Goal: Contribute content: Contribute content

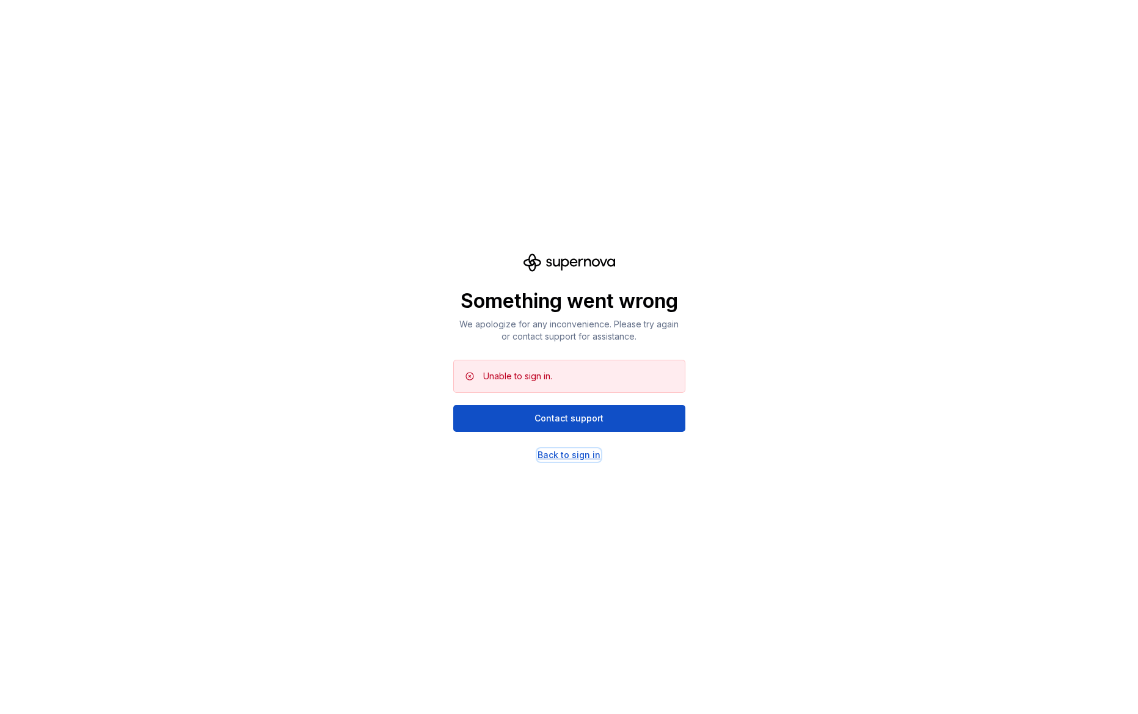
click at [593, 454] on div "Back to sign in" at bounding box center [569, 455] width 63 height 12
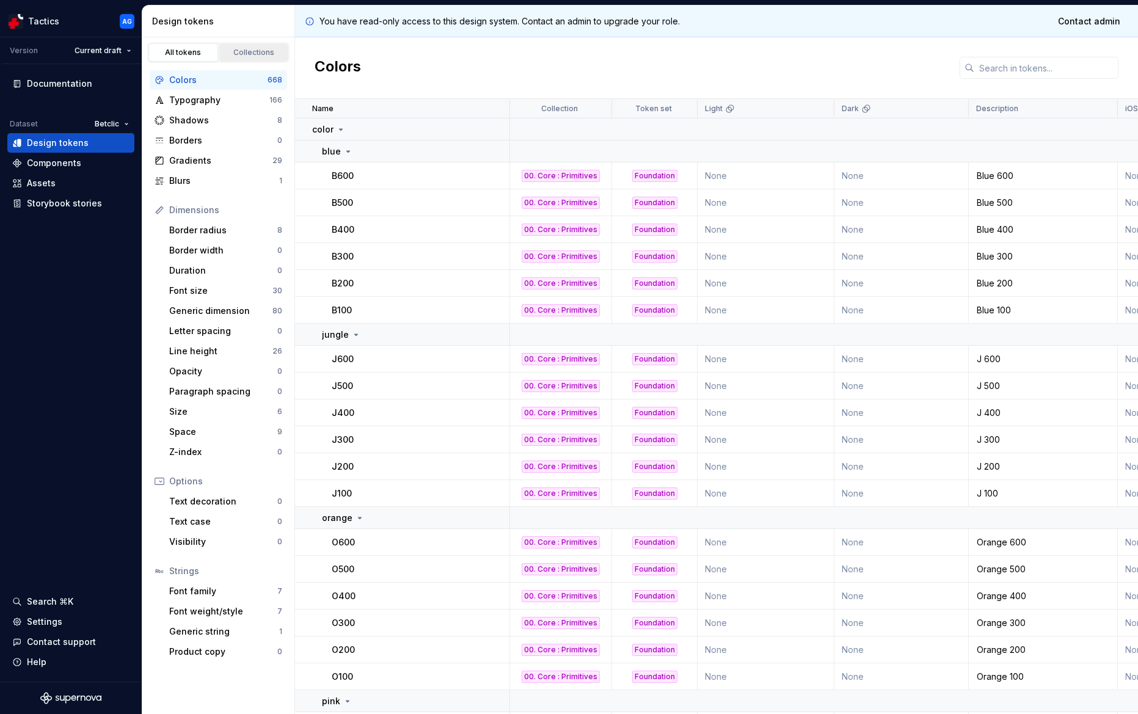
click at [231, 55] on div "Collections" at bounding box center [254, 53] width 61 height 10
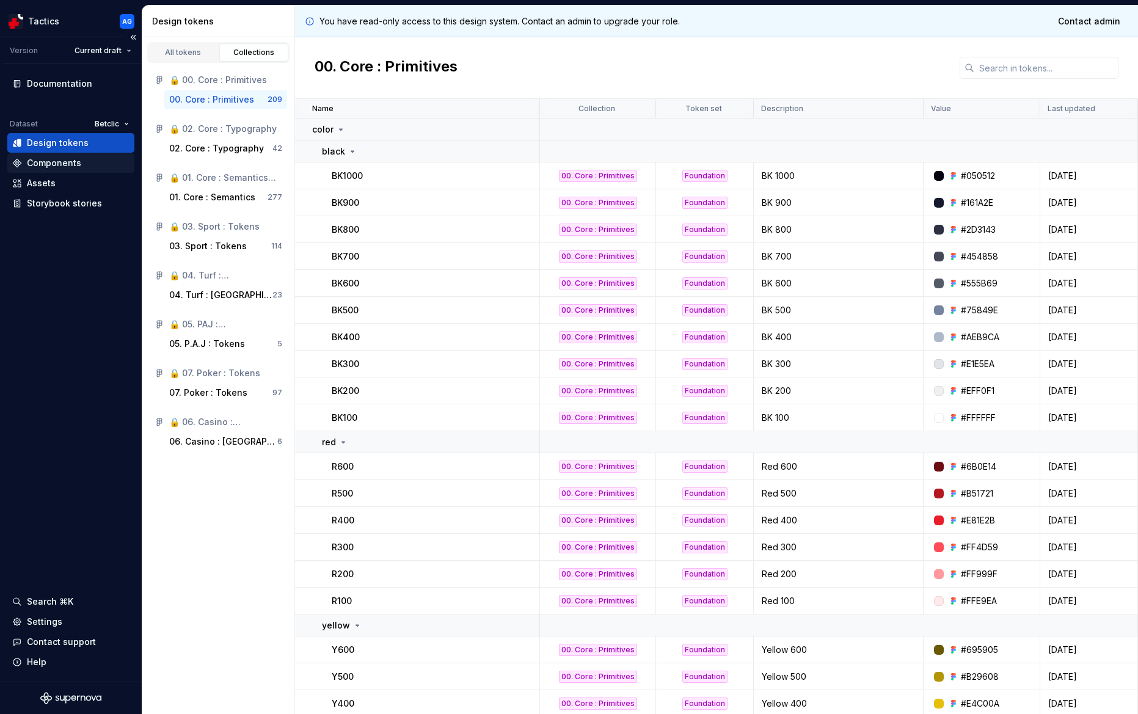
click at [44, 166] on div "Components" at bounding box center [54, 163] width 54 height 12
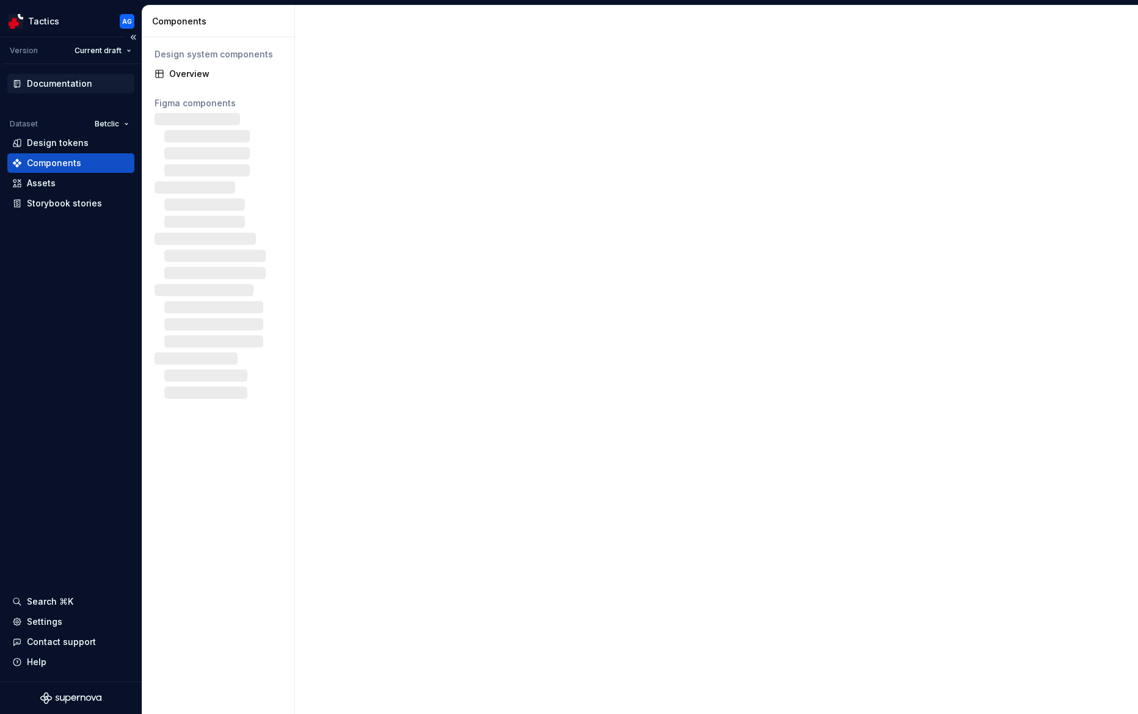
click at [63, 83] on div "Documentation" at bounding box center [59, 84] width 65 height 12
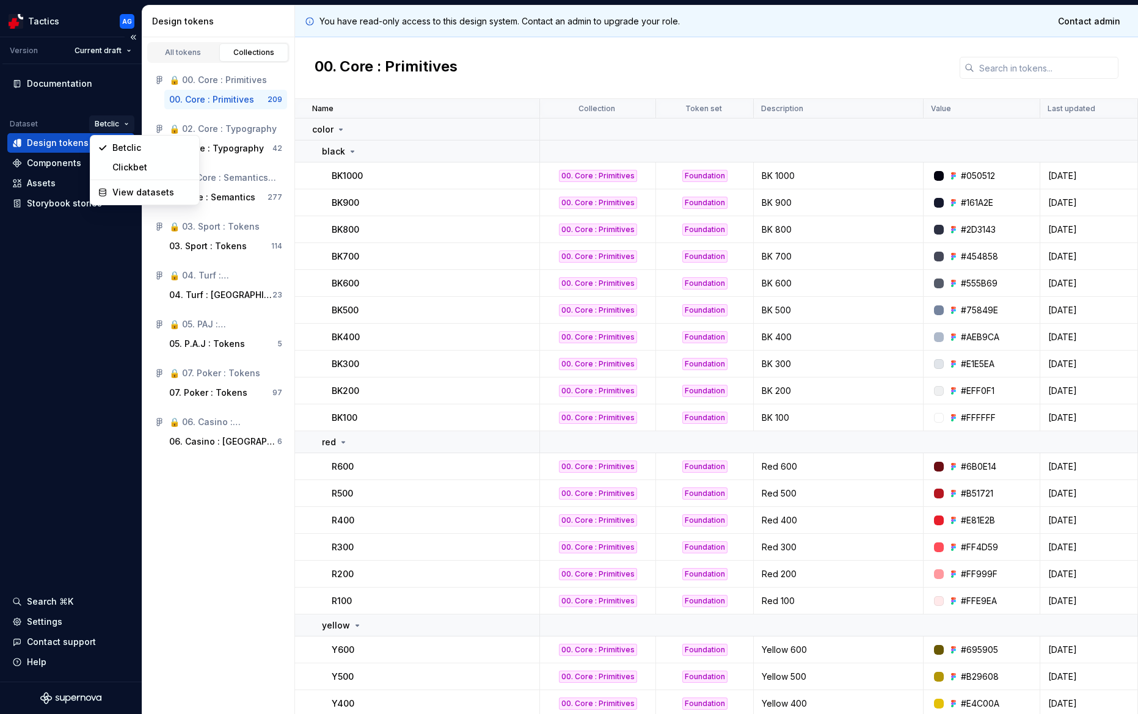
click at [114, 117] on html "Tactics AG Version Current draft Documentation Dataset Betclic Design tokens Co…" at bounding box center [569, 357] width 1138 height 714
click at [133, 37] on button "Collapse sidebar" at bounding box center [133, 37] width 17 height 17
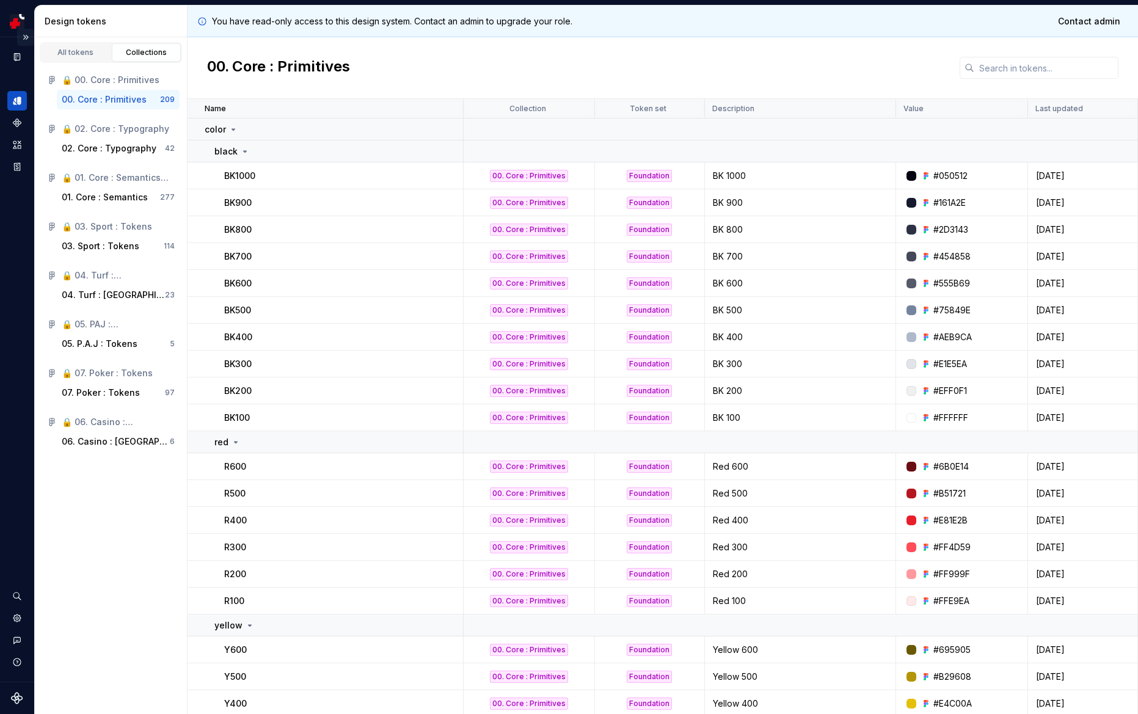
click at [27, 39] on button "Expand sidebar" at bounding box center [25, 37] width 17 height 17
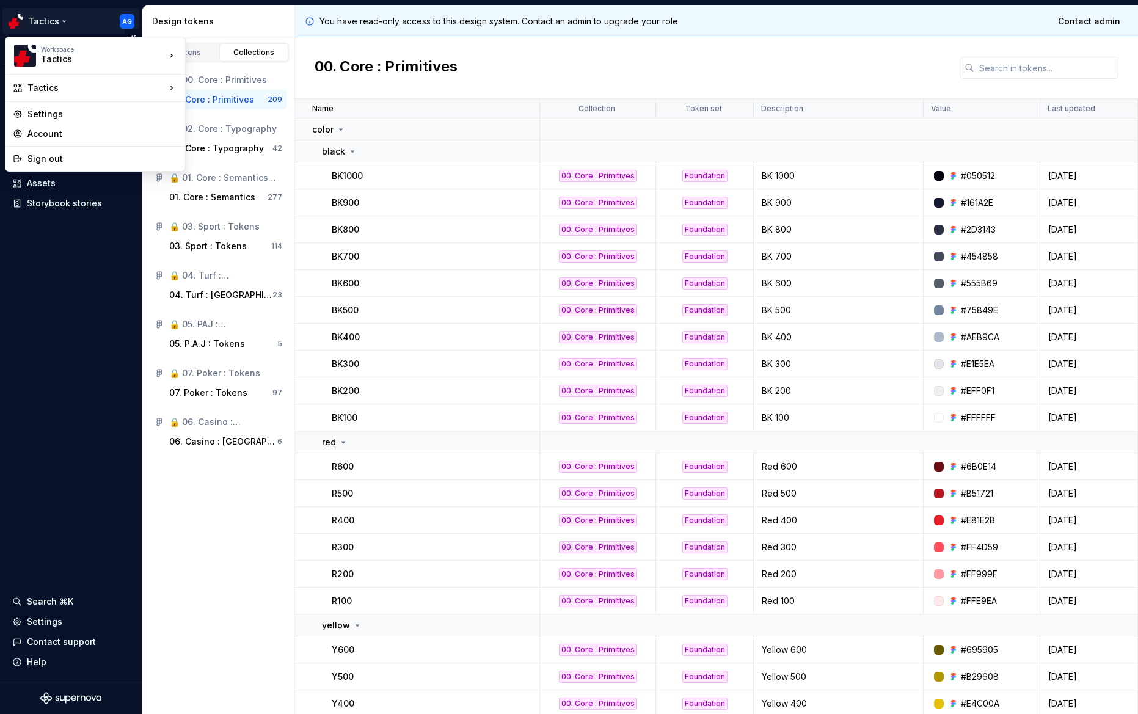
click at [23, 16] on html "Tactics AG Version Current draft Documentation Dataset Betclic Design tokens Co…" at bounding box center [569, 357] width 1138 height 714
click at [70, 343] on html "Tactics AG Version Current draft Documentation Dataset Betclic Design tokens Co…" at bounding box center [569, 357] width 1138 height 714
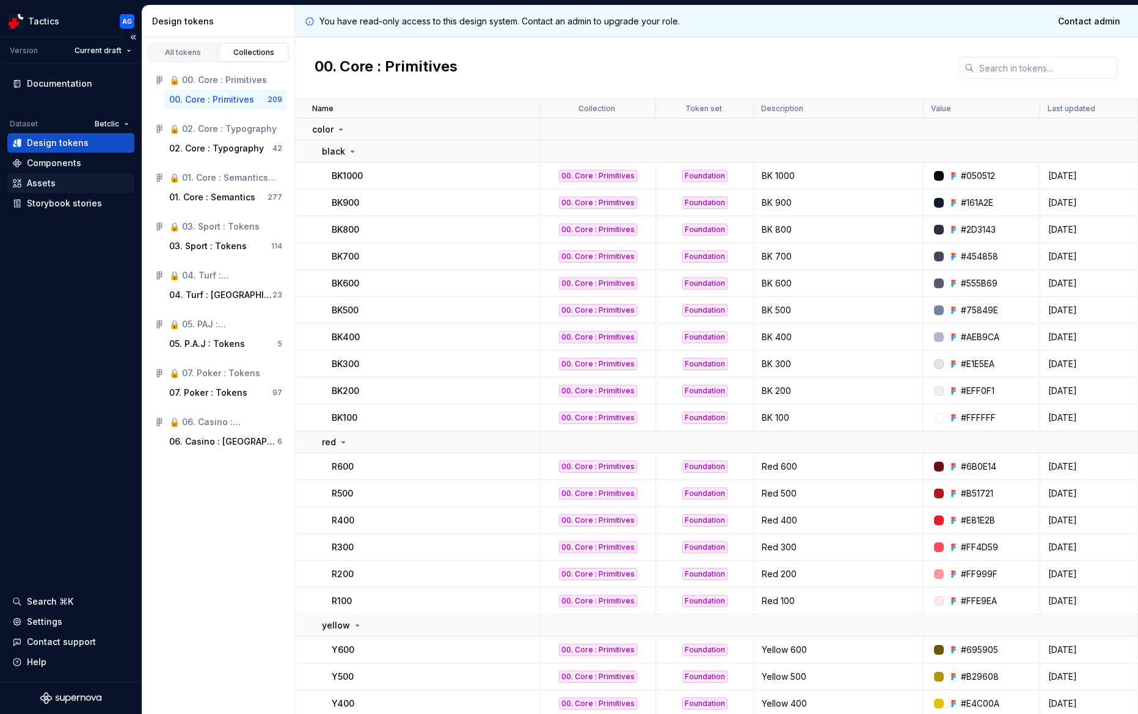
click at [46, 183] on div "Assets" at bounding box center [41, 183] width 29 height 12
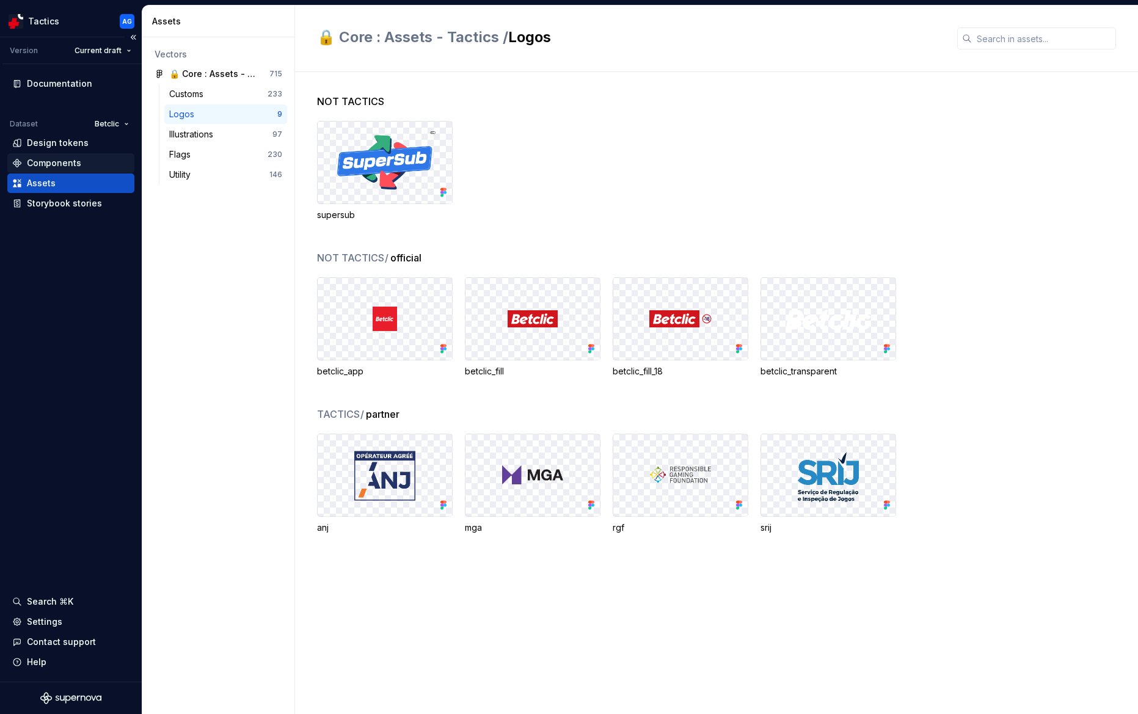
click at [48, 155] on div "Components" at bounding box center [70, 163] width 127 height 20
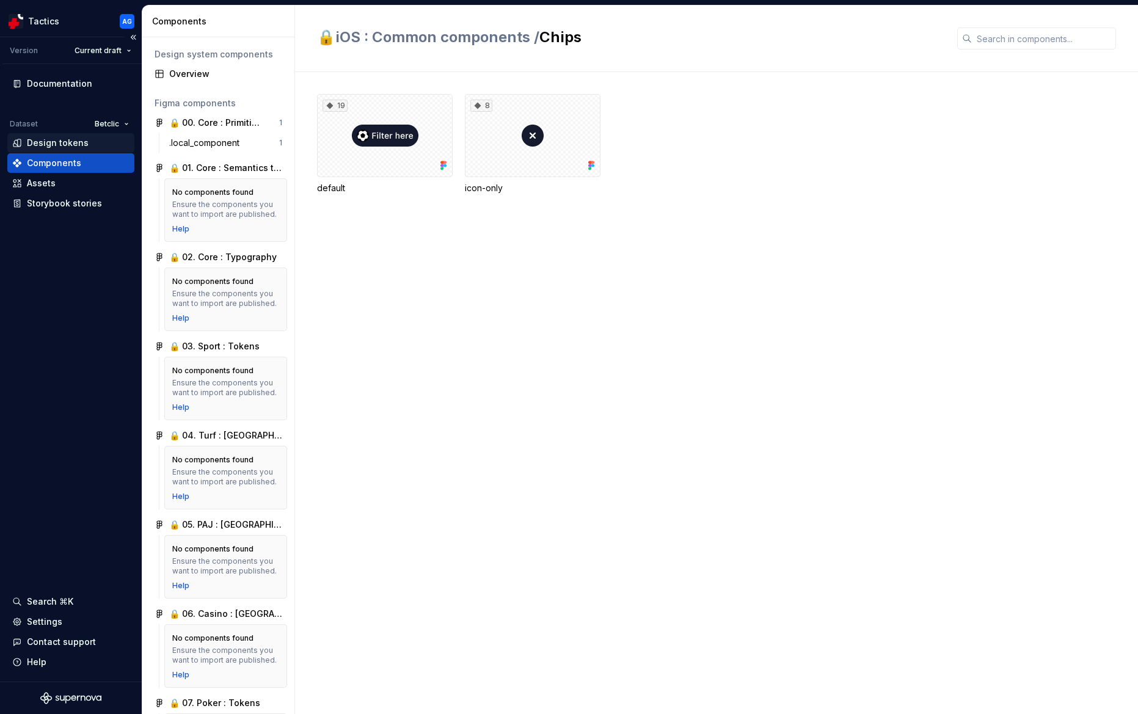
click at [75, 144] on div "Design tokens" at bounding box center [58, 143] width 62 height 12
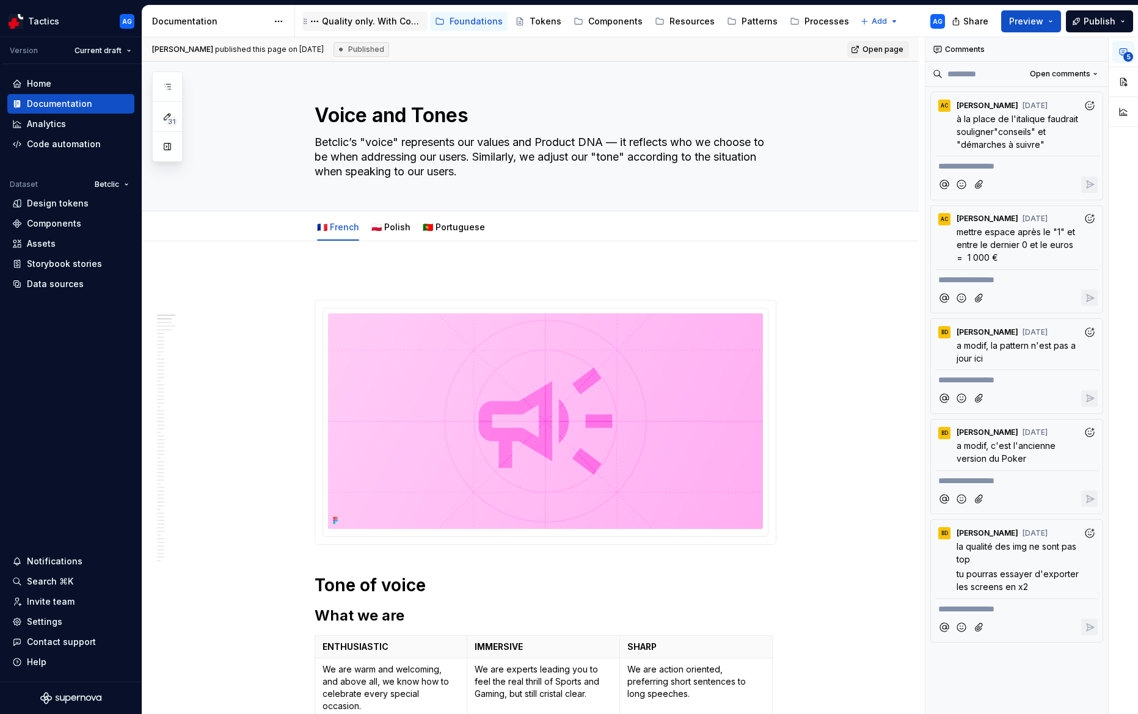
click at [360, 23] on div "Quality only. With Consistency." at bounding box center [372, 21] width 101 height 12
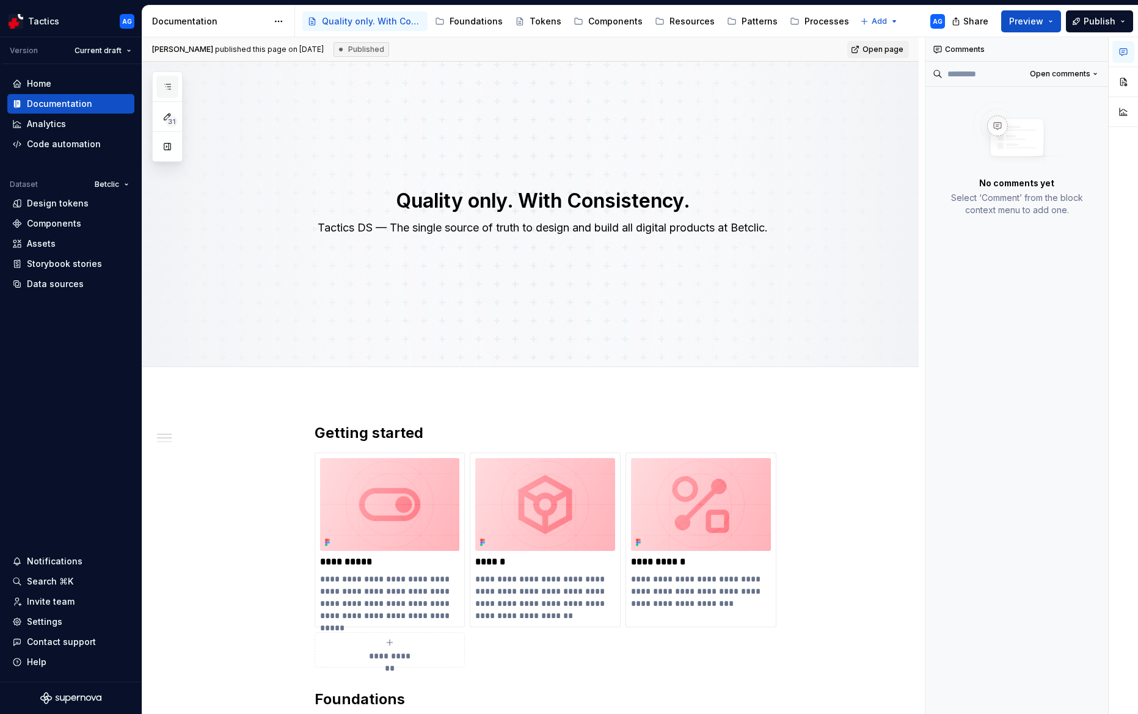
click at [175, 89] on button "button" at bounding box center [167, 87] width 22 height 22
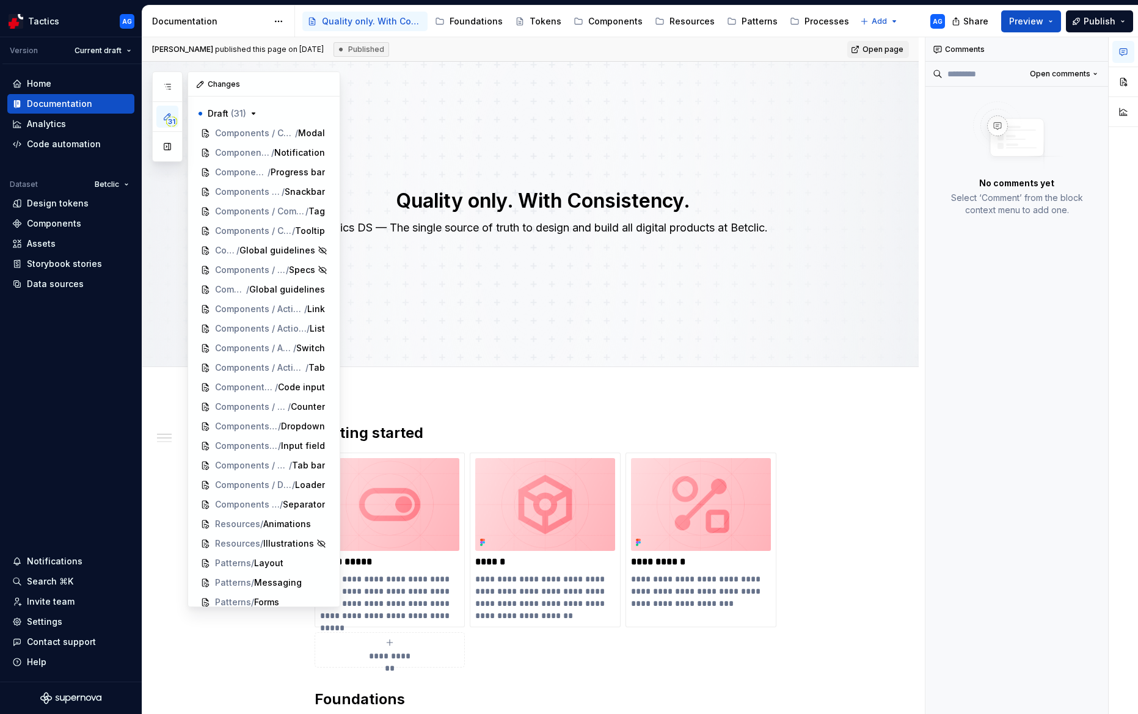
click at [169, 114] on icon "button" at bounding box center [167, 117] width 6 height 6
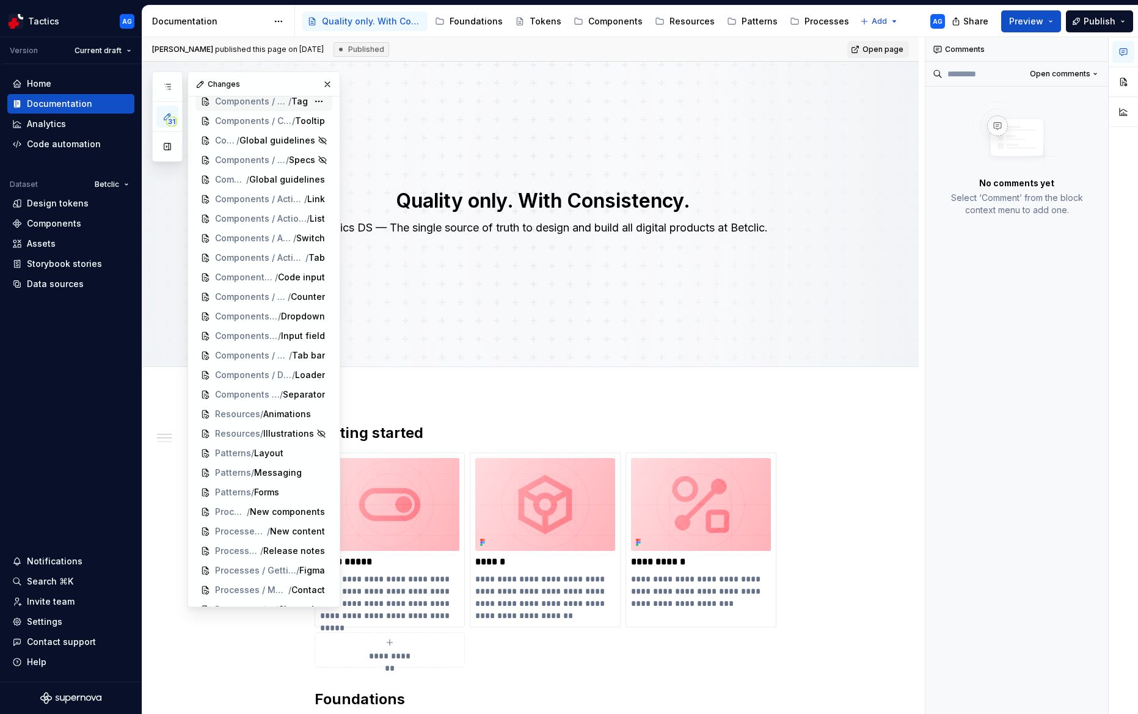
scroll to position [130, 0]
click at [165, 85] on icon "button" at bounding box center [167, 87] width 10 height 10
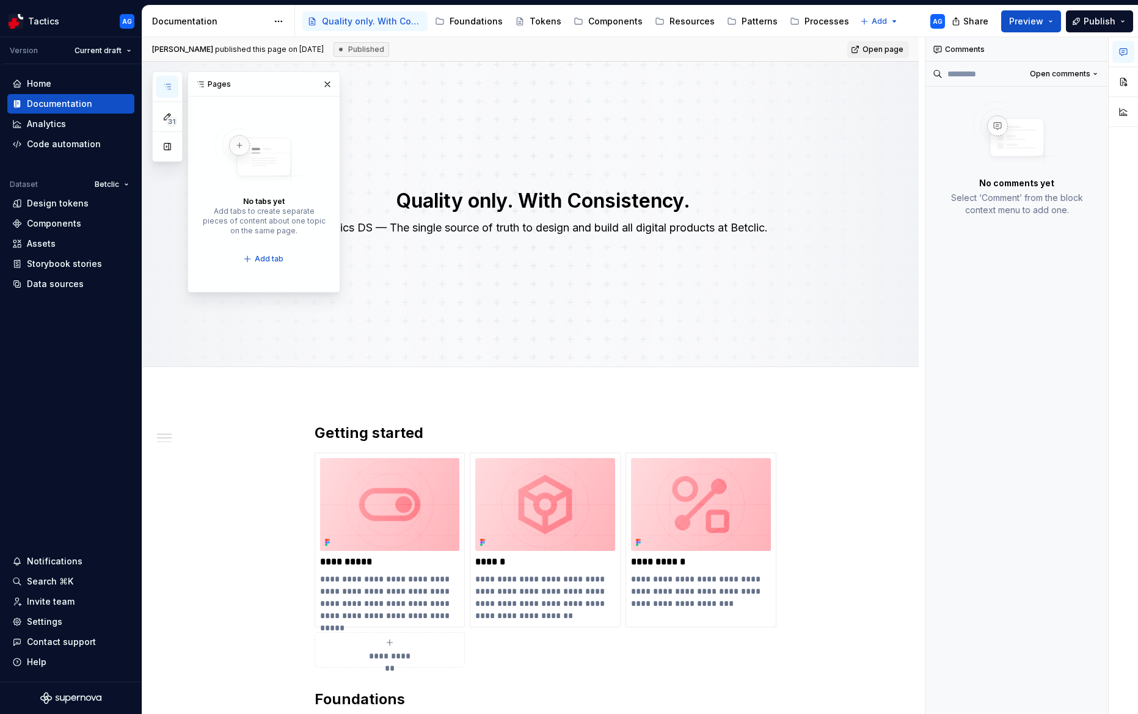
scroll to position [0, 0]
click at [87, 206] on div "Design tokens" at bounding box center [70, 203] width 117 height 12
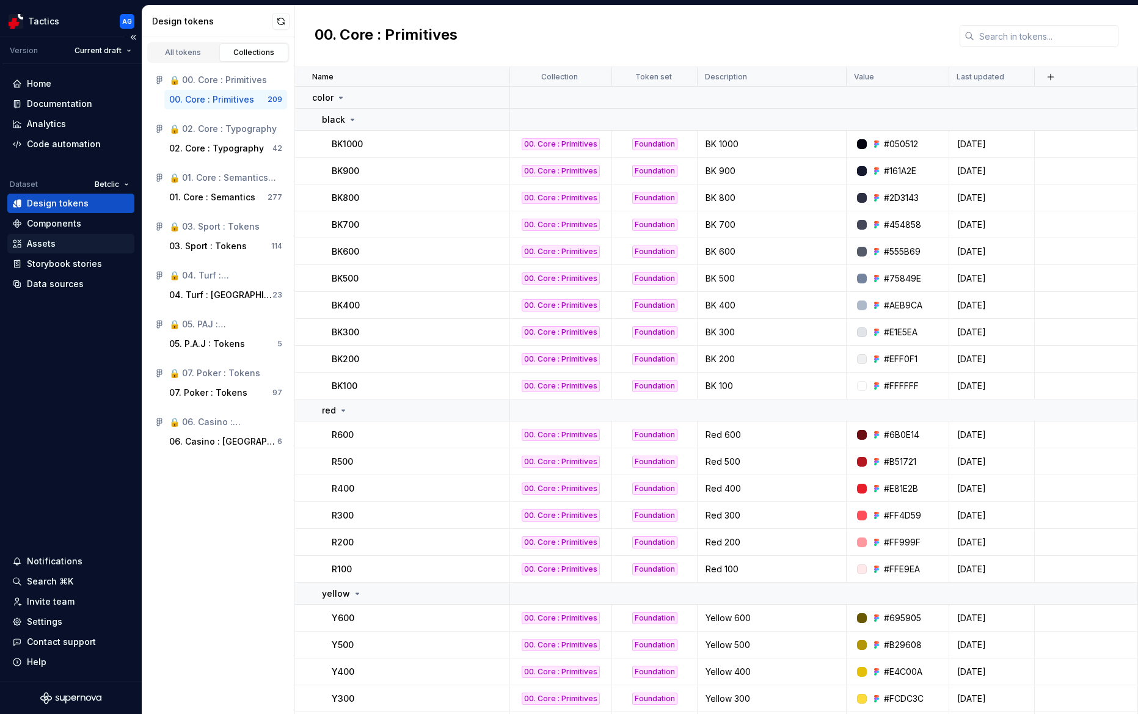
click at [68, 246] on div "Assets" at bounding box center [70, 244] width 117 height 12
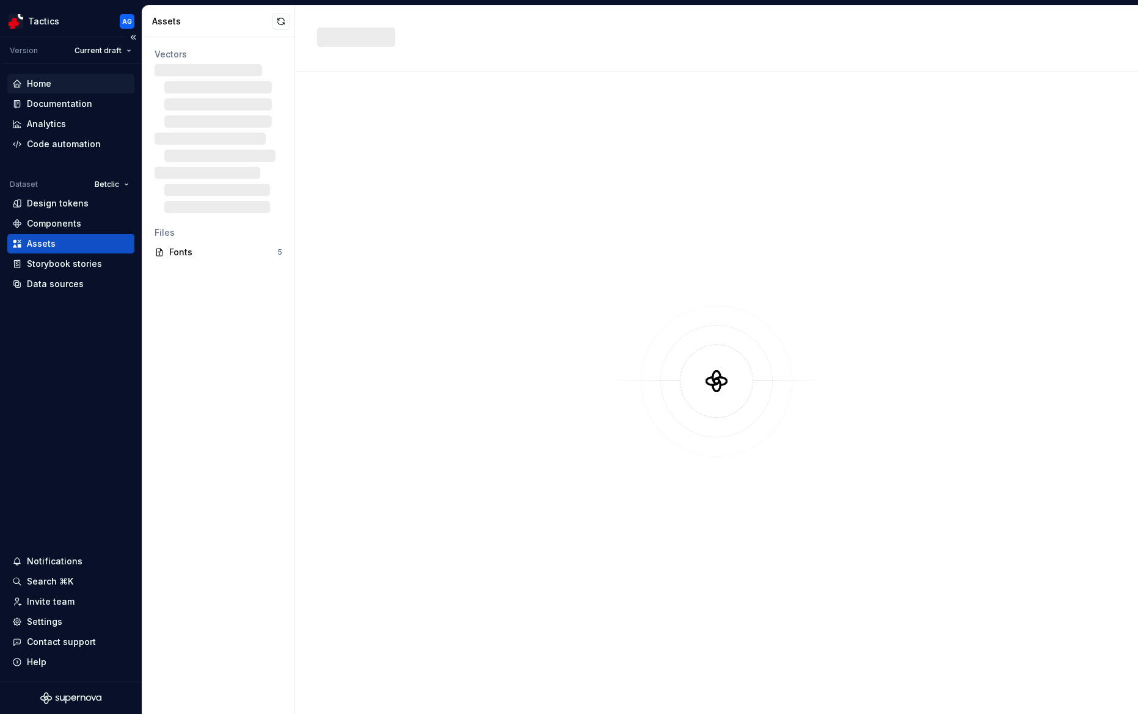
click at [43, 86] on div "Home" at bounding box center [39, 84] width 24 height 12
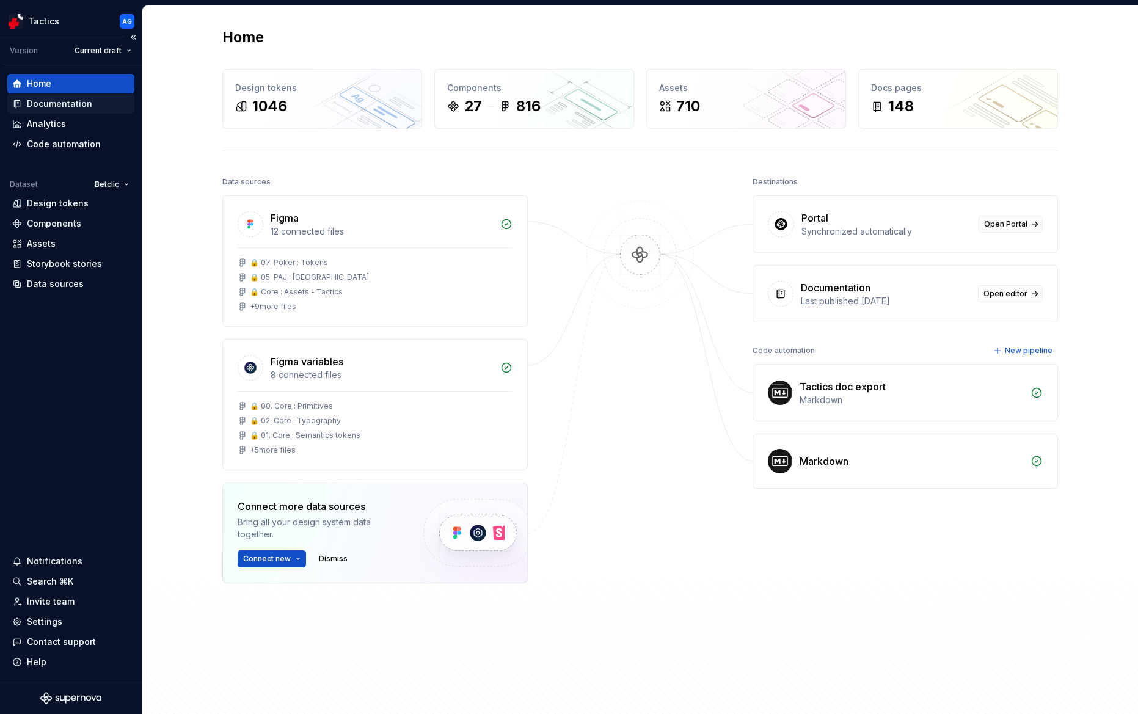
click at [49, 106] on div "Documentation" at bounding box center [59, 104] width 65 height 12
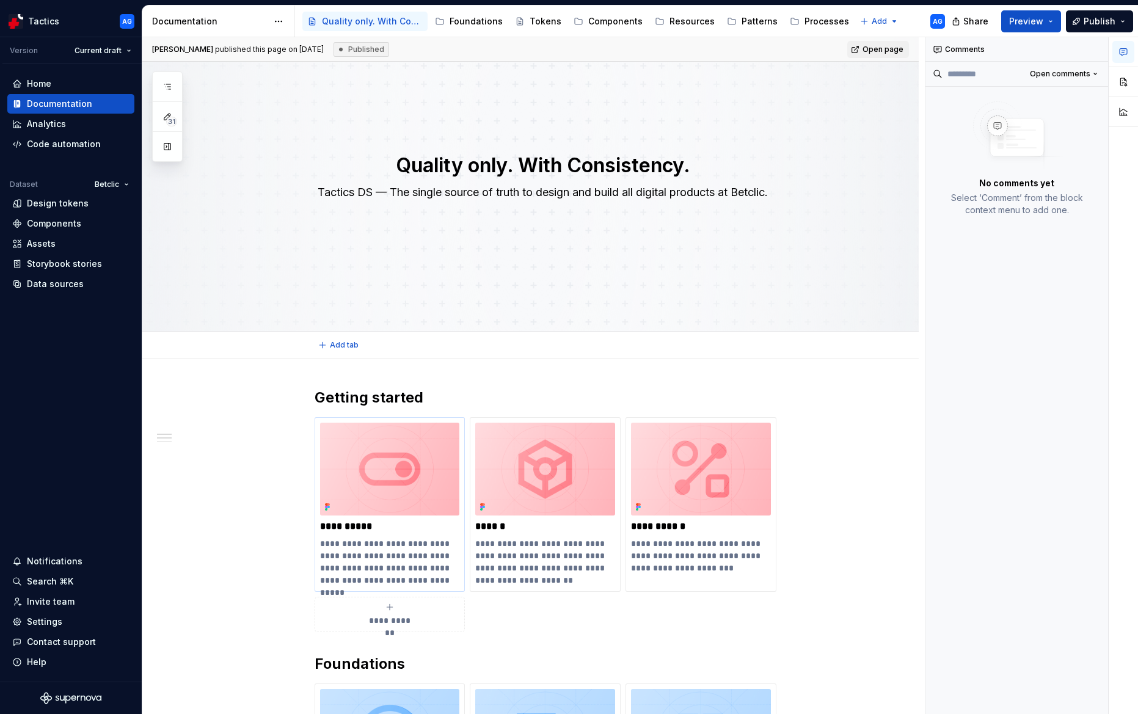
scroll to position [21, 0]
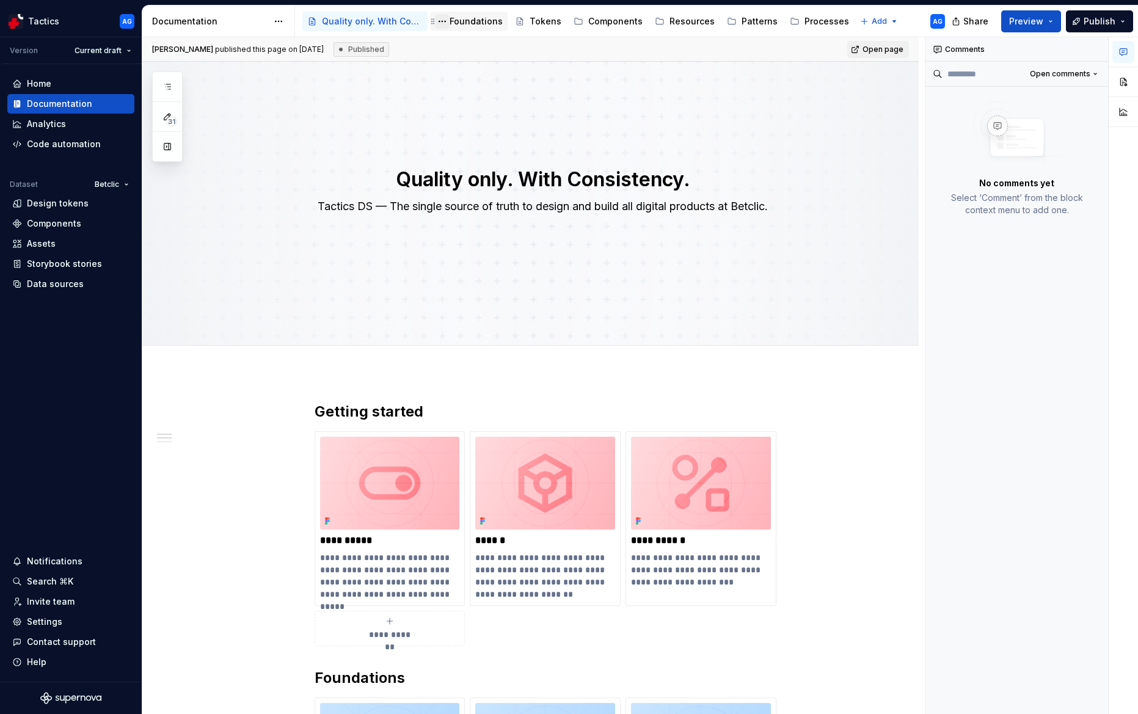
click at [445, 23] on button "Page tree" at bounding box center [442, 21] width 15 height 15
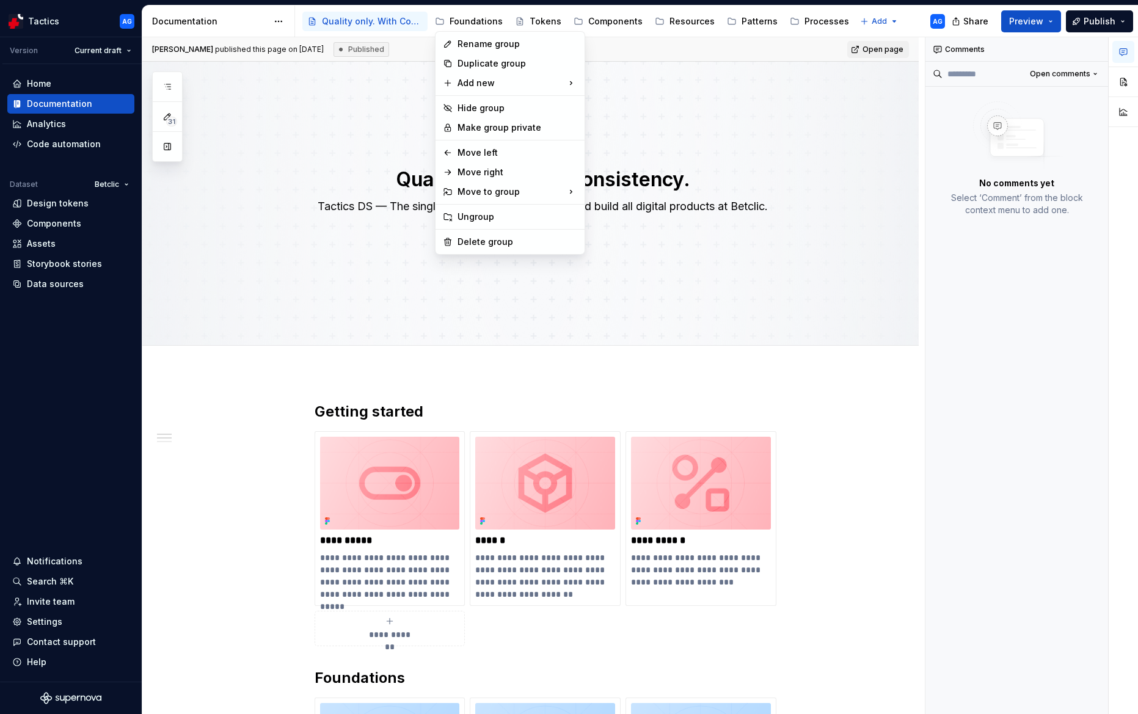
click at [466, 22] on html "Tactics AG Version Current draft Home Documentation Analytics Code automation D…" at bounding box center [569, 357] width 1138 height 714
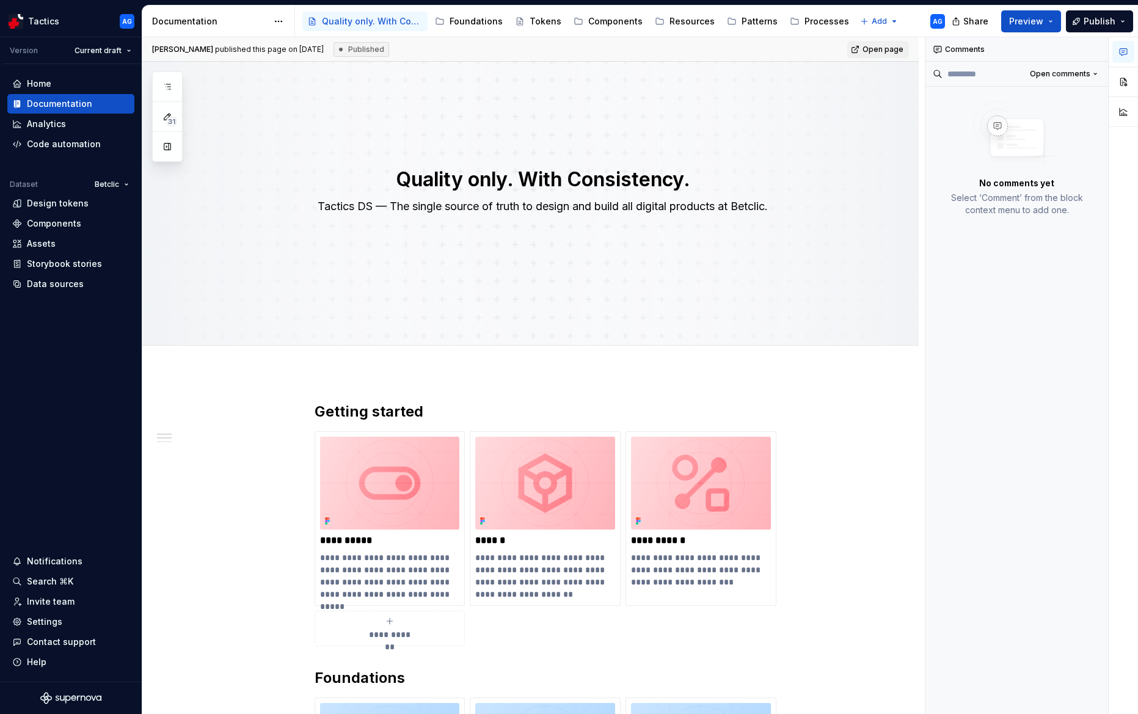
click at [466, 22] on div "Foundations" at bounding box center [476, 21] width 53 height 12
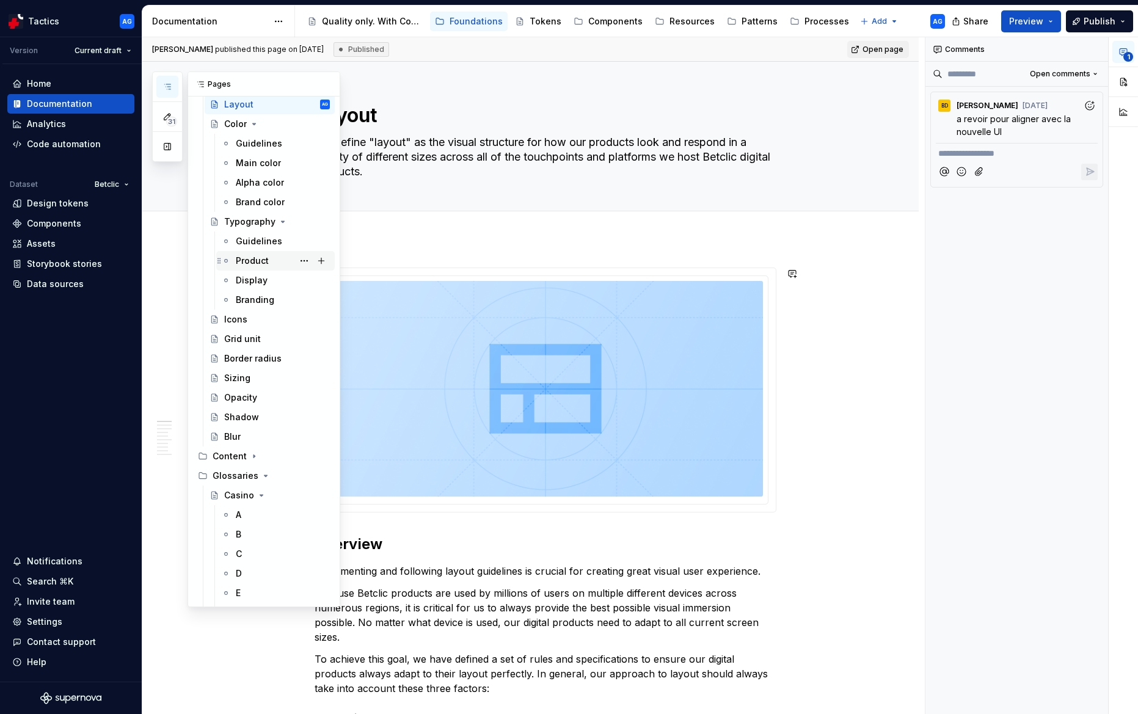
scroll to position [54, 0]
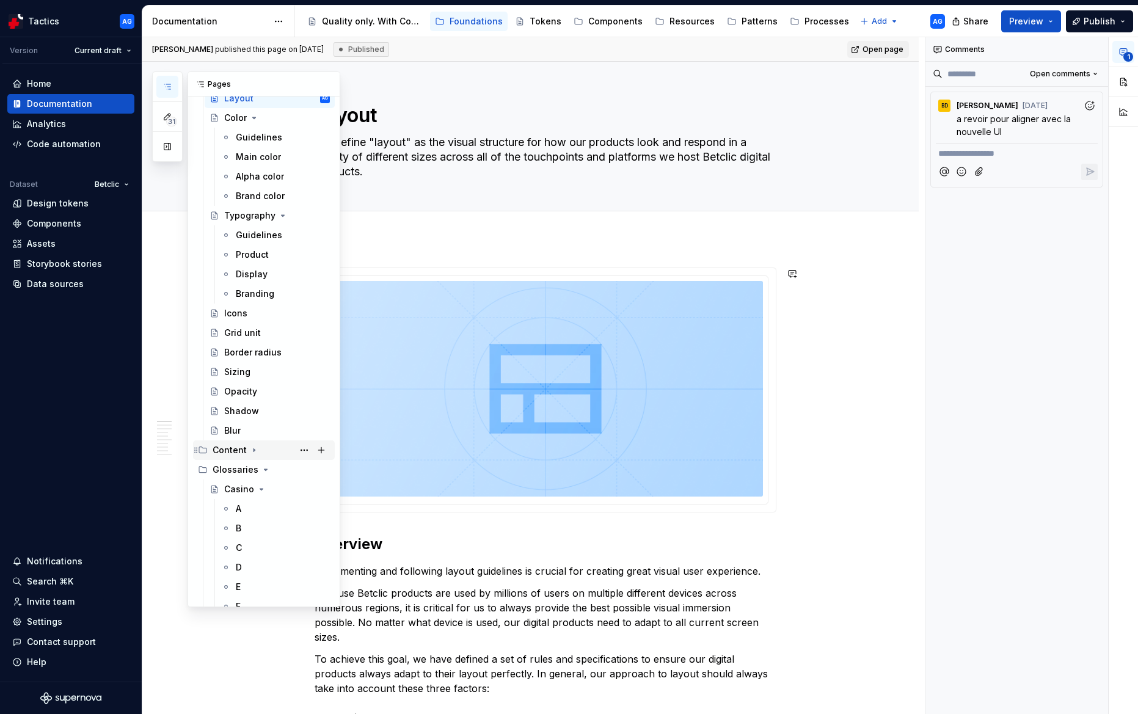
click at [254, 451] on icon "Page tree" at bounding box center [254, 450] width 10 height 10
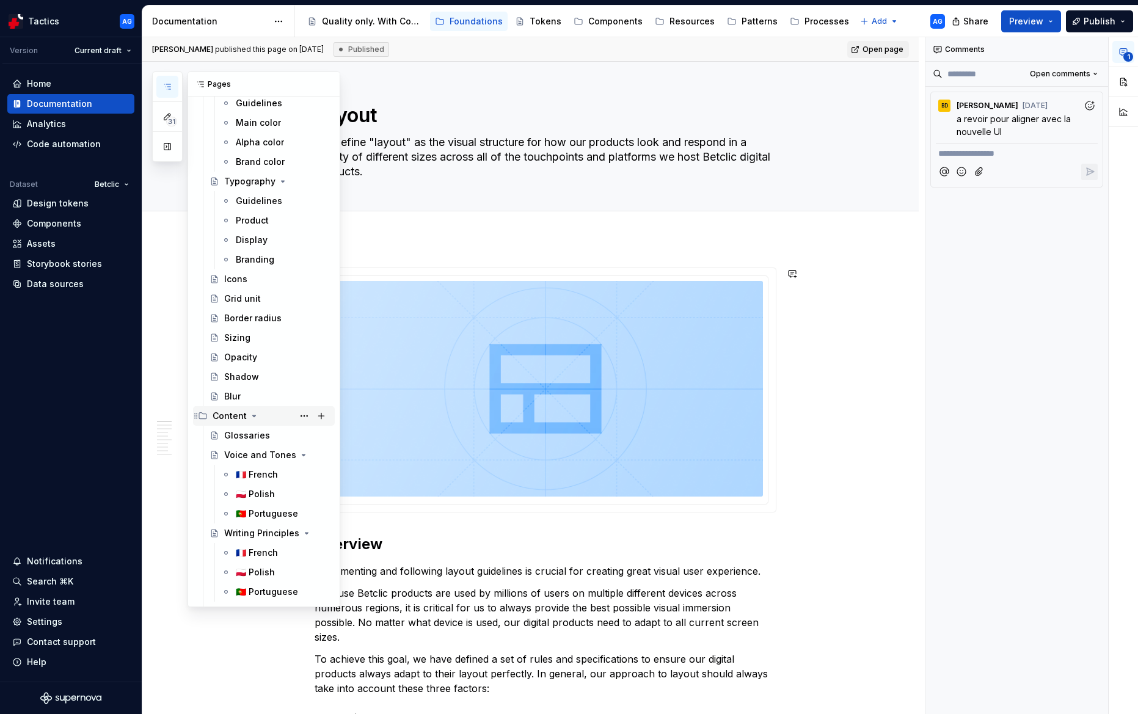
scroll to position [97, 0]
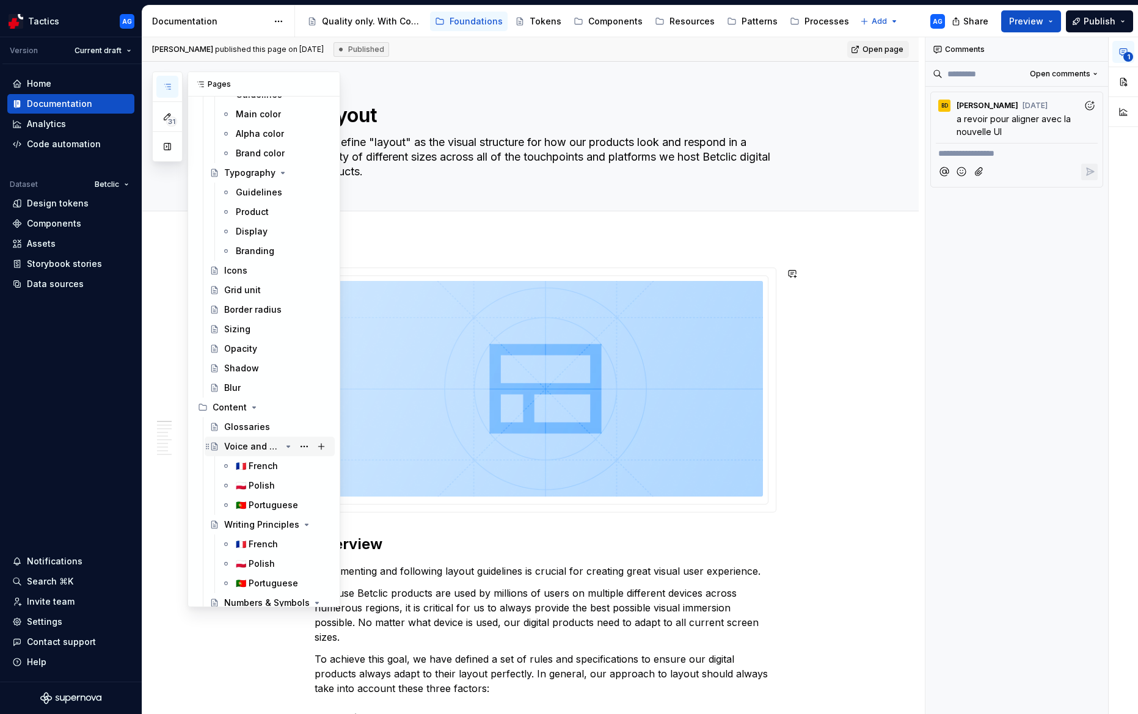
click at [288, 448] on icon "Page tree" at bounding box center [288, 447] width 10 height 10
click at [302, 463] on button "Page tree" at bounding box center [304, 466] width 17 height 17
click at [286, 469] on div "31 Pages Add Accessibility guide for tree Page tree. Navigate the tree with the…" at bounding box center [246, 339] width 188 height 536
click at [302, 469] on icon "Page tree" at bounding box center [307, 466] width 10 height 10
click at [289, 487] on icon "Page tree" at bounding box center [288, 486] width 10 height 10
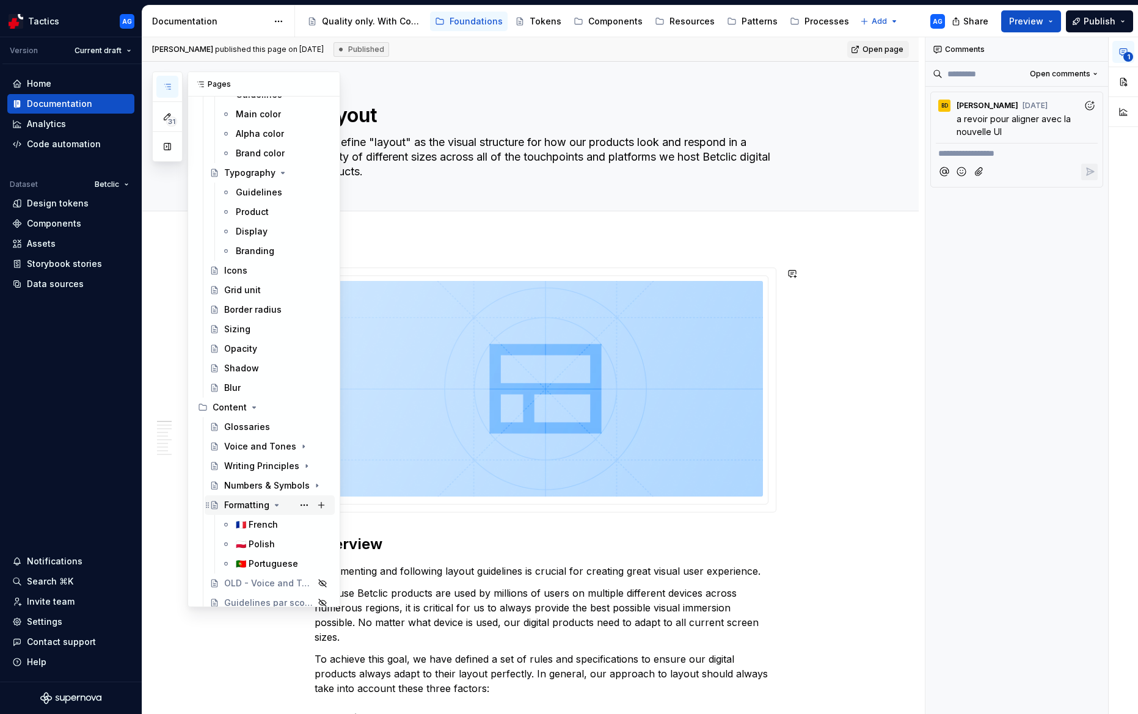
click at [279, 503] on icon "Page tree" at bounding box center [277, 505] width 10 height 10
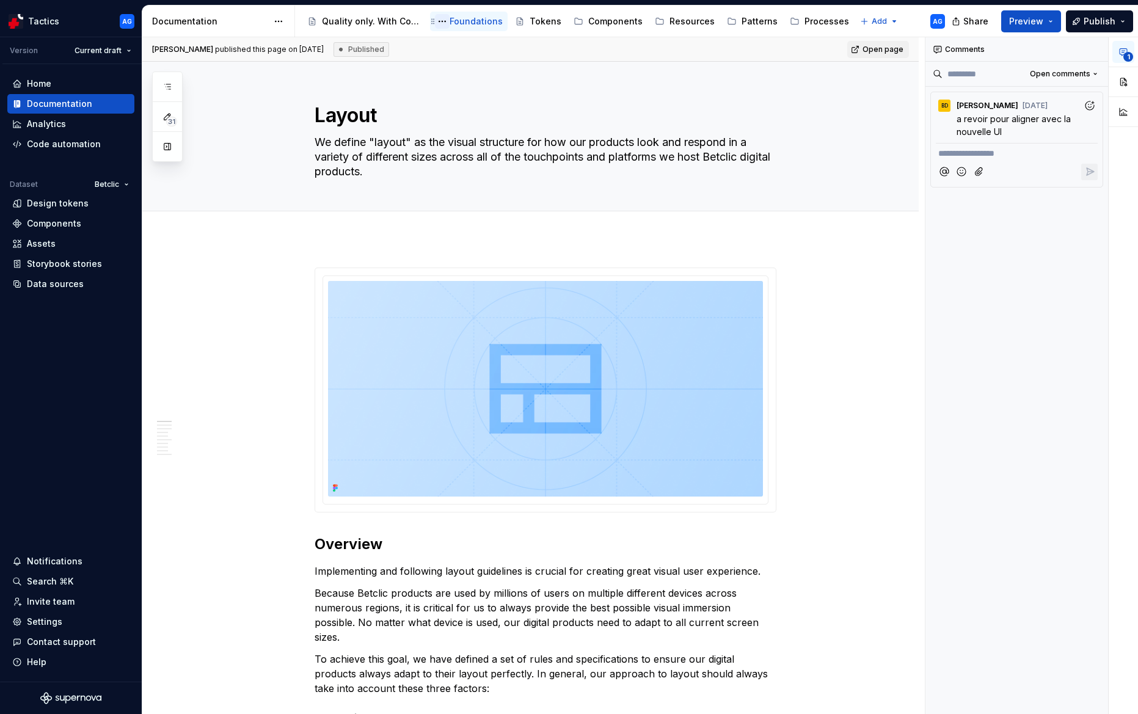
click at [445, 26] on button "Page tree" at bounding box center [442, 21] width 15 height 15
click at [462, 22] on html "Tactics AG Version Current draft Home Documentation Analytics Code automation D…" at bounding box center [569, 357] width 1138 height 714
click at [462, 22] on div "Foundations" at bounding box center [476, 21] width 53 height 12
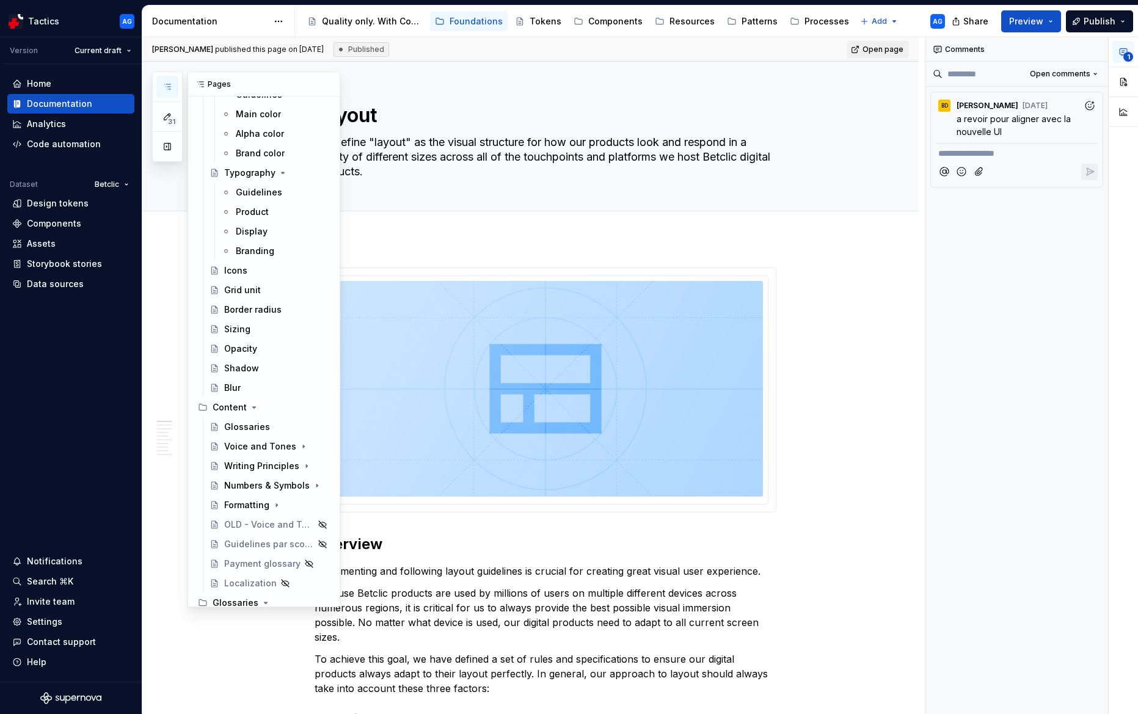
click at [167, 86] on icon "button" at bounding box center [167, 87] width 10 height 10
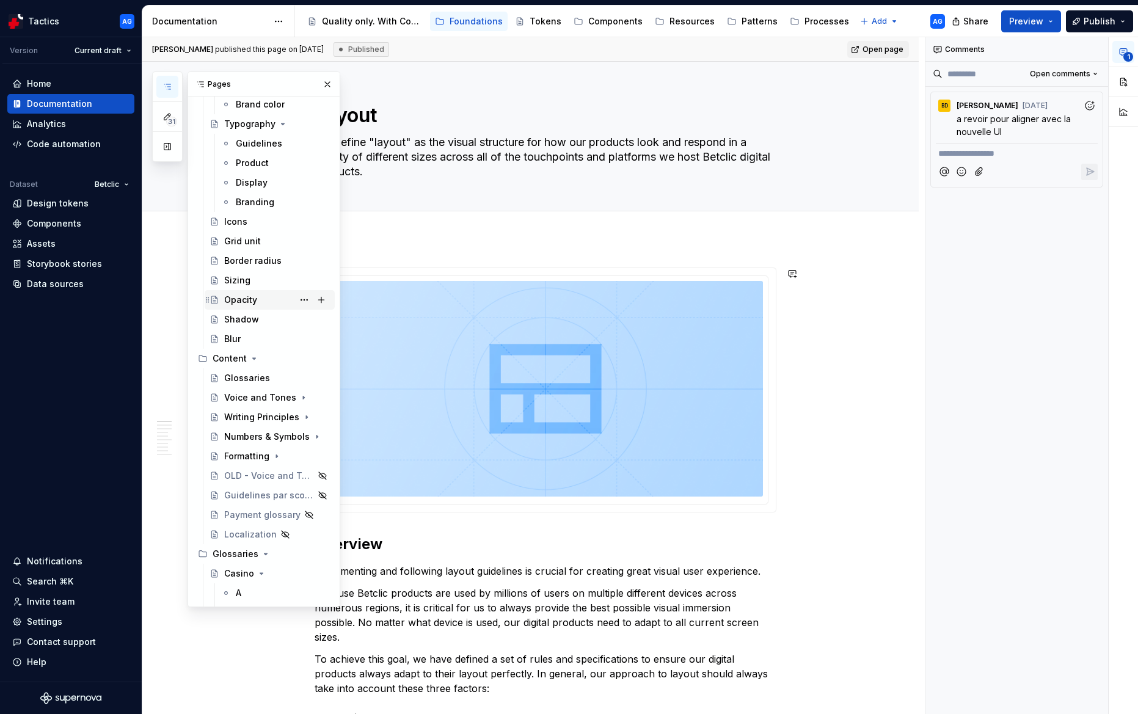
scroll to position [155, 0]
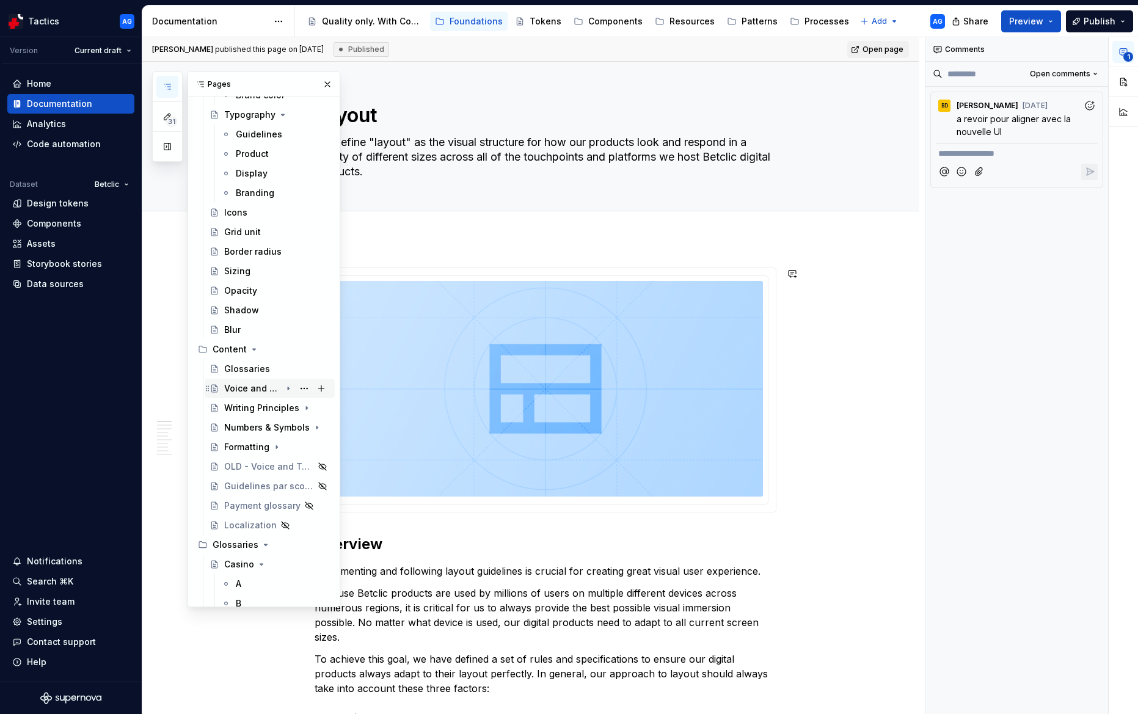
click at [241, 388] on div "Voice and Tones" at bounding box center [252, 388] width 57 height 12
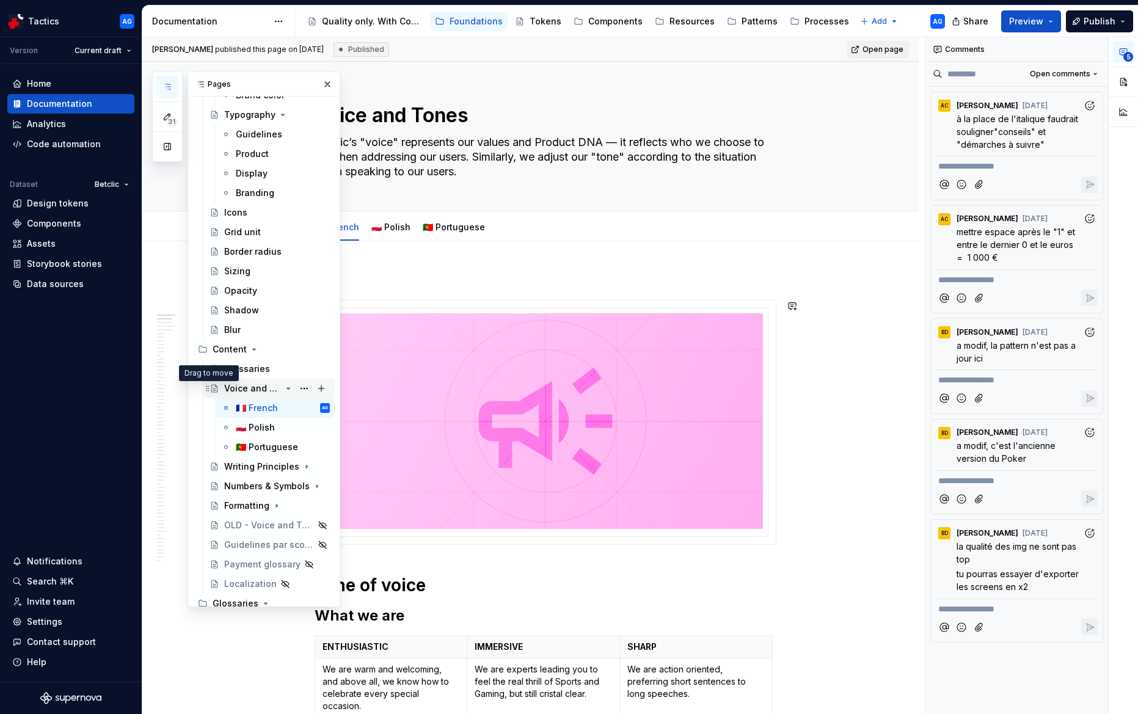
click at [207, 388] on icon "Page tree" at bounding box center [208, 389] width 10 height 10
click at [213, 462] on icon "Page tree" at bounding box center [215, 467] width 10 height 10
click at [302, 388] on button "Page tree" at bounding box center [304, 388] width 17 height 17
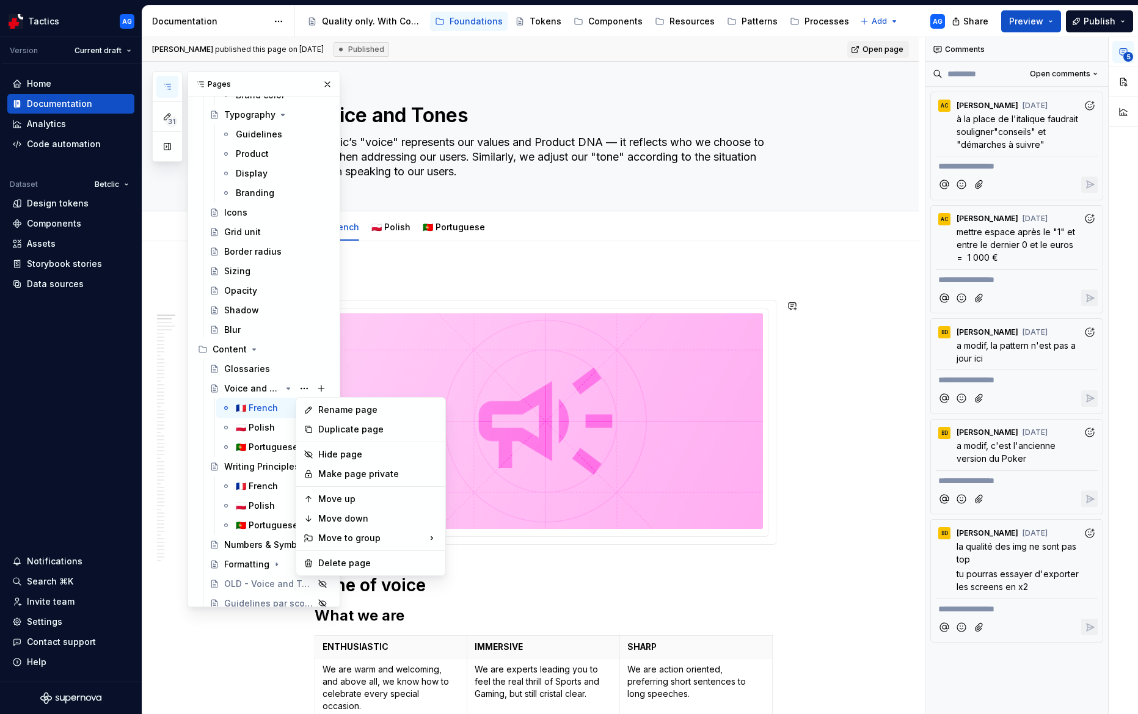
click at [313, 349] on div "31 Pages Add Accessibility guide for tree Page tree. Navigate the tree with the…" at bounding box center [246, 339] width 188 height 536
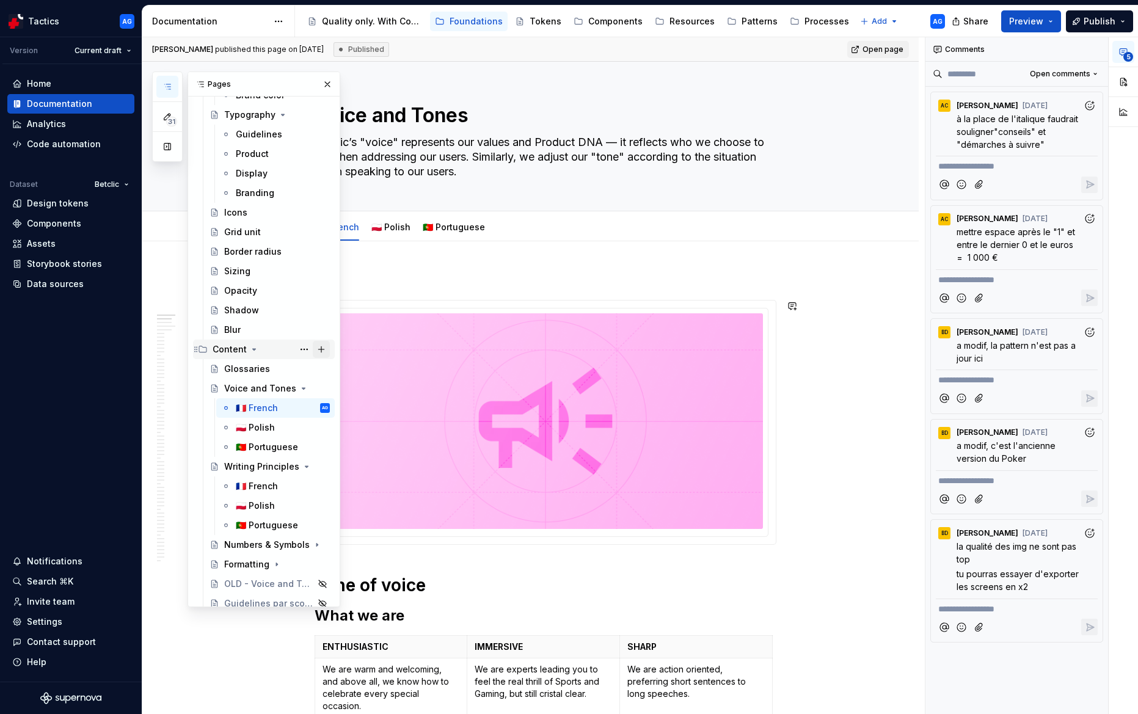
click at [321, 349] on button "Page tree" at bounding box center [321, 349] width 17 height 17
type textarea "*"
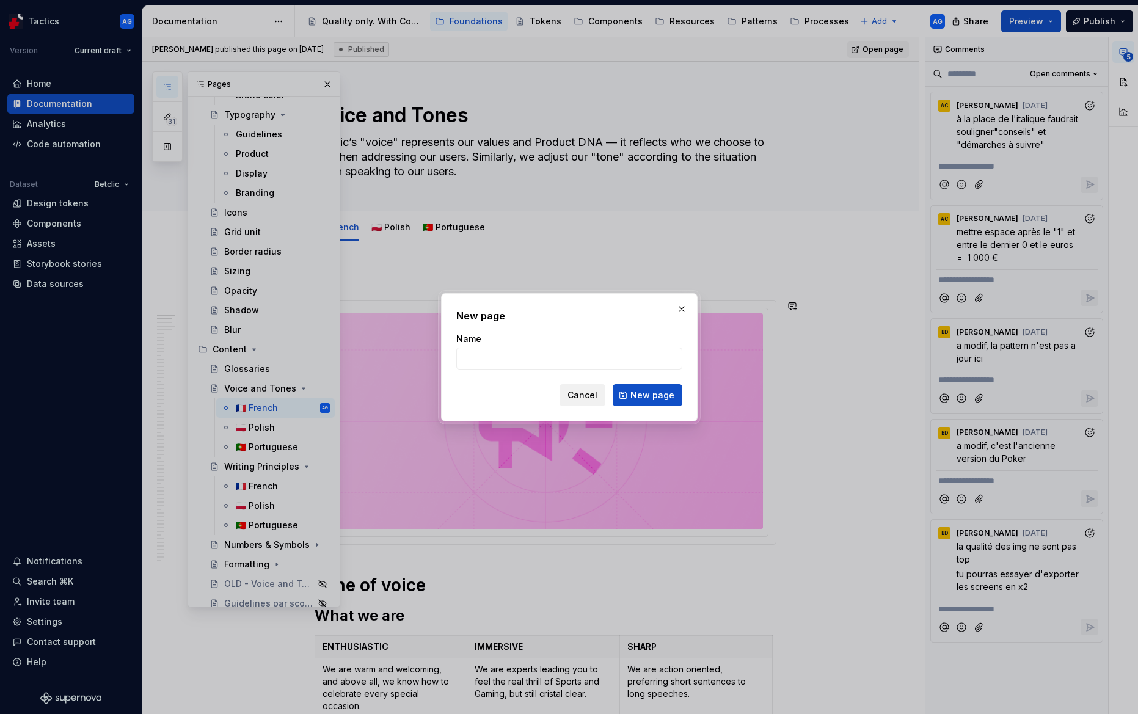
click at [591, 391] on span "Cancel" at bounding box center [582, 395] width 30 height 12
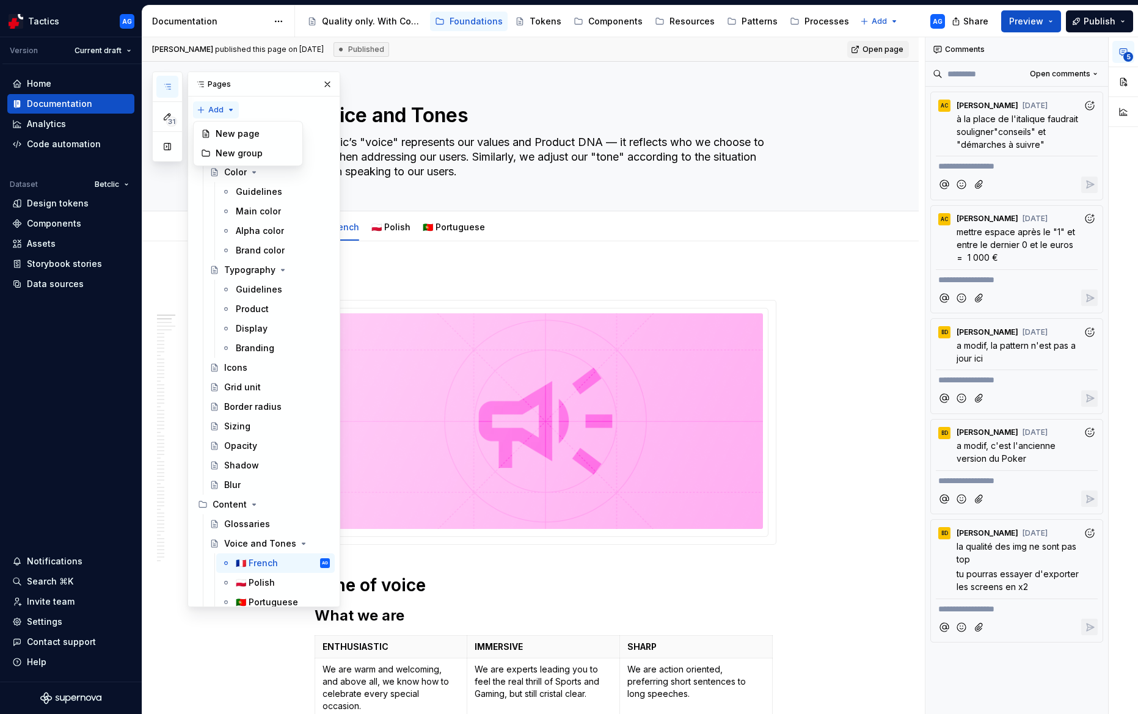
click at [201, 108] on div "31 Pages Add Accessibility guide for tree Page tree. Navigate the tree with the…" at bounding box center [246, 339] width 188 height 536
click at [224, 153] on div "New group" at bounding box center [255, 153] width 79 height 12
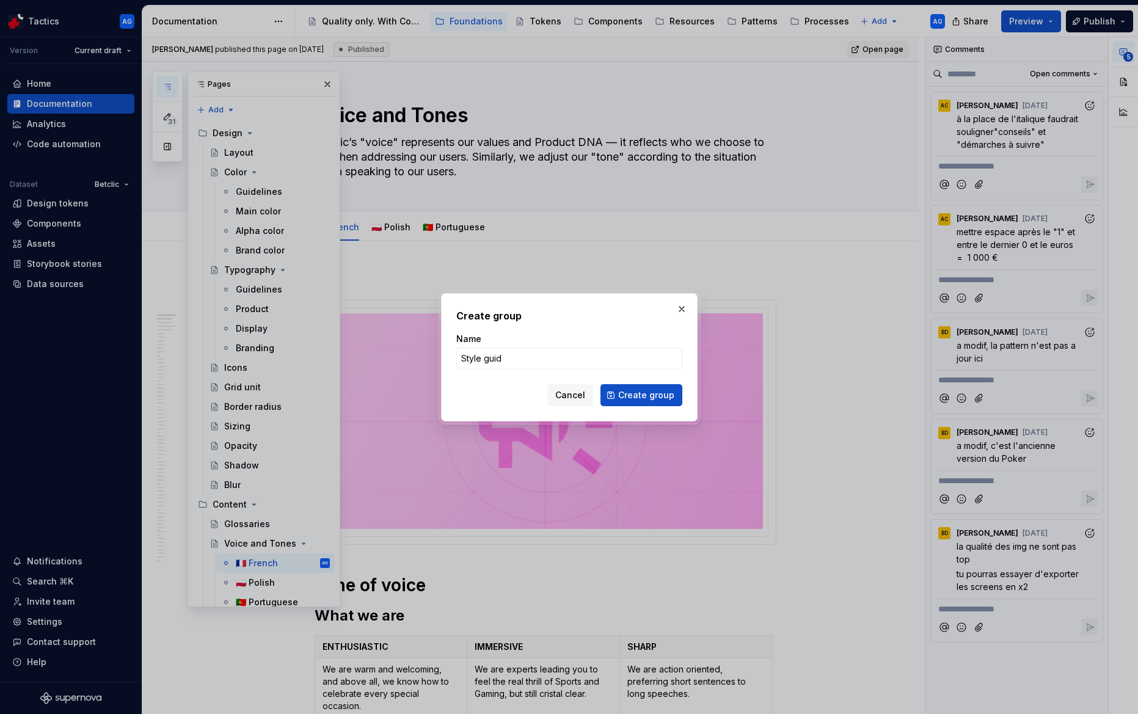
type input "Style guide"
click button "Create group" at bounding box center [641, 395] width 82 height 22
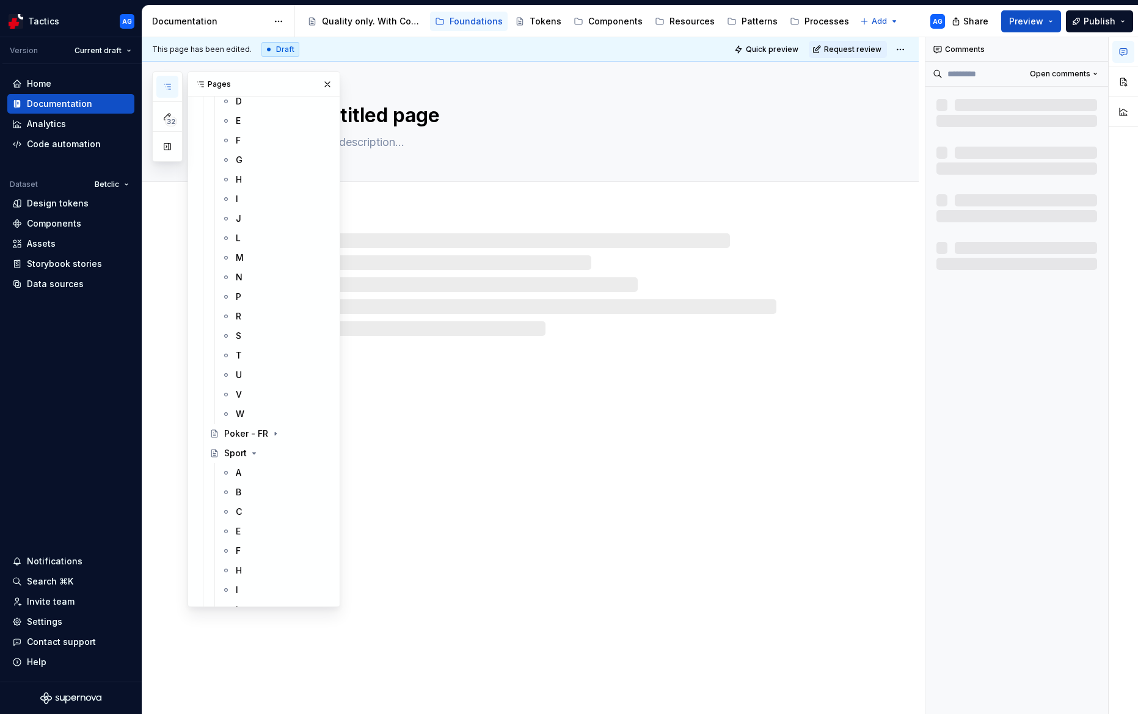
scroll to position [985, 0]
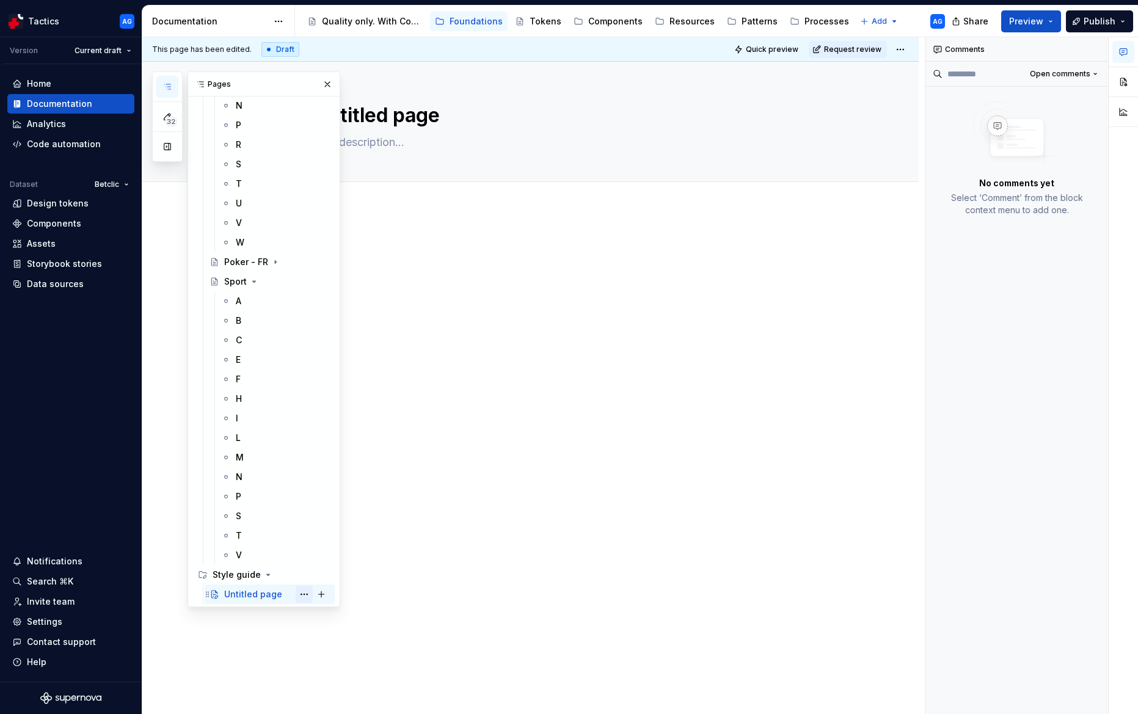
click at [304, 594] on button "Page tree" at bounding box center [304, 594] width 17 height 17
click at [219, 577] on div "32 Pages Add Accessibility guide for tree Page tree. Navigate the tree with the…" at bounding box center [246, 339] width 188 height 536
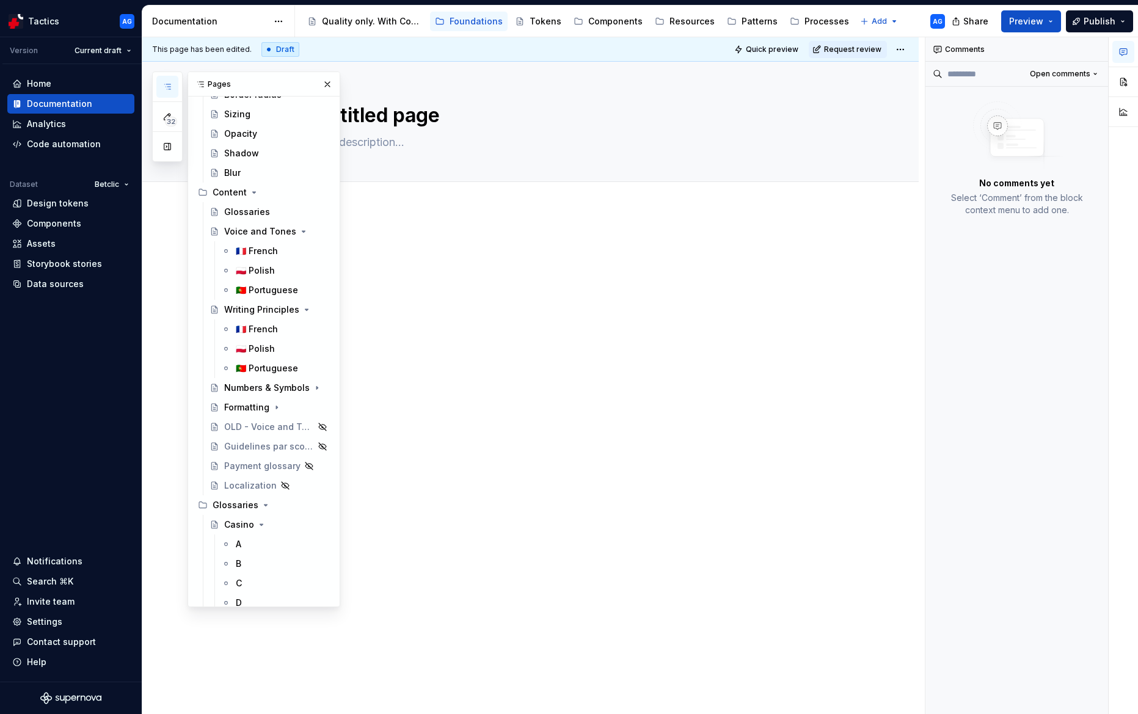
scroll to position [303, 0]
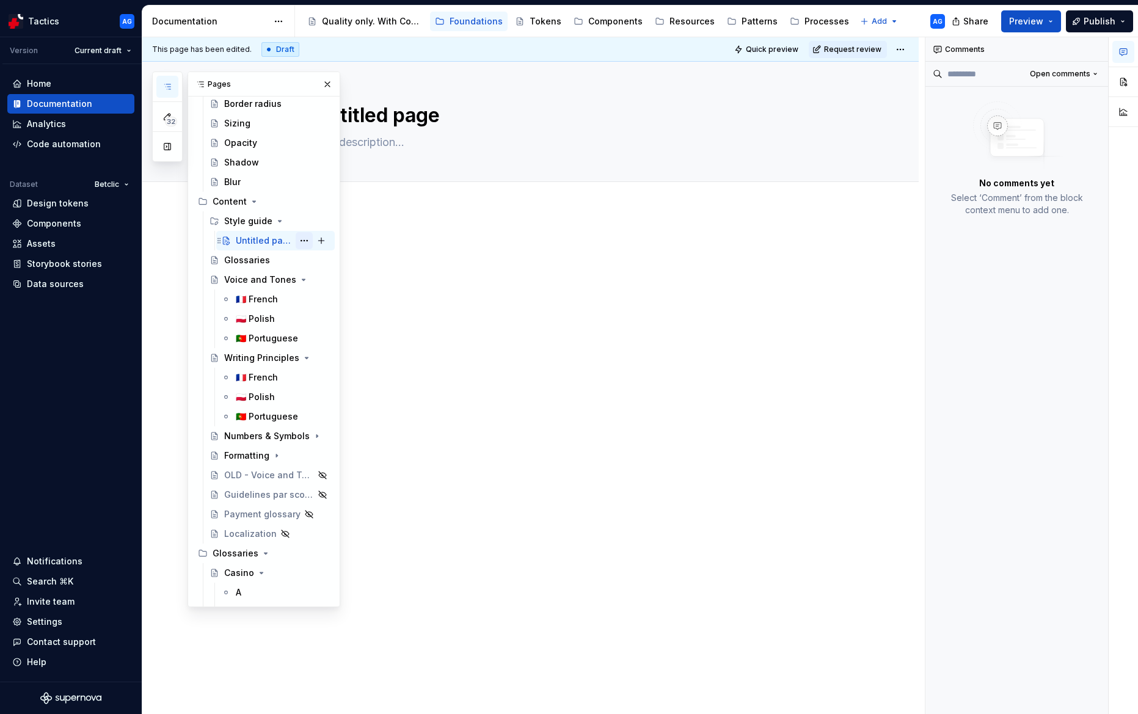
click at [307, 247] on button "Page tree" at bounding box center [304, 240] width 17 height 17
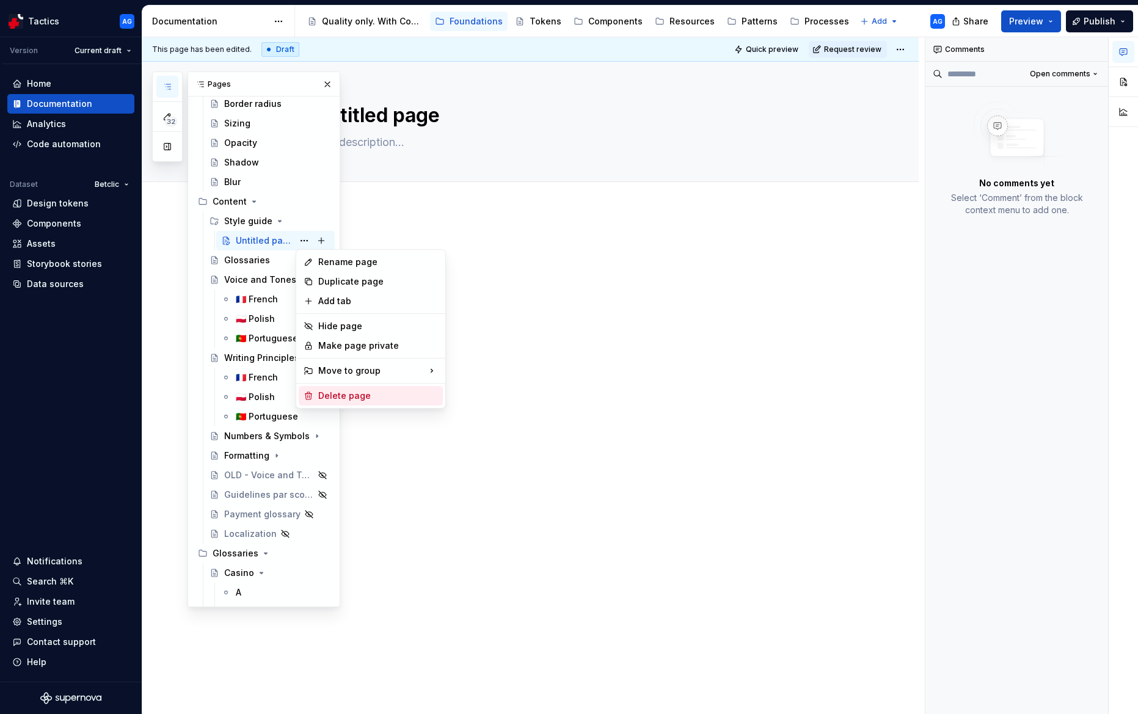
click at [336, 399] on div "Delete page" at bounding box center [378, 396] width 120 height 12
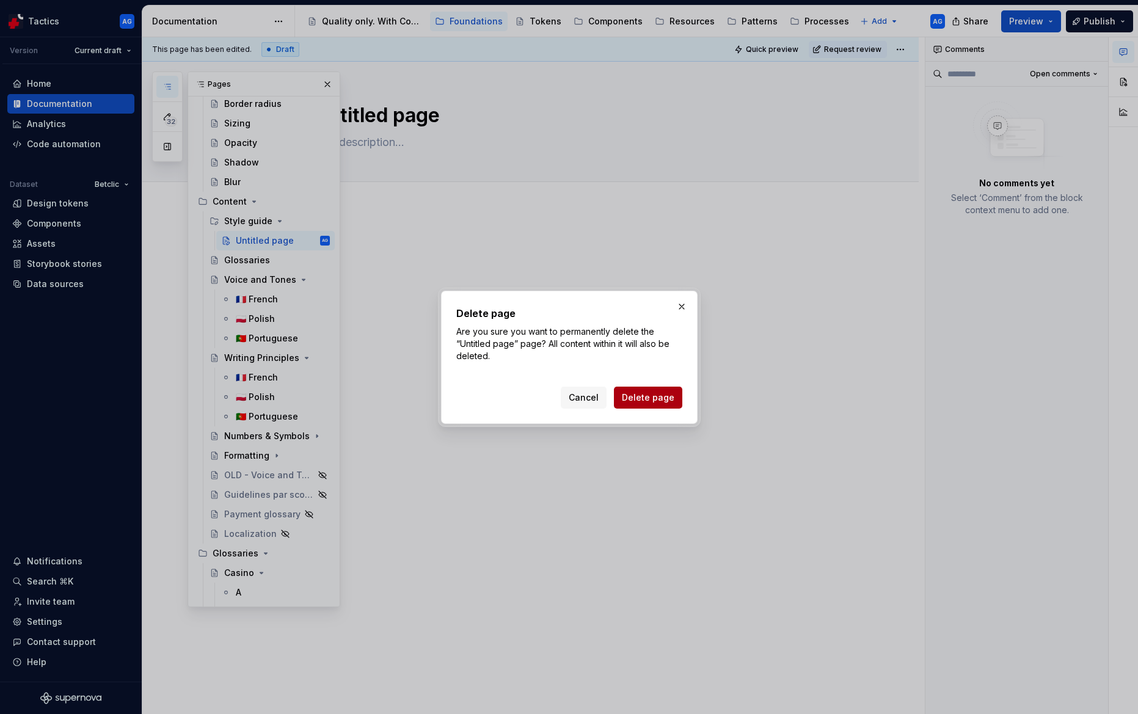
click at [640, 396] on span "Delete page" at bounding box center [648, 398] width 53 height 12
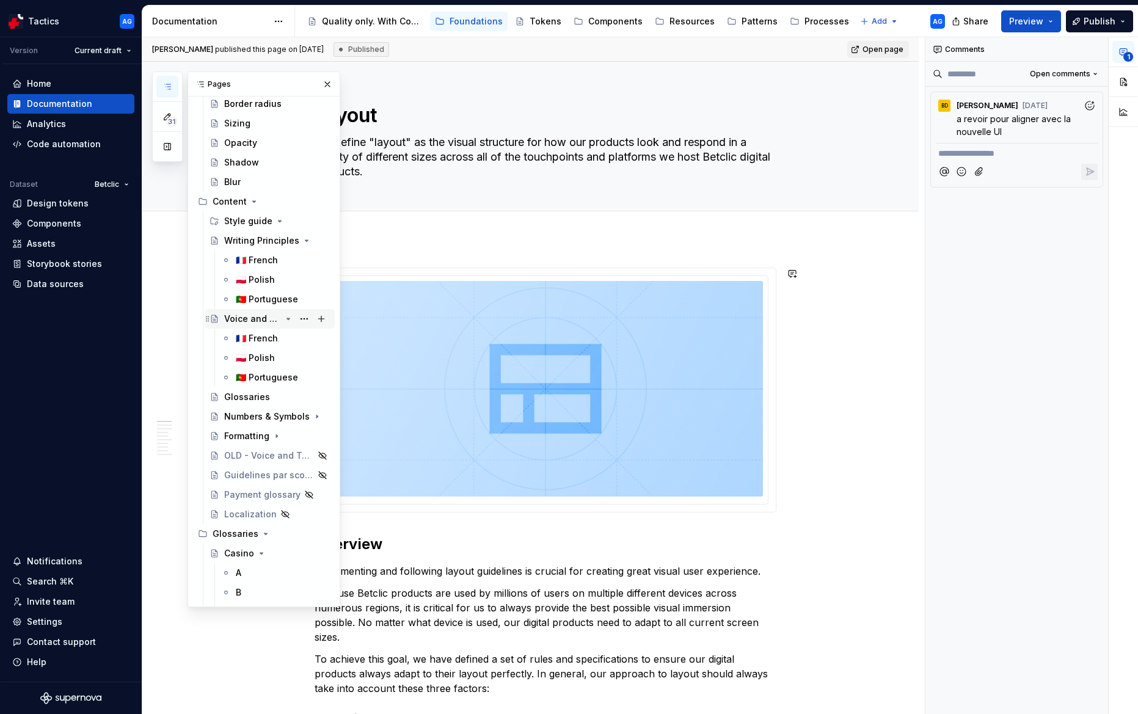
click at [288, 317] on icon "Page tree" at bounding box center [288, 319] width 10 height 10
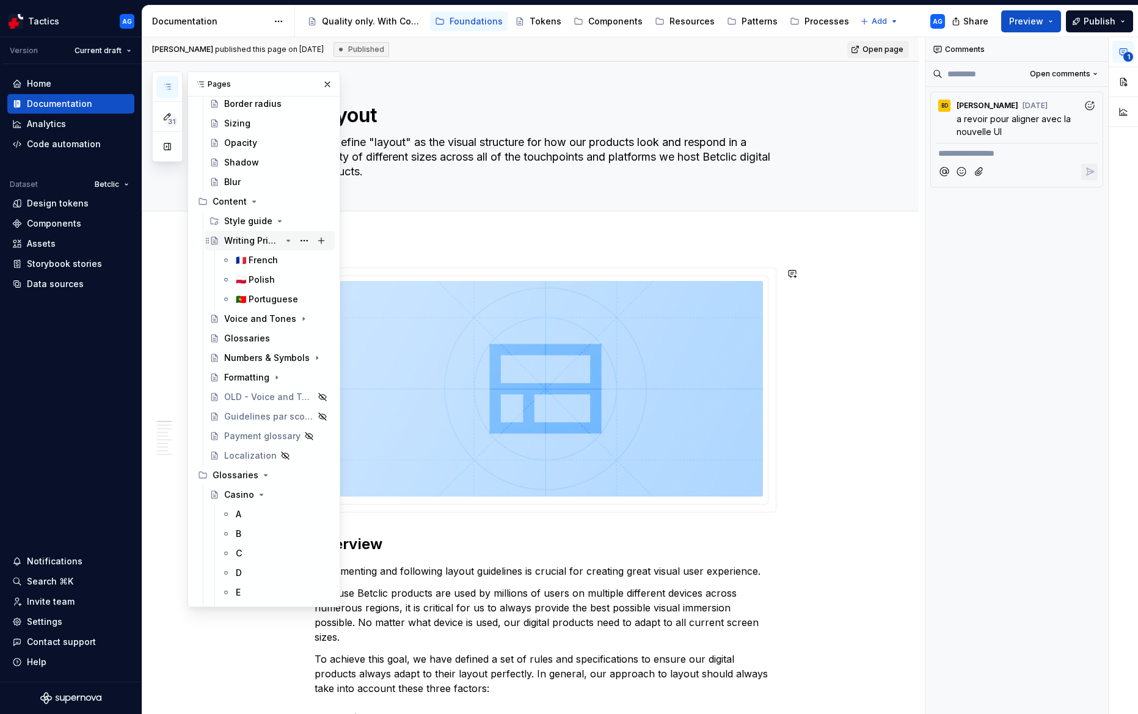
click at [290, 240] on icon "Page tree" at bounding box center [288, 240] width 3 height 1
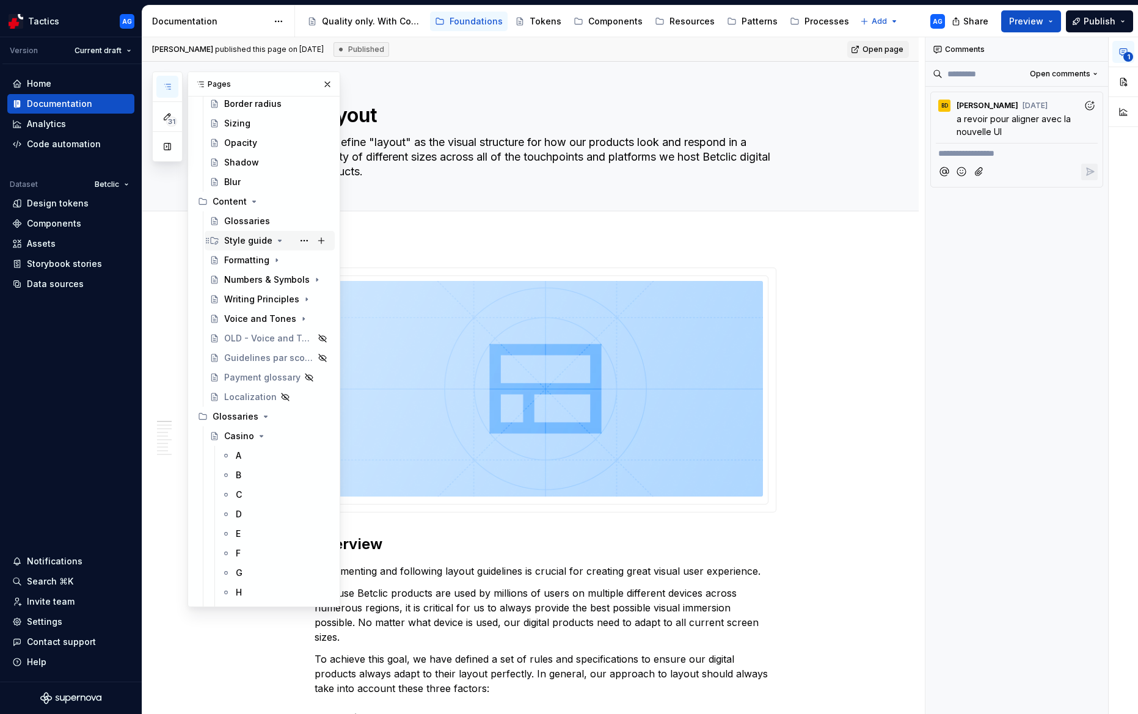
click at [276, 242] on icon "Page tree" at bounding box center [280, 241] width 10 height 10
click at [279, 241] on icon "Page tree" at bounding box center [280, 241] width 10 height 10
click at [278, 244] on icon "Page tree" at bounding box center [280, 241] width 10 height 10
click at [251, 203] on icon "Page tree" at bounding box center [254, 202] width 10 height 10
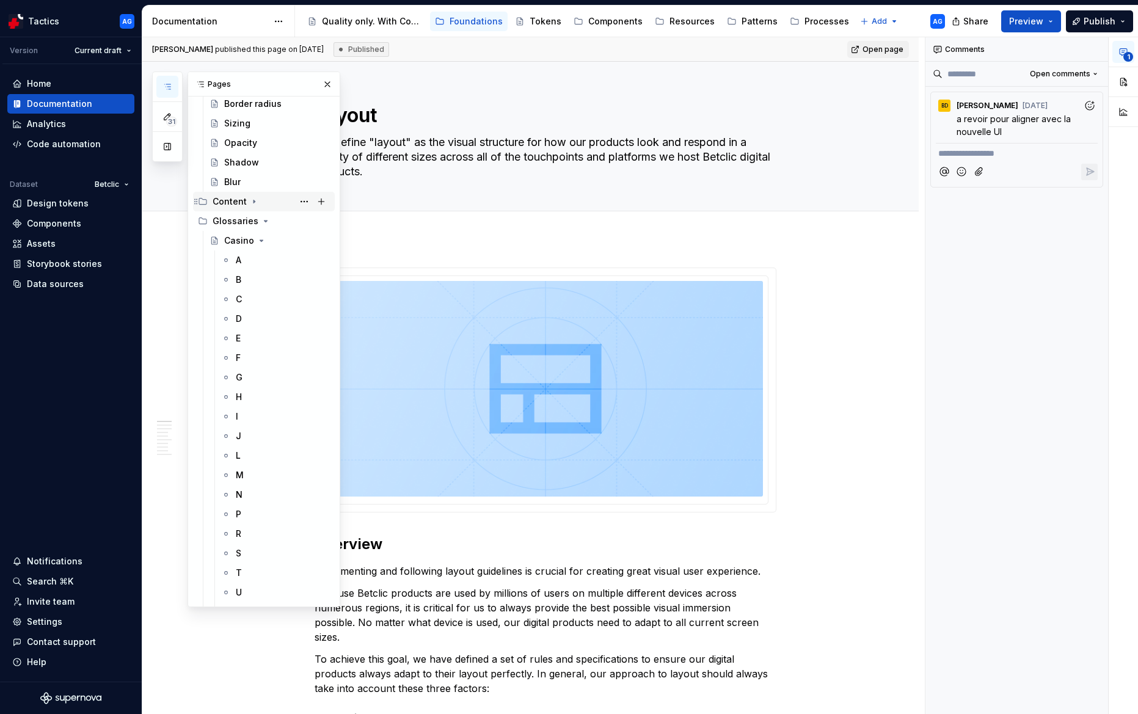
click at [251, 203] on icon "Page tree" at bounding box center [254, 202] width 10 height 10
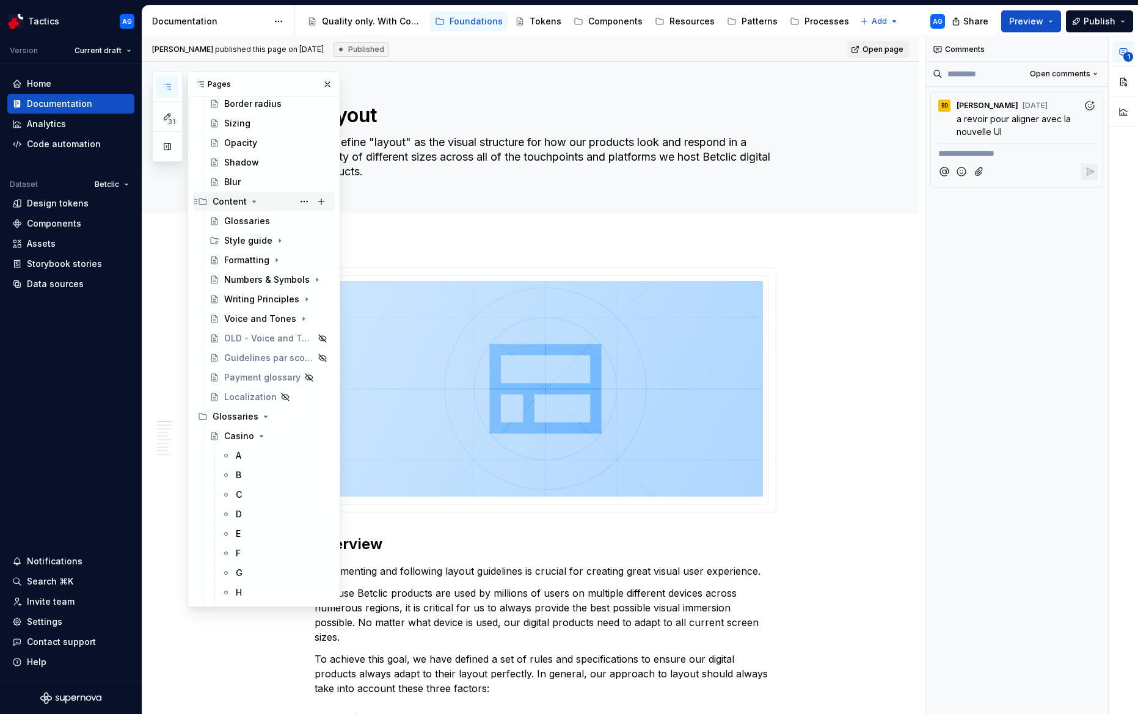
click at [251, 203] on icon "Page tree" at bounding box center [254, 202] width 10 height 10
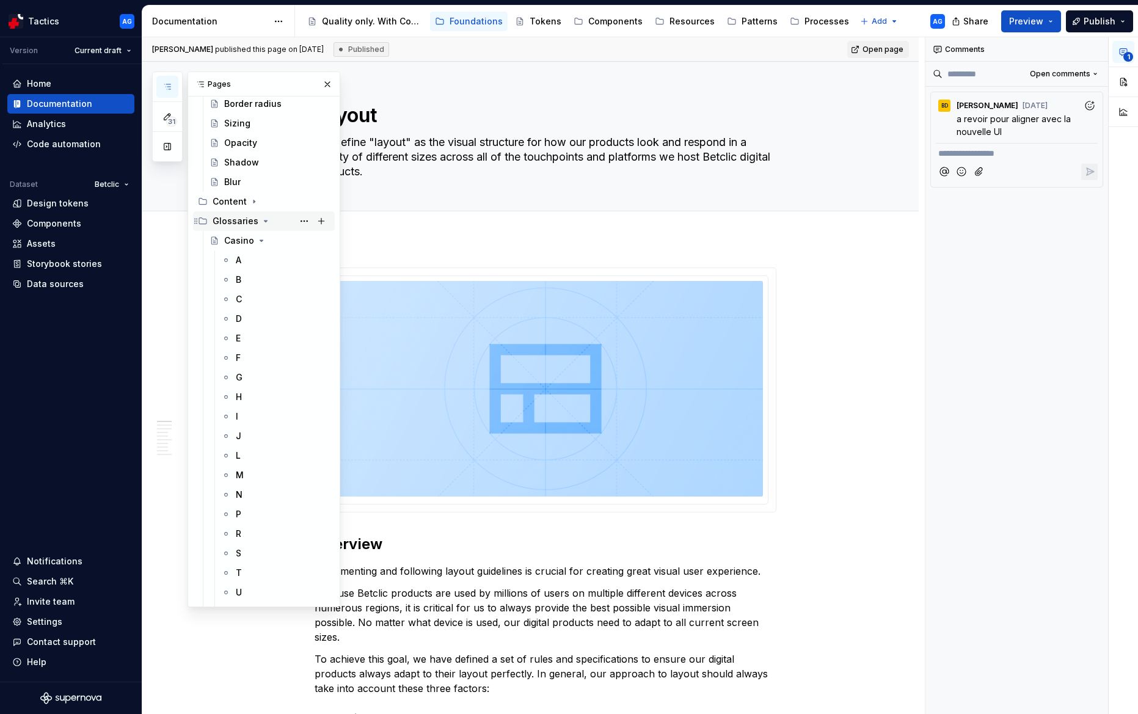
click at [261, 221] on icon "Page tree" at bounding box center [266, 221] width 10 height 10
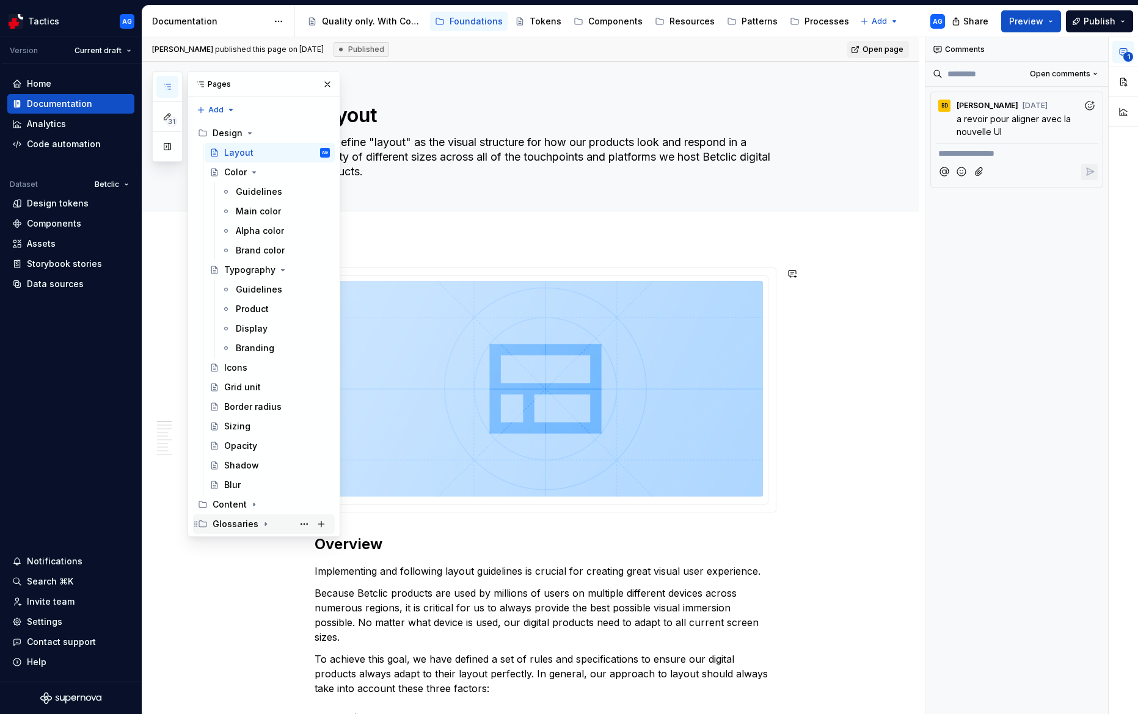
click at [261, 525] on icon "Page tree" at bounding box center [266, 524] width 10 height 10
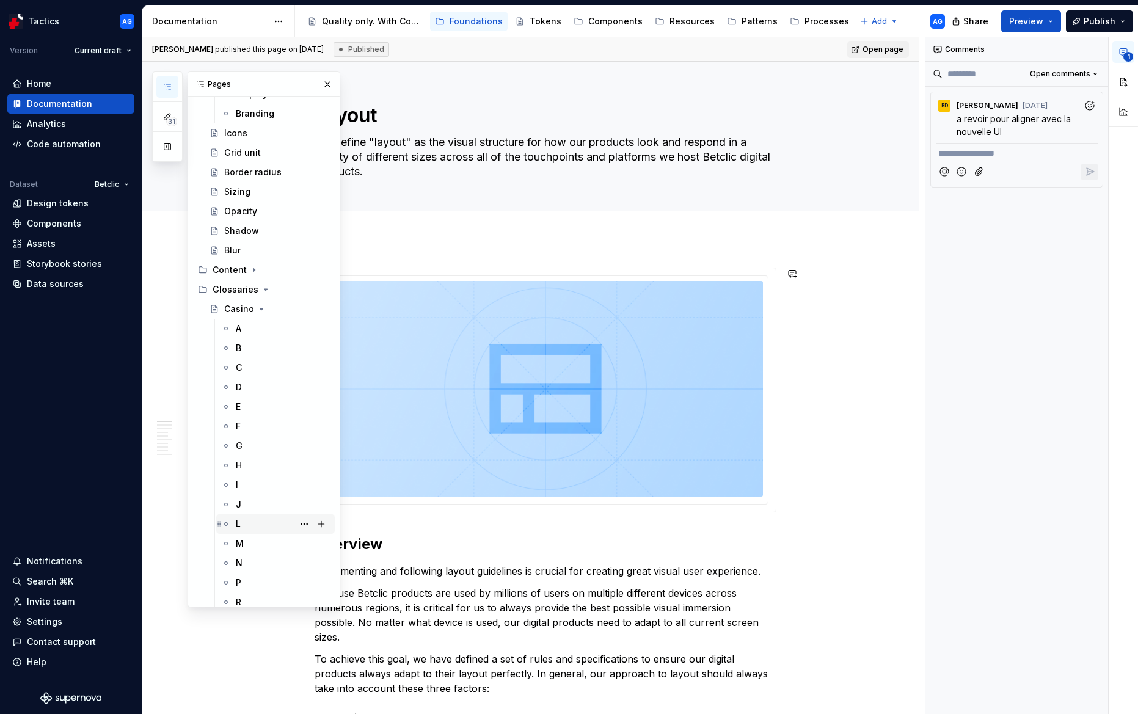
scroll to position [183, 0]
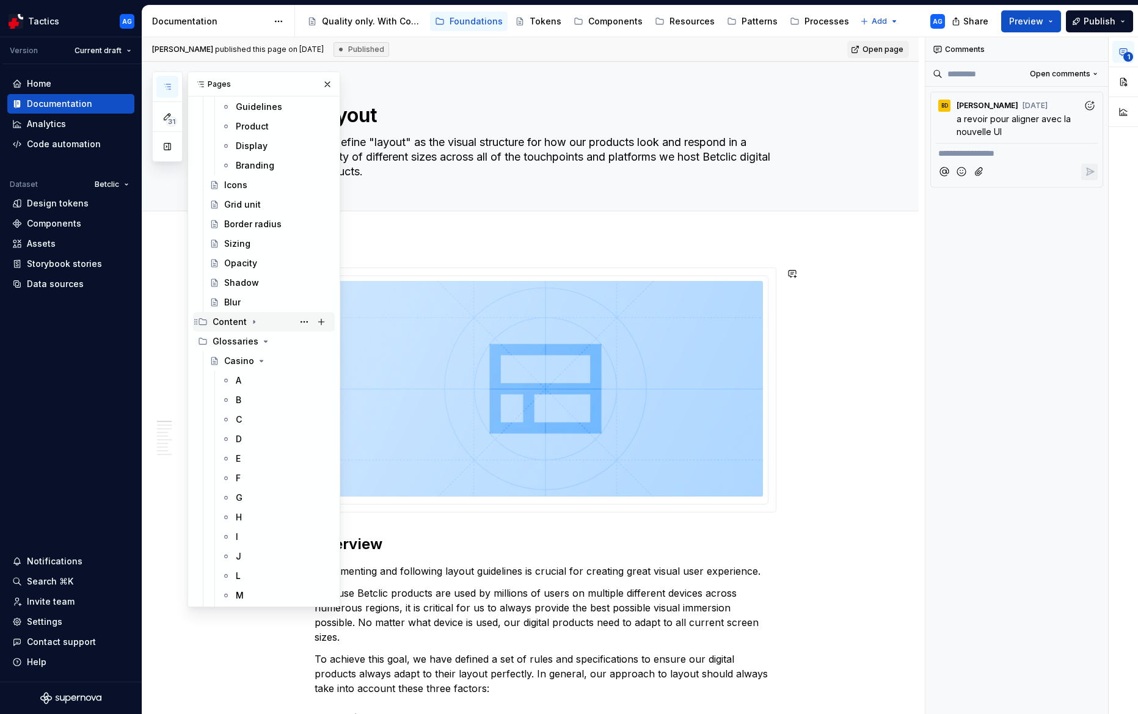
click at [253, 325] on icon "Page tree" at bounding box center [254, 322] width 10 height 10
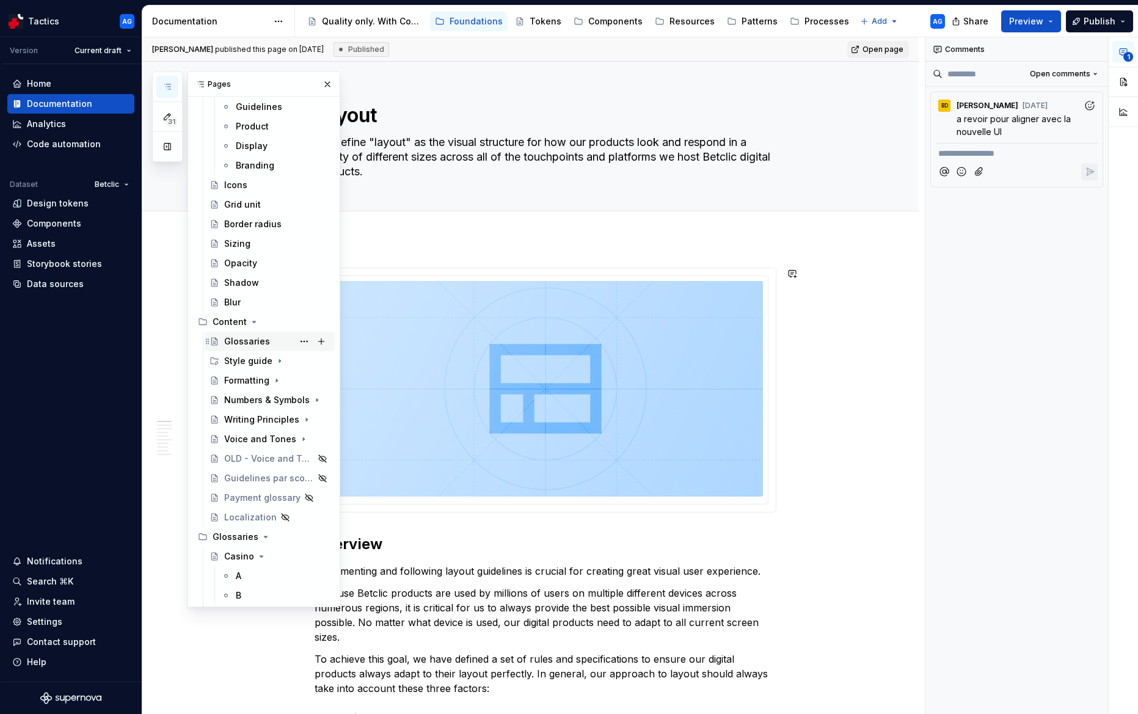
click at [254, 340] on div "Glossaries" at bounding box center [247, 341] width 46 height 12
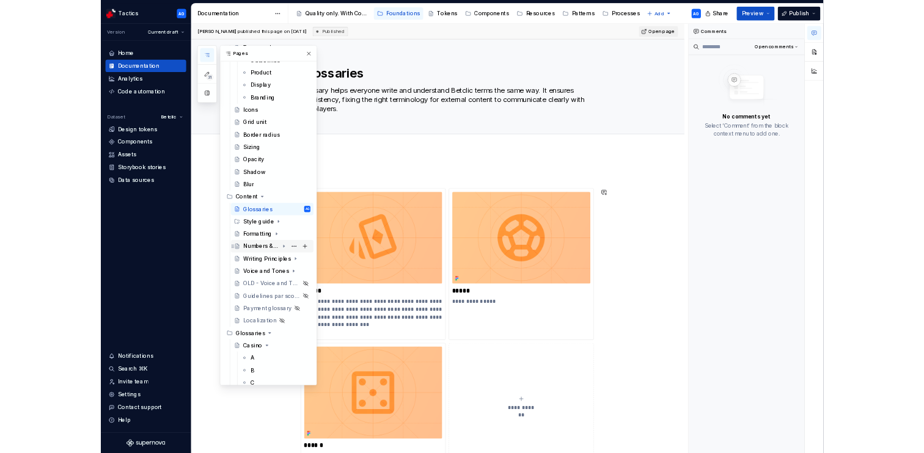
scroll to position [195, 0]
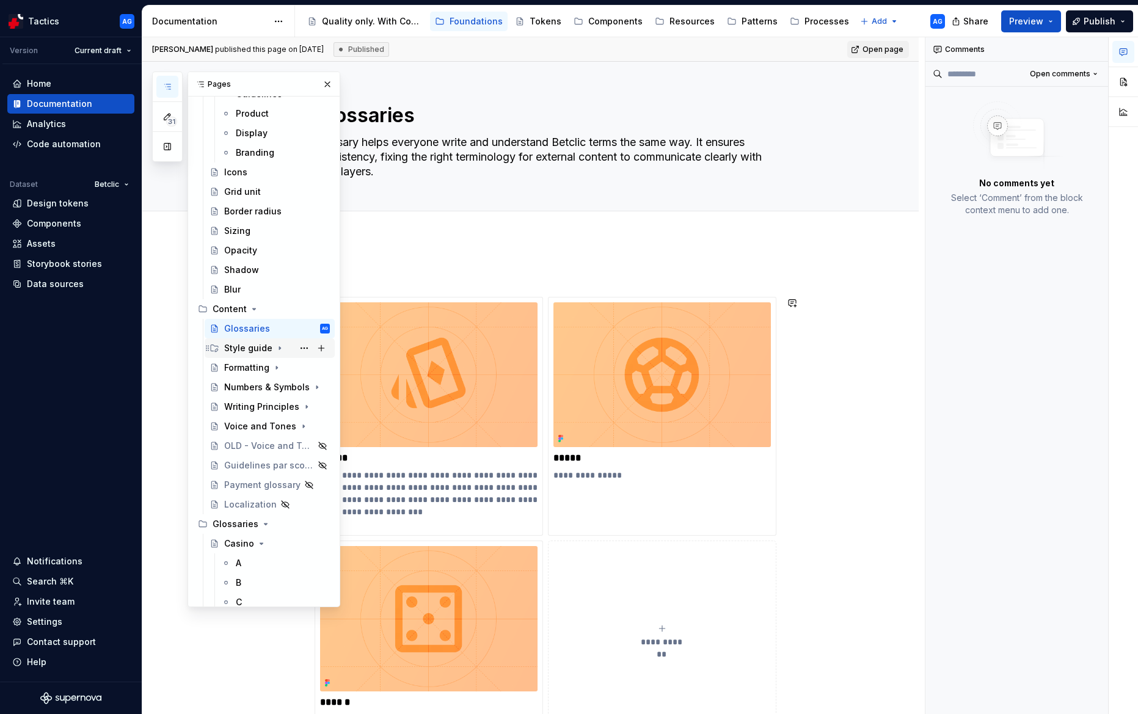
click at [279, 343] on icon "Page tree" at bounding box center [280, 348] width 10 height 10
click at [279, 348] on icon "Page tree" at bounding box center [280, 348] width 3 height 1
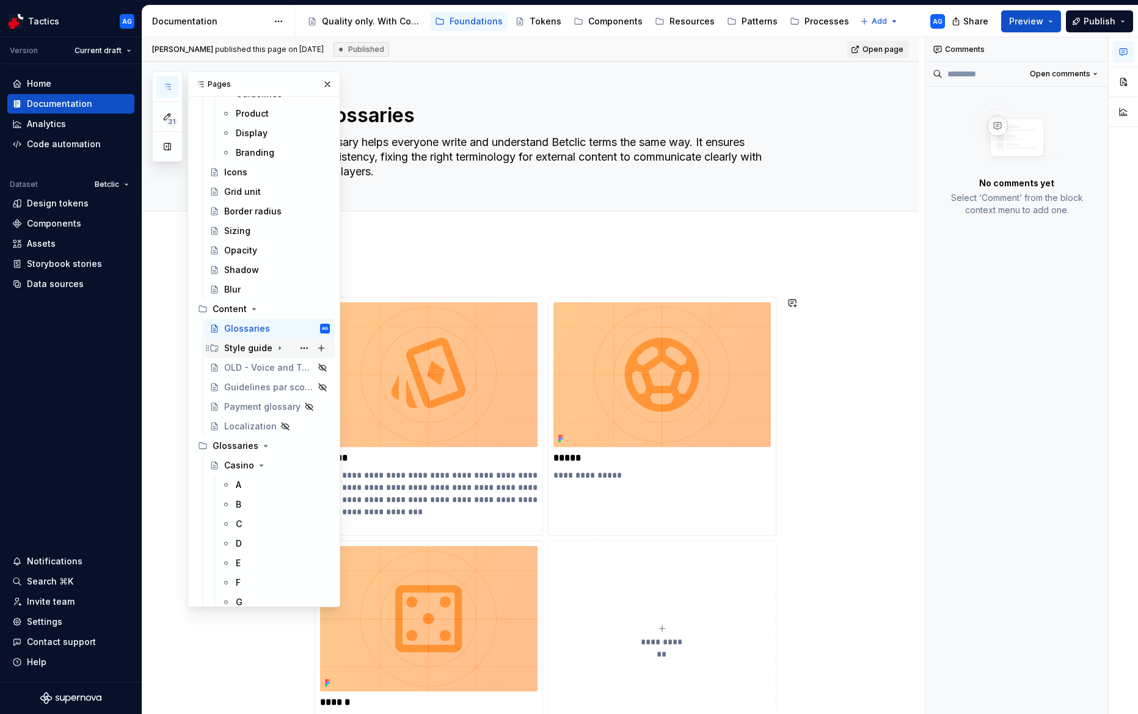
click at [276, 350] on icon "Page tree" at bounding box center [280, 348] width 10 height 10
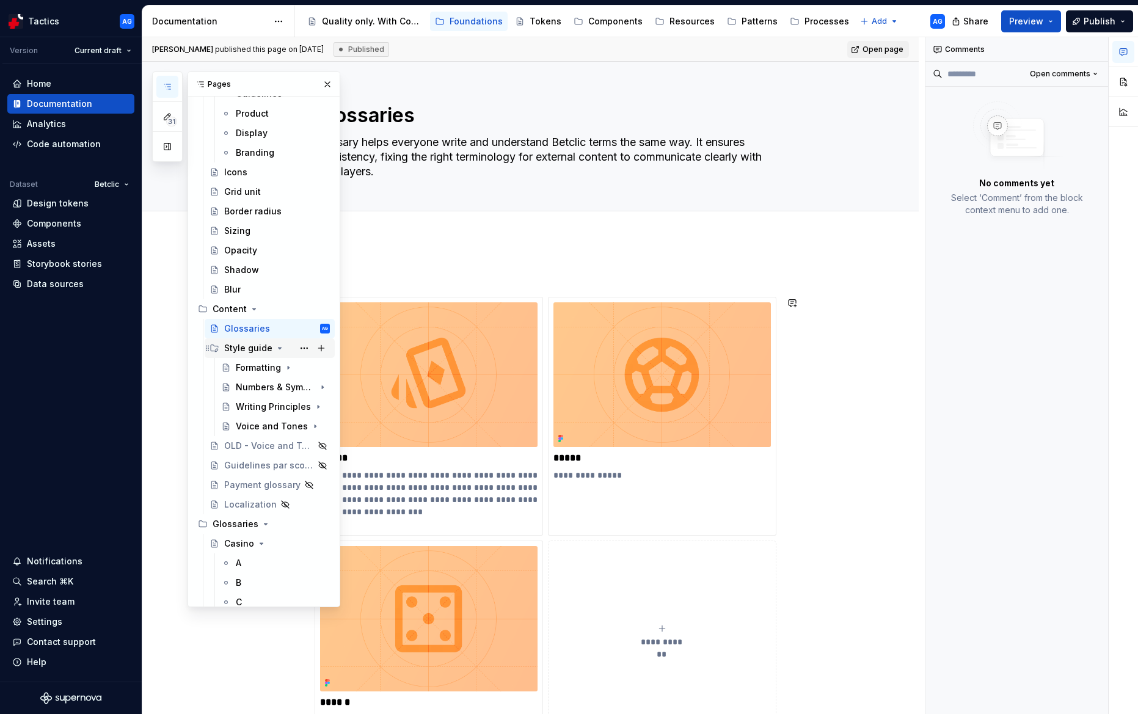
click at [276, 350] on icon "Page tree" at bounding box center [280, 348] width 10 height 10
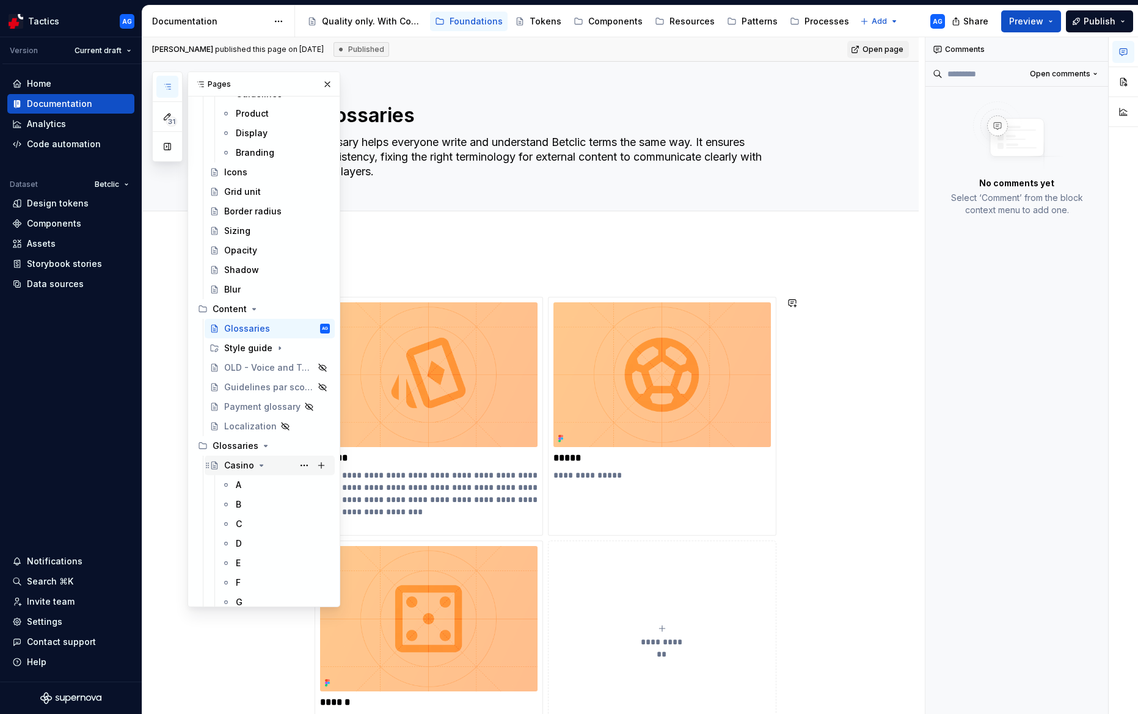
click at [238, 464] on div "Casino" at bounding box center [239, 465] width 30 height 12
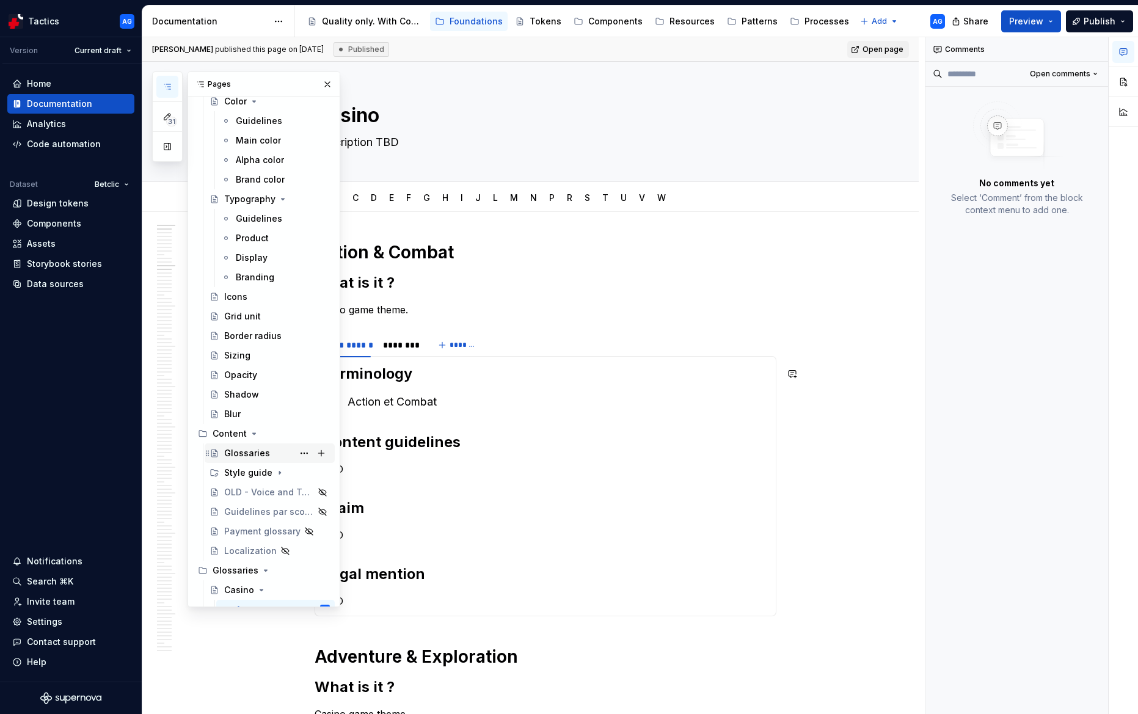
scroll to position [75, 0]
click at [235, 429] on div "Content" at bounding box center [230, 429] width 34 height 12
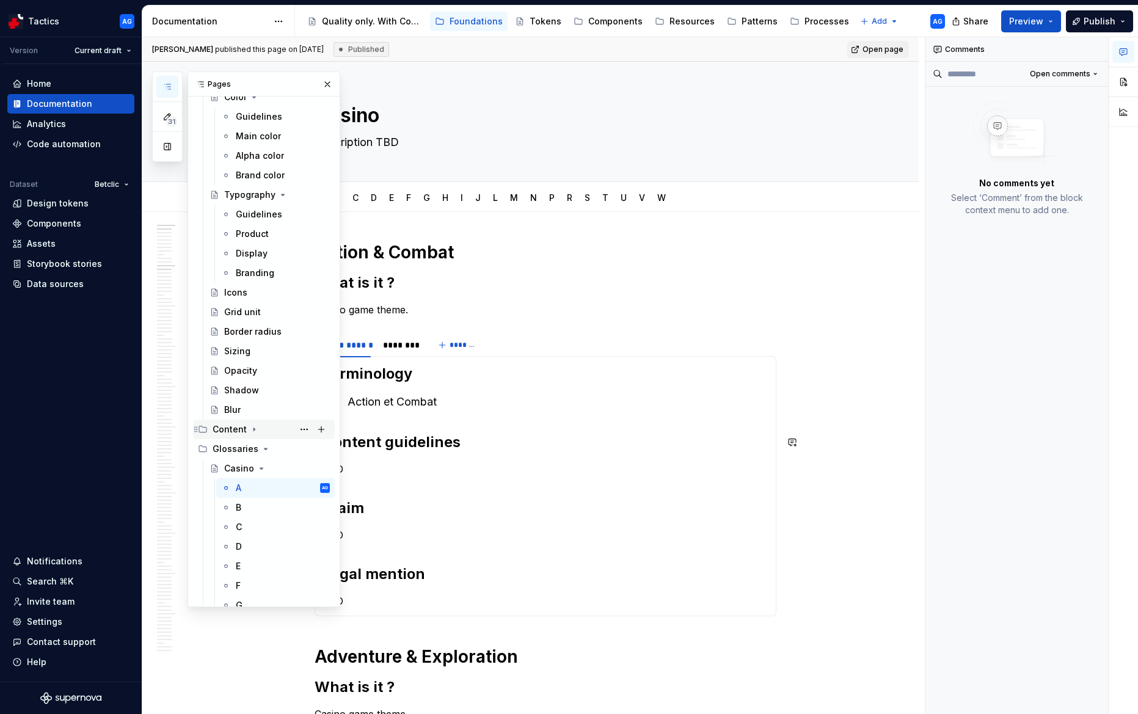
click at [233, 431] on div "Content" at bounding box center [230, 429] width 34 height 12
click at [242, 450] on div "Glossaries" at bounding box center [247, 449] width 46 height 12
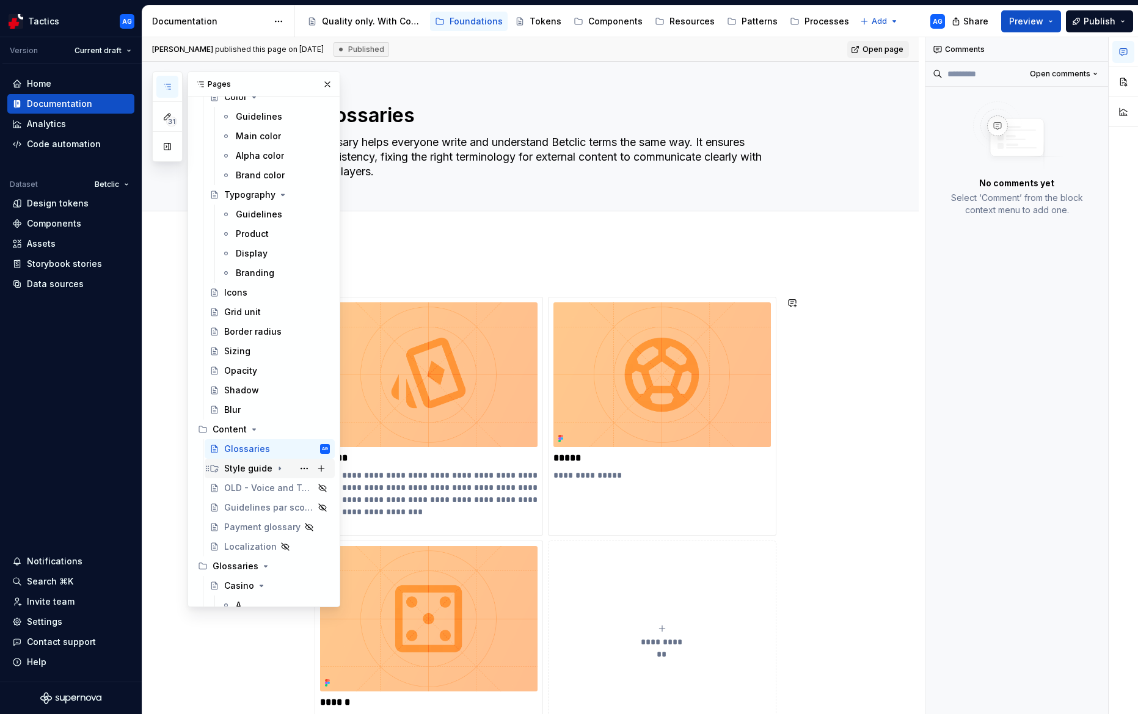
click at [242, 464] on div "Style guide" at bounding box center [248, 468] width 48 height 12
click at [251, 469] on div "Style guide" at bounding box center [248, 468] width 48 height 12
click at [216, 470] on icon "Page tree" at bounding box center [214, 468] width 7 height 7
click at [307, 472] on button "Page tree" at bounding box center [304, 468] width 17 height 17
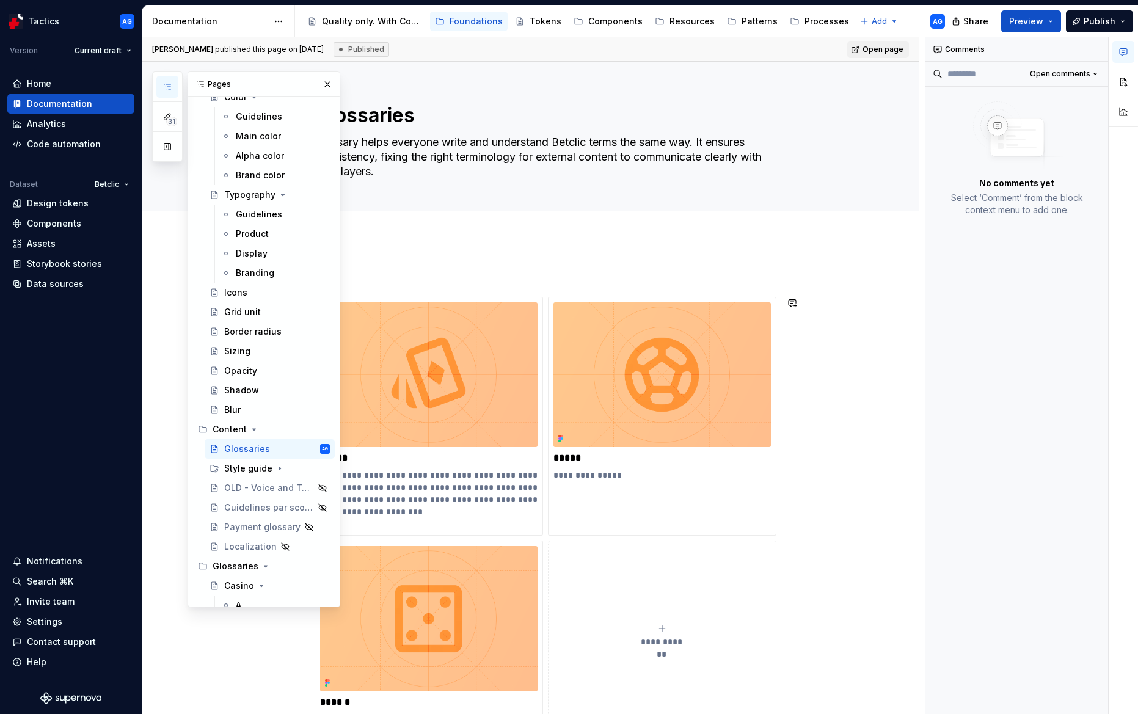
click at [230, 472] on div "31 Pages Add Accessibility guide for tree Page tree. Navigate the tree with the…" at bounding box center [246, 339] width 188 height 536
click at [1092, 26] on span "Publish" at bounding box center [1100, 21] width 32 height 12
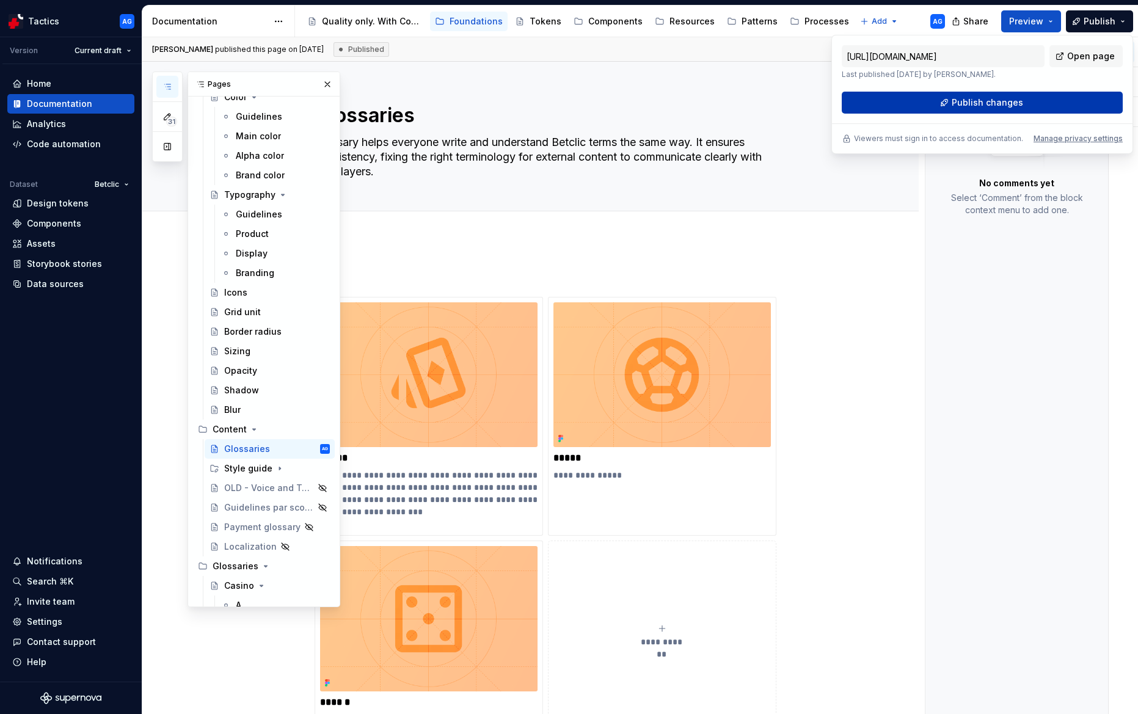
click at [947, 108] on button "Publish changes" at bounding box center [982, 103] width 281 height 22
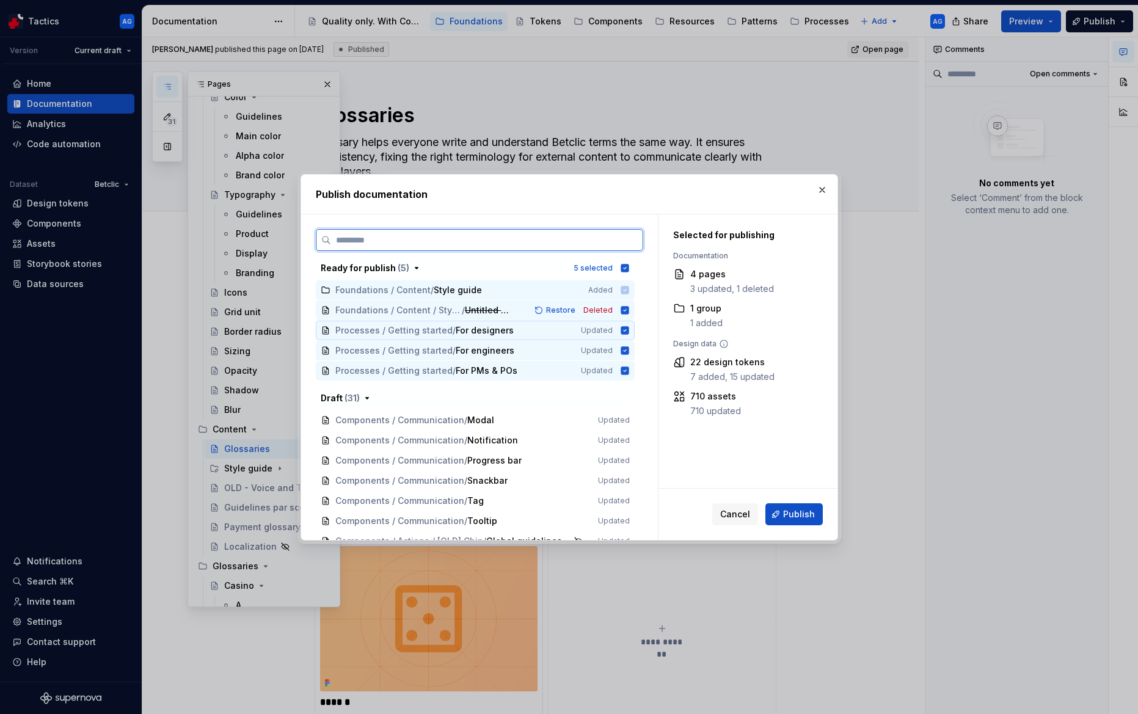
click at [629, 333] on icon at bounding box center [625, 330] width 8 height 8
click at [629, 348] on icon at bounding box center [625, 350] width 8 height 8
click at [629, 371] on icon at bounding box center [625, 370] width 8 height 8
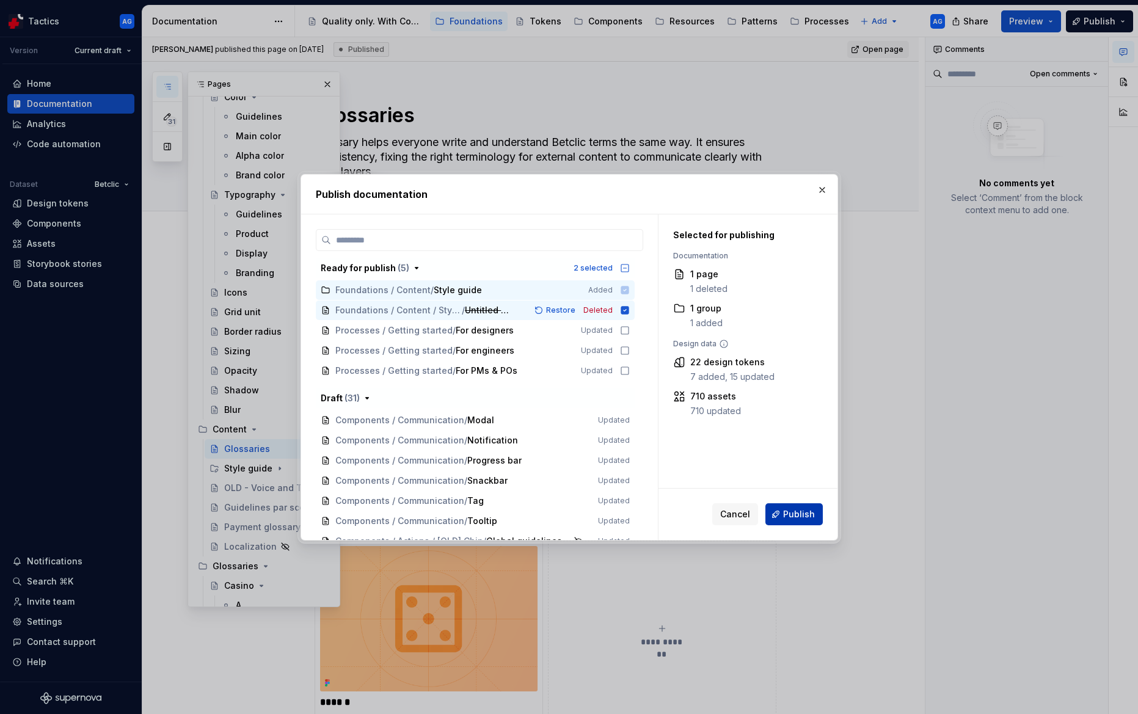
click at [802, 520] on button "Publish" at bounding box center [793, 514] width 57 height 22
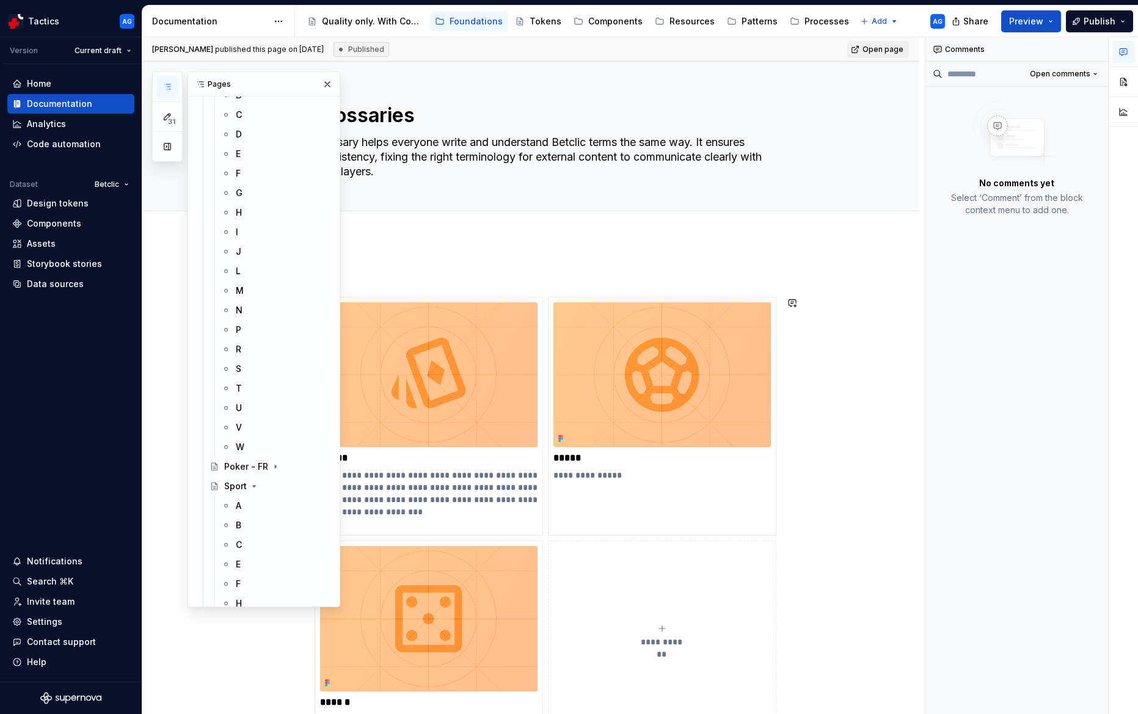
scroll to position [770, 0]
click at [255, 502] on div "M" at bounding box center [283, 496] width 94 height 17
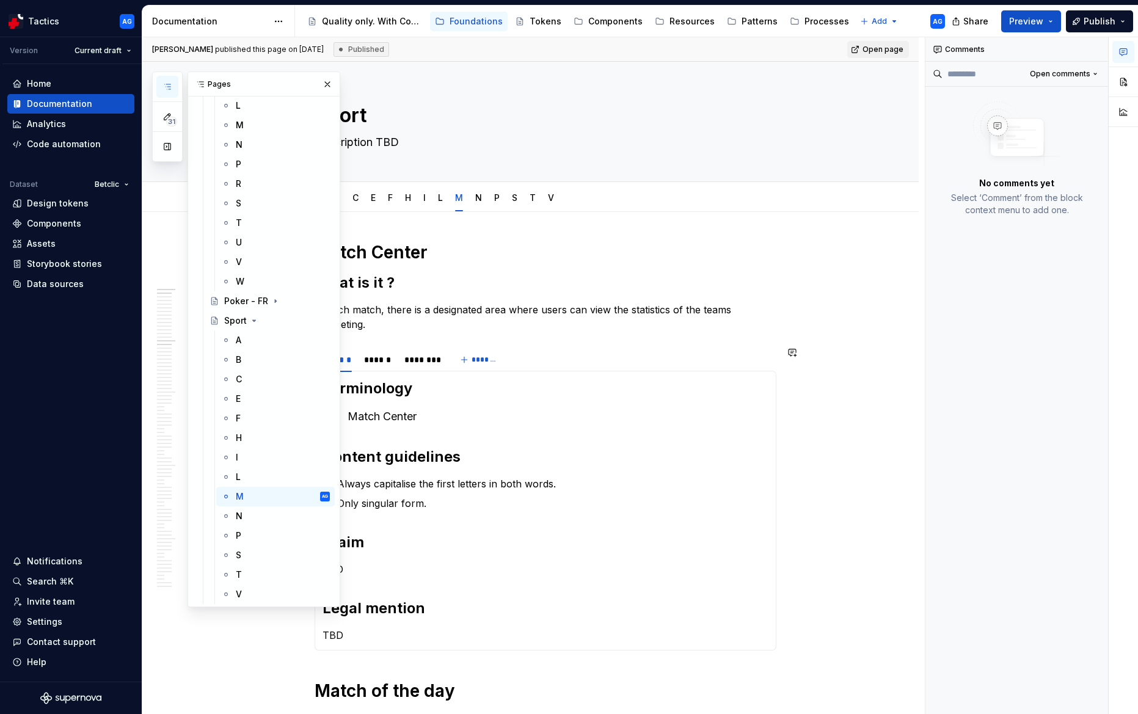
click at [731, 346] on section "****** ****** ******** ******* Terminology Match Center Content guidelines Alwa…" at bounding box center [546, 498] width 462 height 304
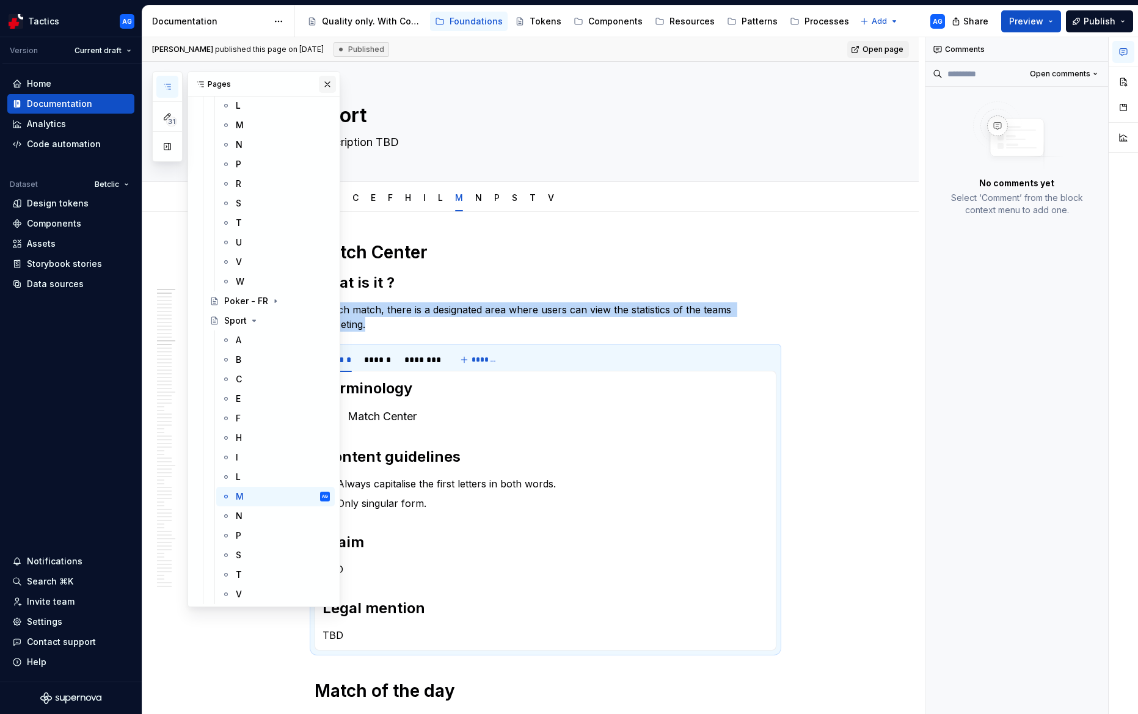
click at [329, 87] on button "button" at bounding box center [327, 84] width 17 height 17
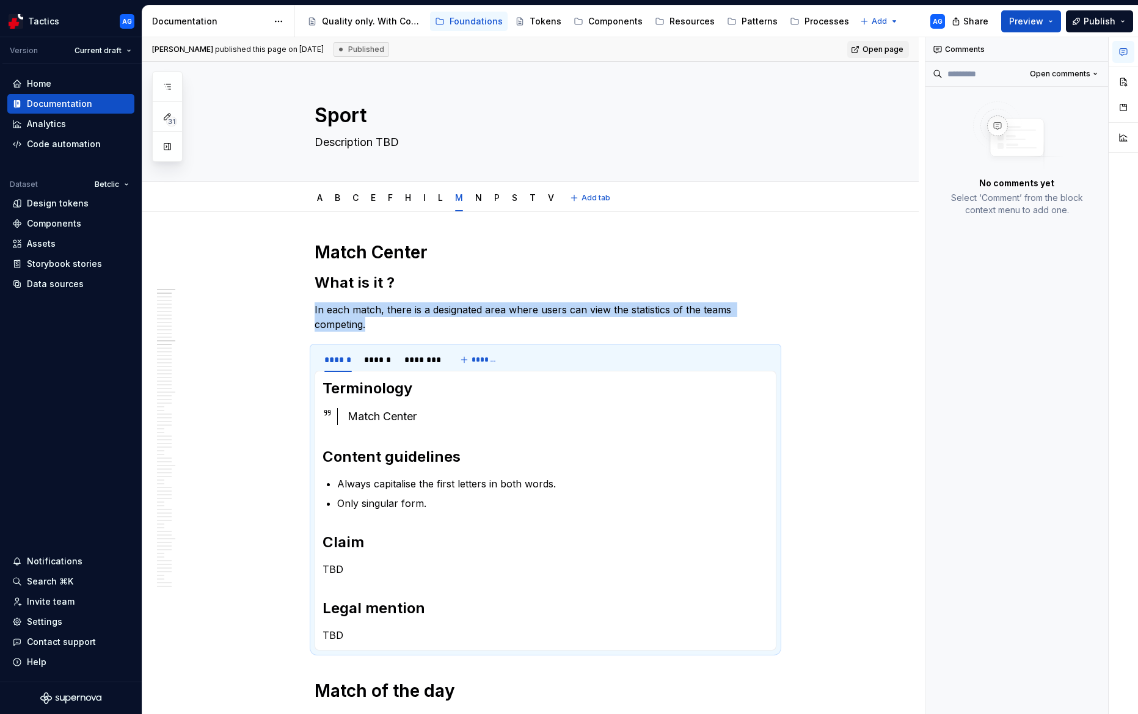
type textarea "*"
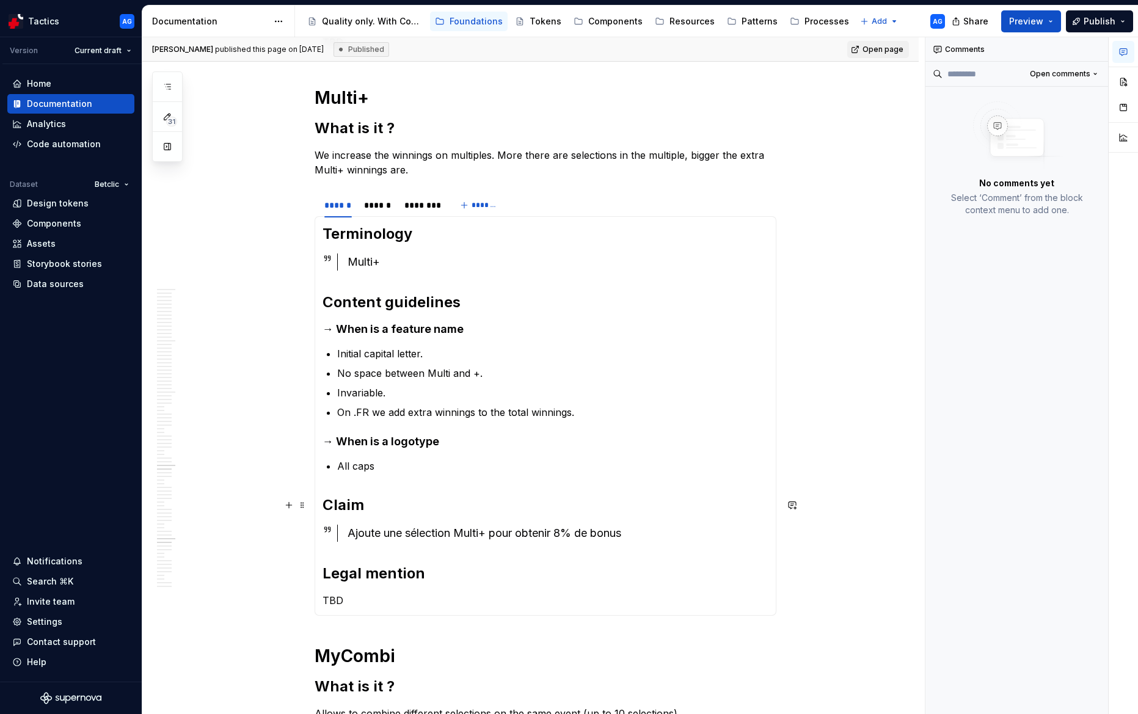
scroll to position [1525, 0]
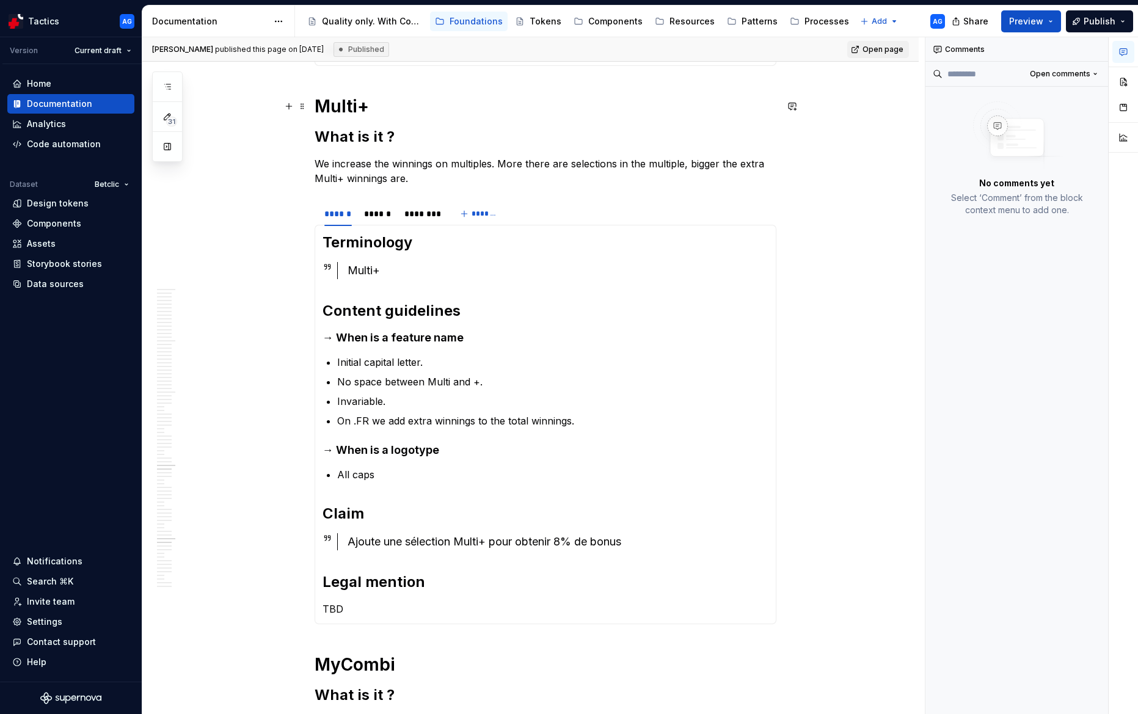
click at [329, 108] on h1 "Multi+" at bounding box center [546, 106] width 462 height 22
click at [374, 108] on h1 "Multi+" at bounding box center [546, 106] width 462 height 22
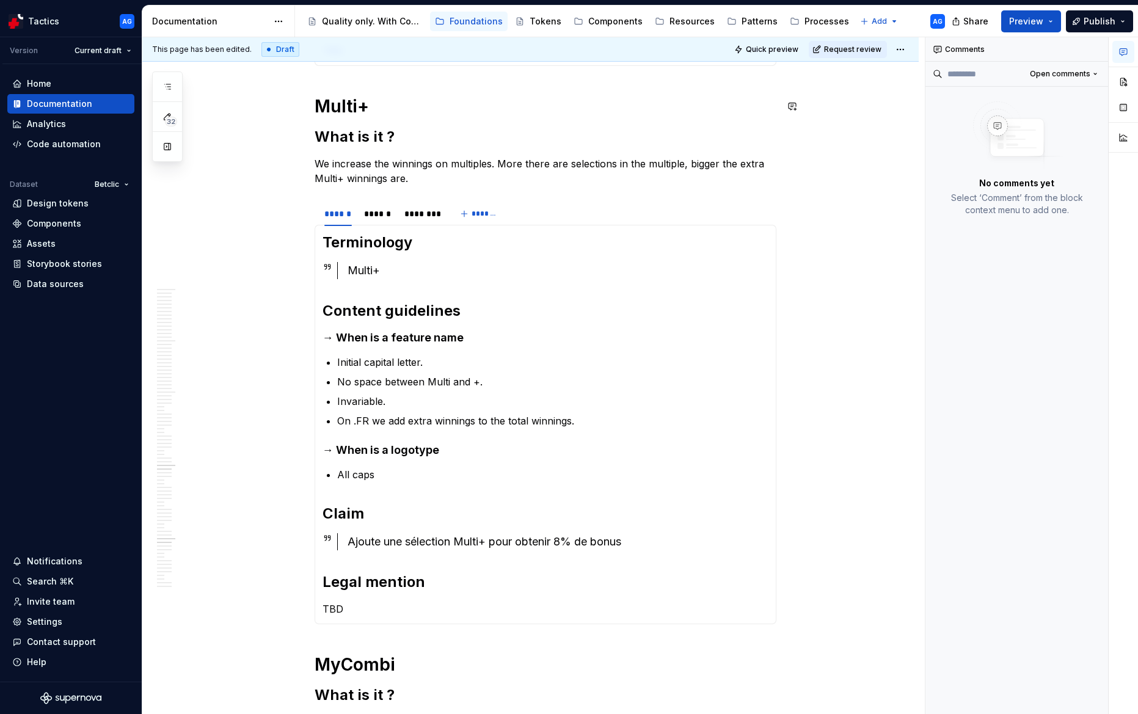
scroll to position [1523, 0]
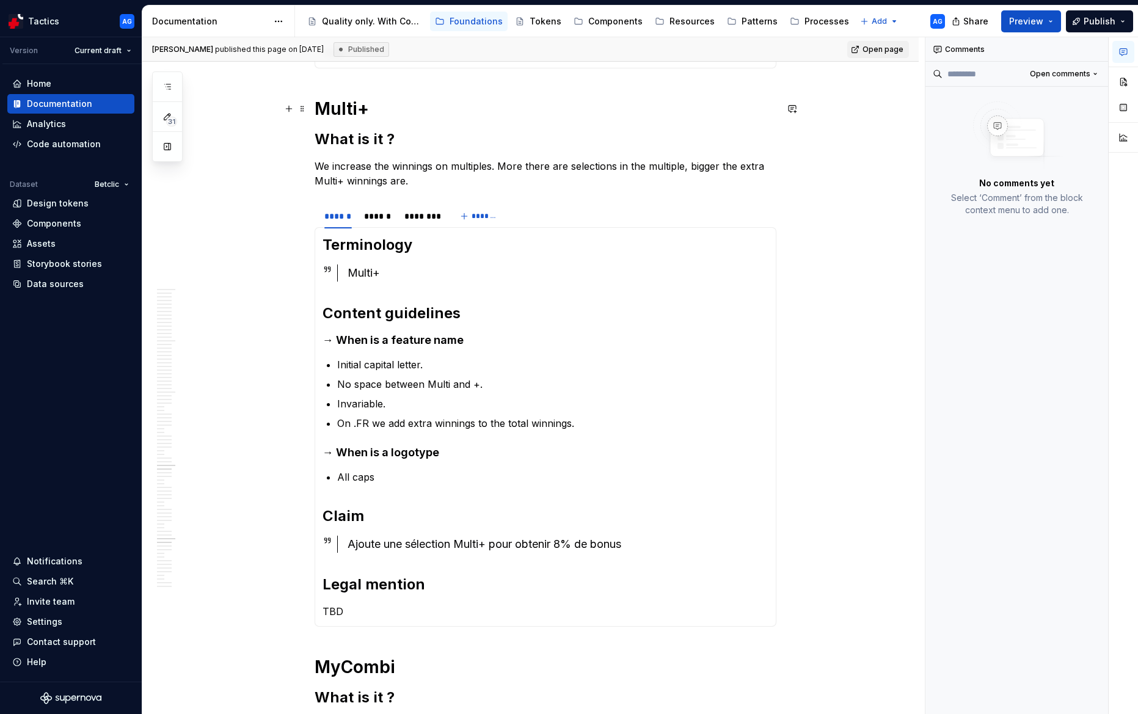
click at [319, 109] on h1 "Multi+" at bounding box center [546, 109] width 462 height 22
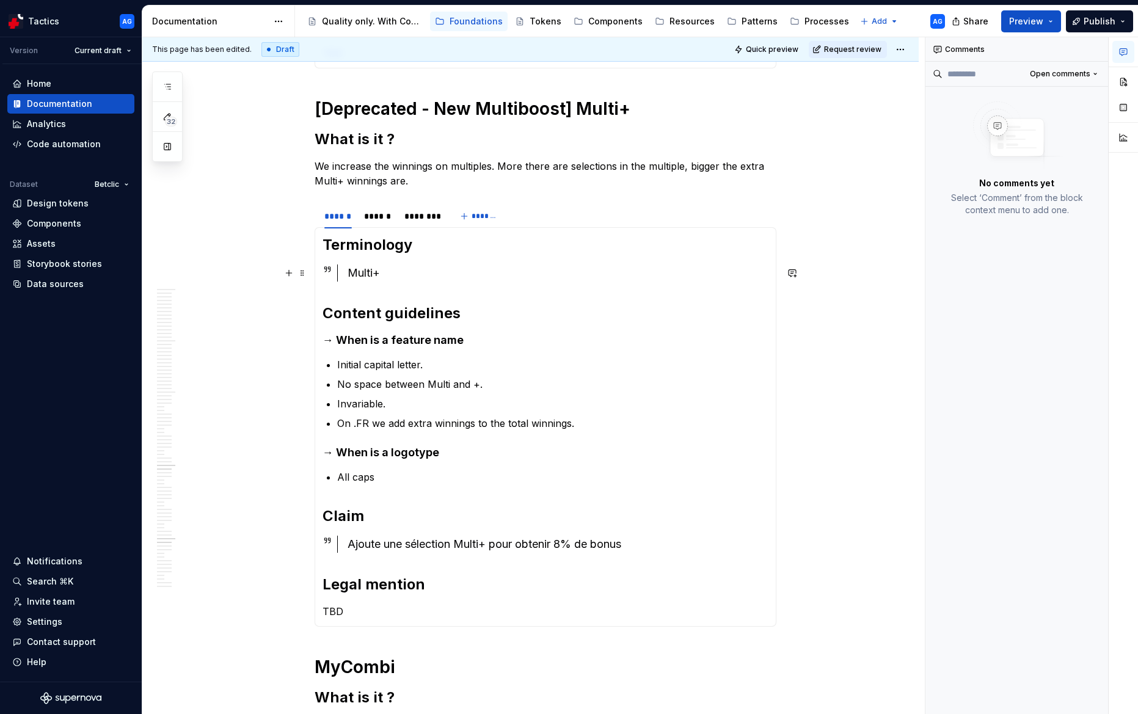
click at [845, 272] on div "Match Center What is it ? In each match, there is a designated area where users…" at bounding box center [530, 55] width 776 height 2732
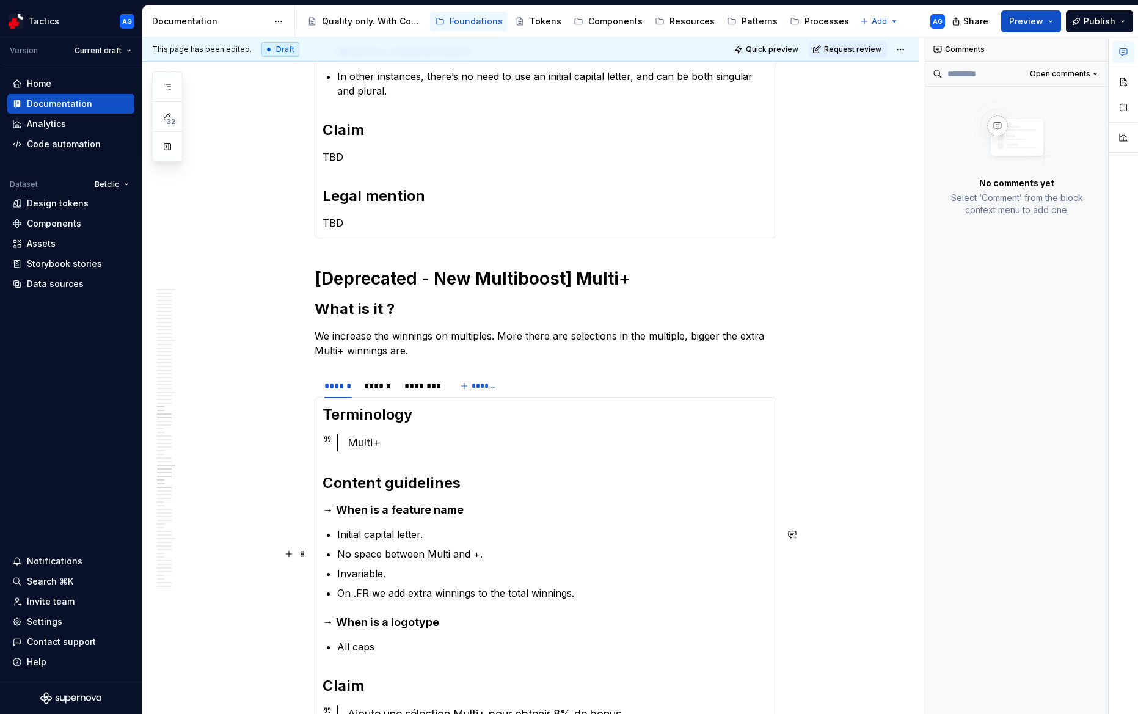
scroll to position [1319, 0]
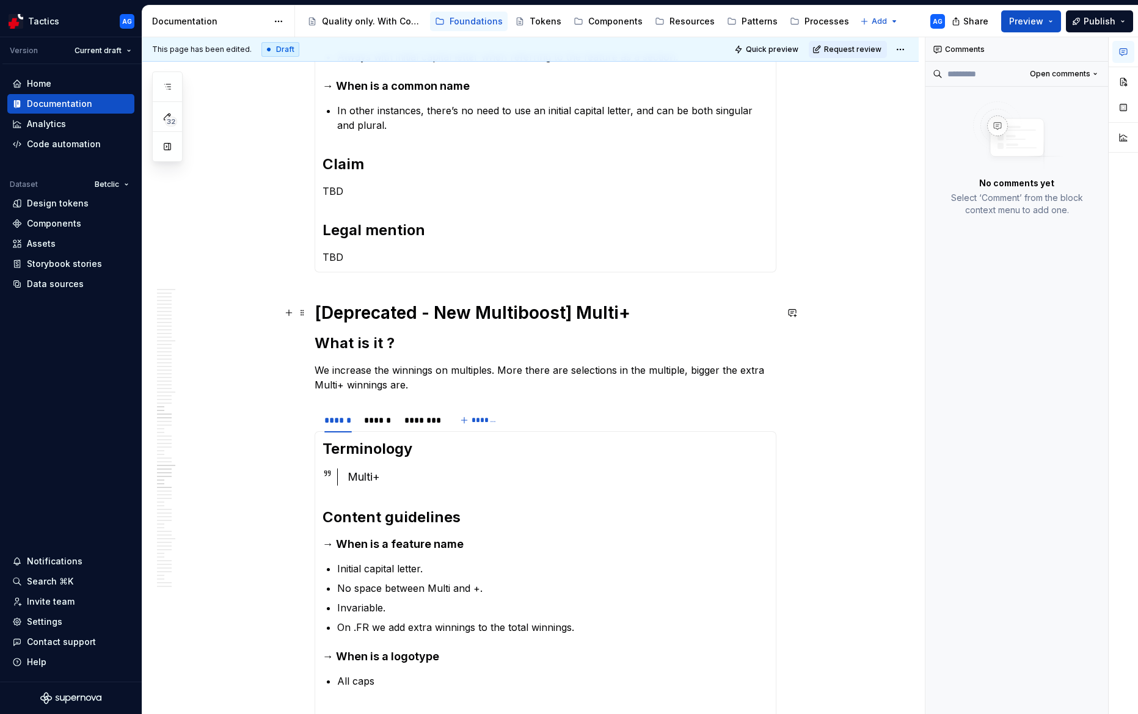
click at [315, 319] on div "Match Center What is it ? In each match, there is a designated area where users…" at bounding box center [530, 259] width 776 height 2732
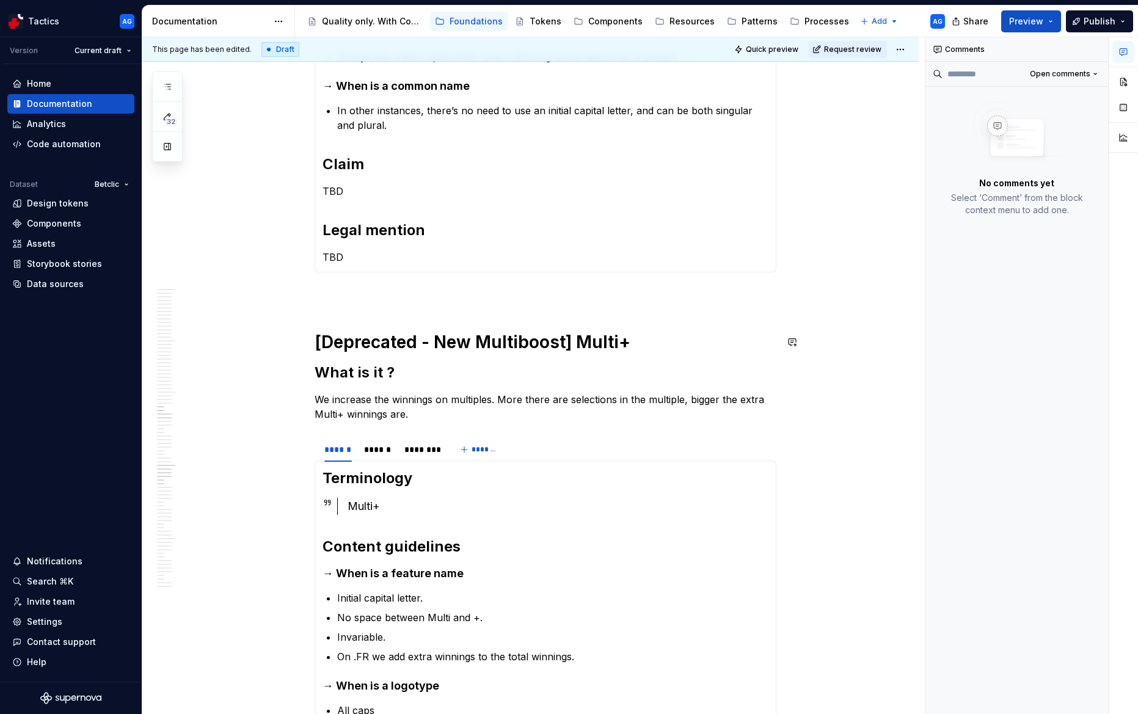
click at [338, 302] on div "Match Center What is it ? In each match, there is a designated area where users…" at bounding box center [546, 174] width 462 height 2503
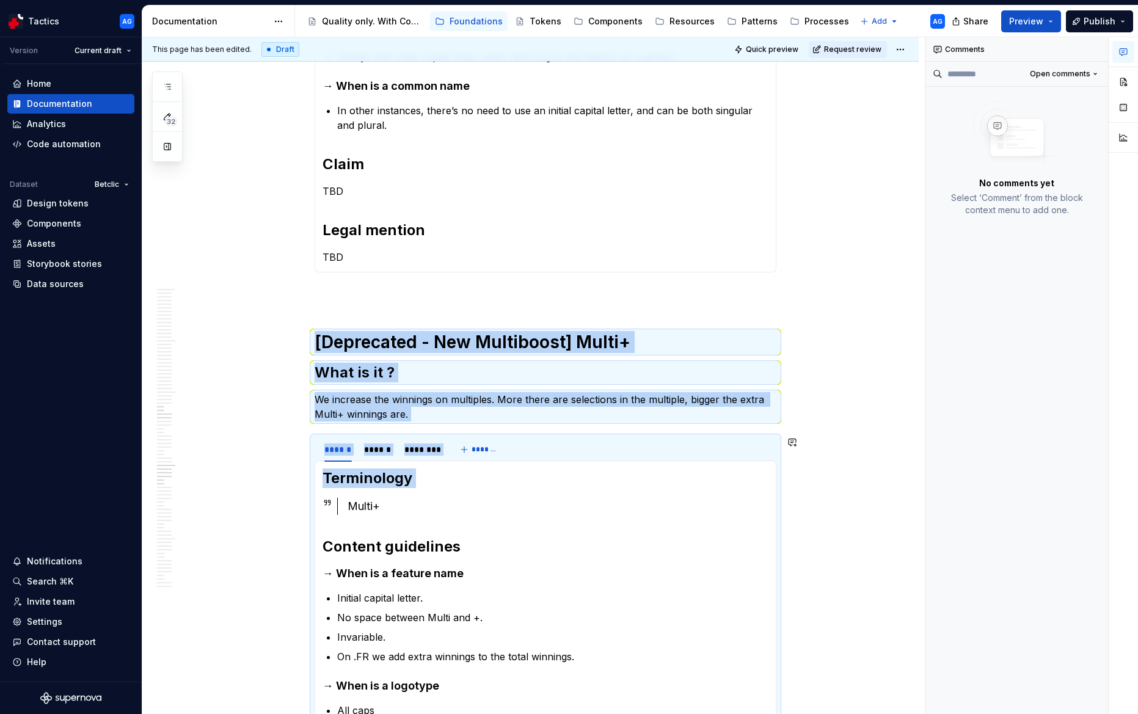
drag, startPoint x: 318, startPoint y: 345, endPoint x: 367, endPoint y: 491, distance: 154.7
click at [367, 491] on div "Match Center What is it ? In each match, there is a designated area where users…" at bounding box center [546, 174] width 462 height 2503
copy div "[Deprecated - New Multiboost] Multi+ What is it ? We increase the winnings on m…"
click at [333, 303] on div "Match Center What is it ? In each match, there is a designated area where users…" at bounding box center [546, 174] width 462 height 2503
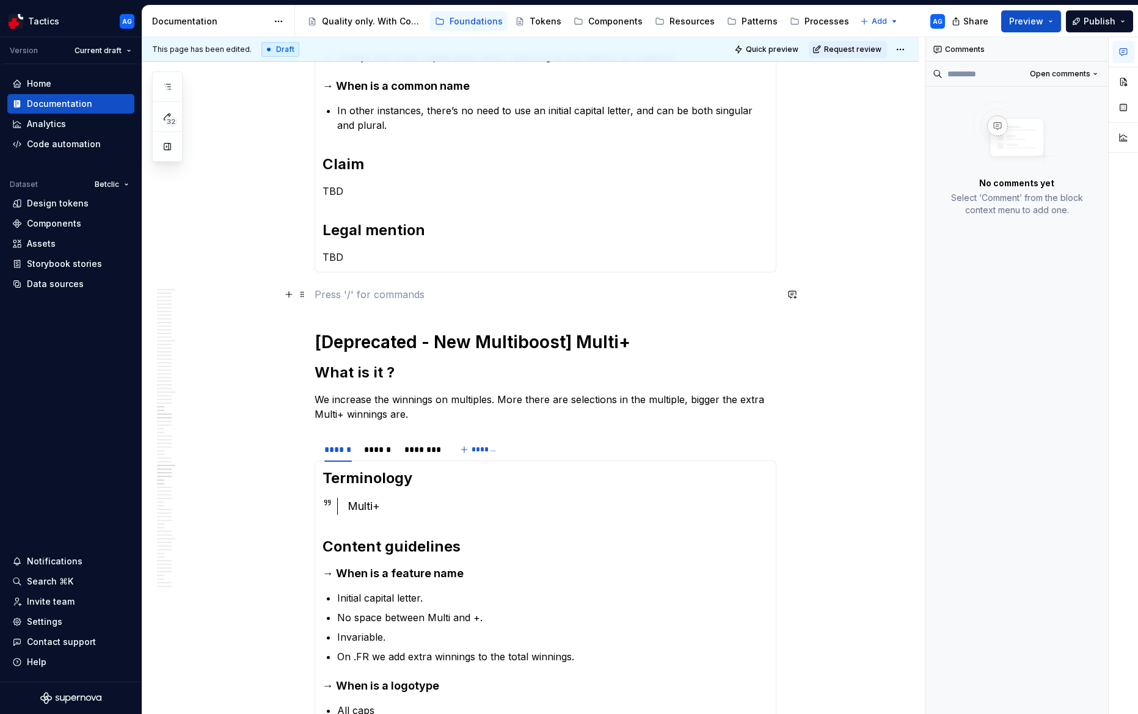
click at [330, 297] on p at bounding box center [546, 294] width 462 height 15
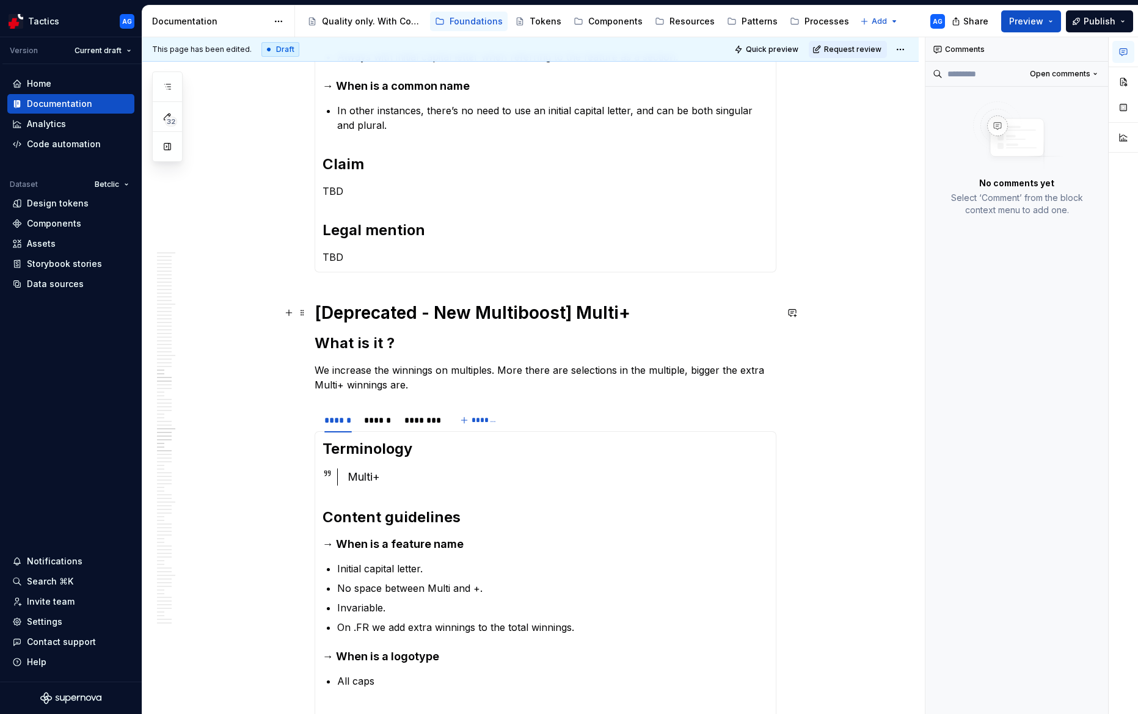
click at [351, 312] on h1 "[Deprecated - New Multiboost] Multi+" at bounding box center [546, 313] width 462 height 22
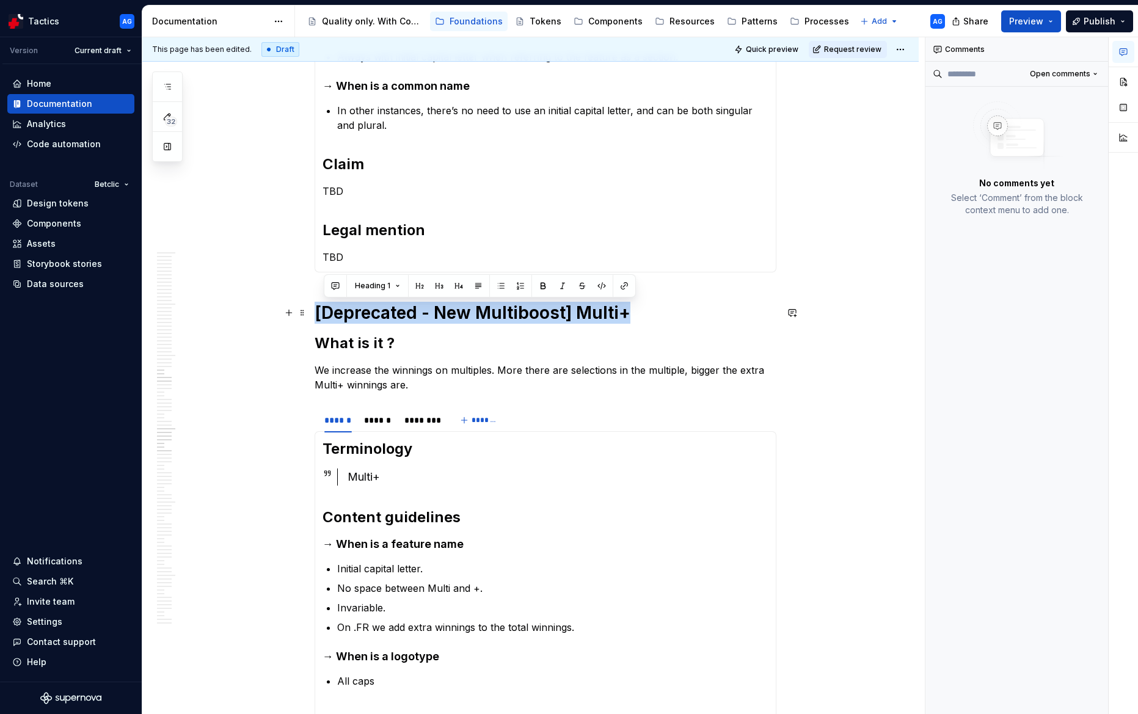
click at [351, 312] on h1 "[Deprecated - New Multiboost] Multi+" at bounding box center [546, 313] width 462 height 22
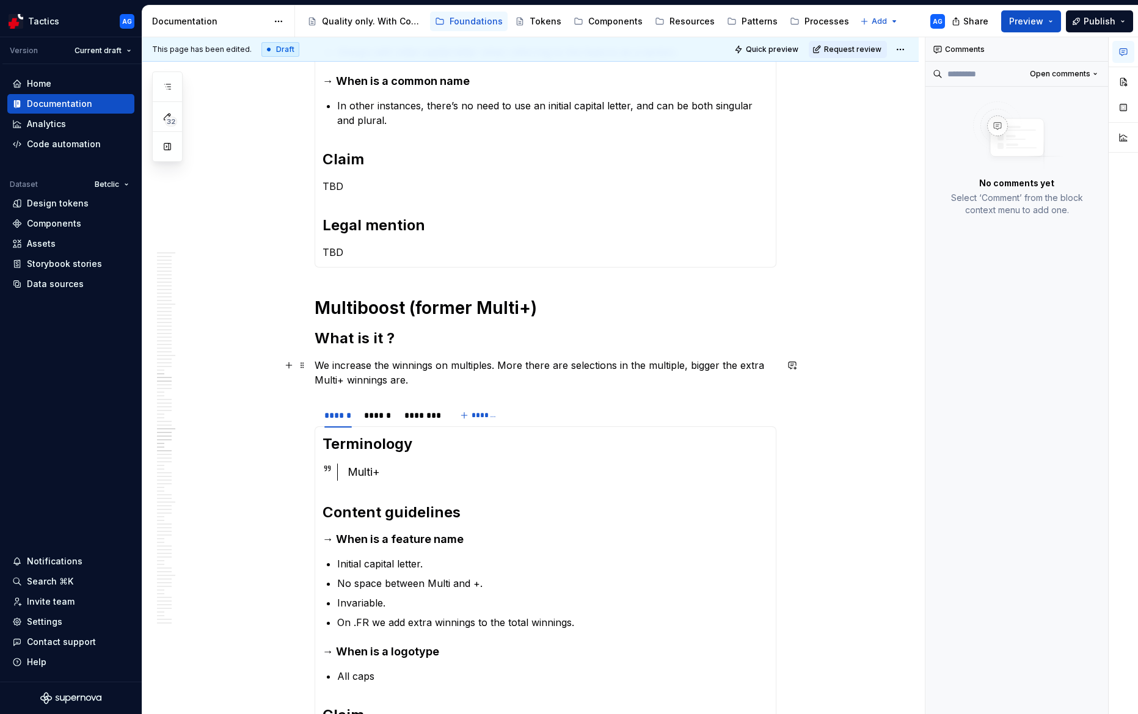
scroll to position [1325, 0]
click at [417, 375] on p "We increase the winnings on multiples. More there are selections in the multipl…" at bounding box center [546, 371] width 462 height 29
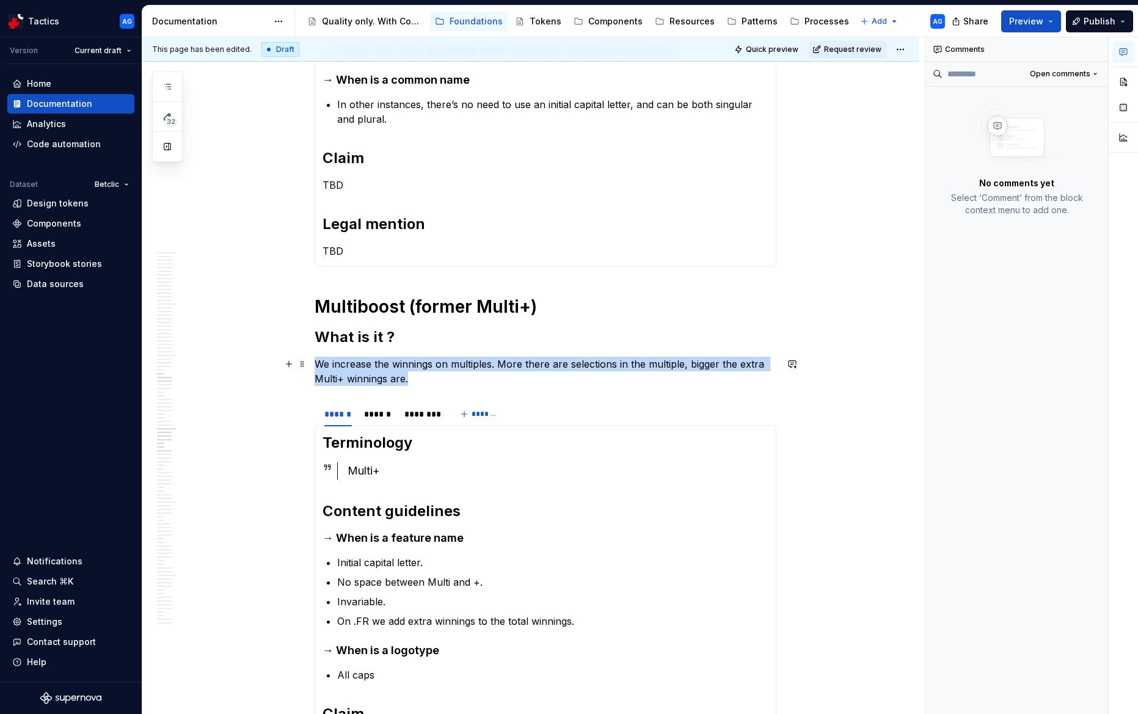
click at [417, 375] on p "We increase the winnings on multiples. More there are selections in the multipl…" at bounding box center [546, 371] width 462 height 29
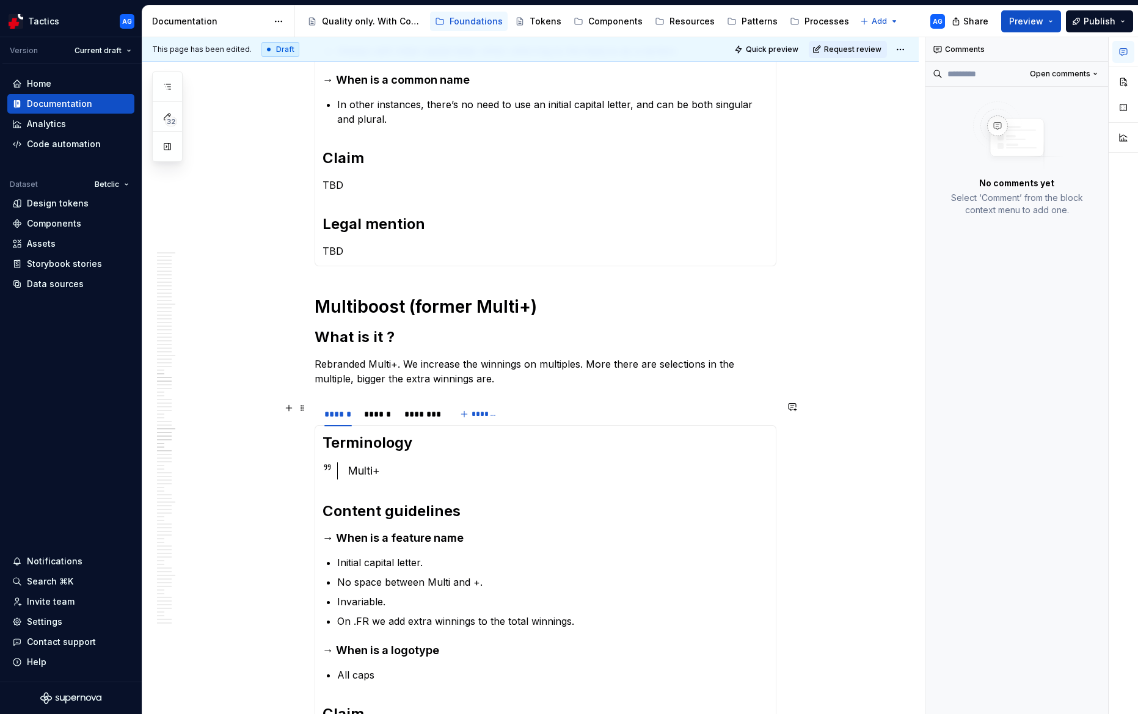
click at [399, 469] on div "Multi+" at bounding box center [558, 470] width 421 height 17
click at [388, 475] on div "Multi+" at bounding box center [558, 470] width 421 height 17
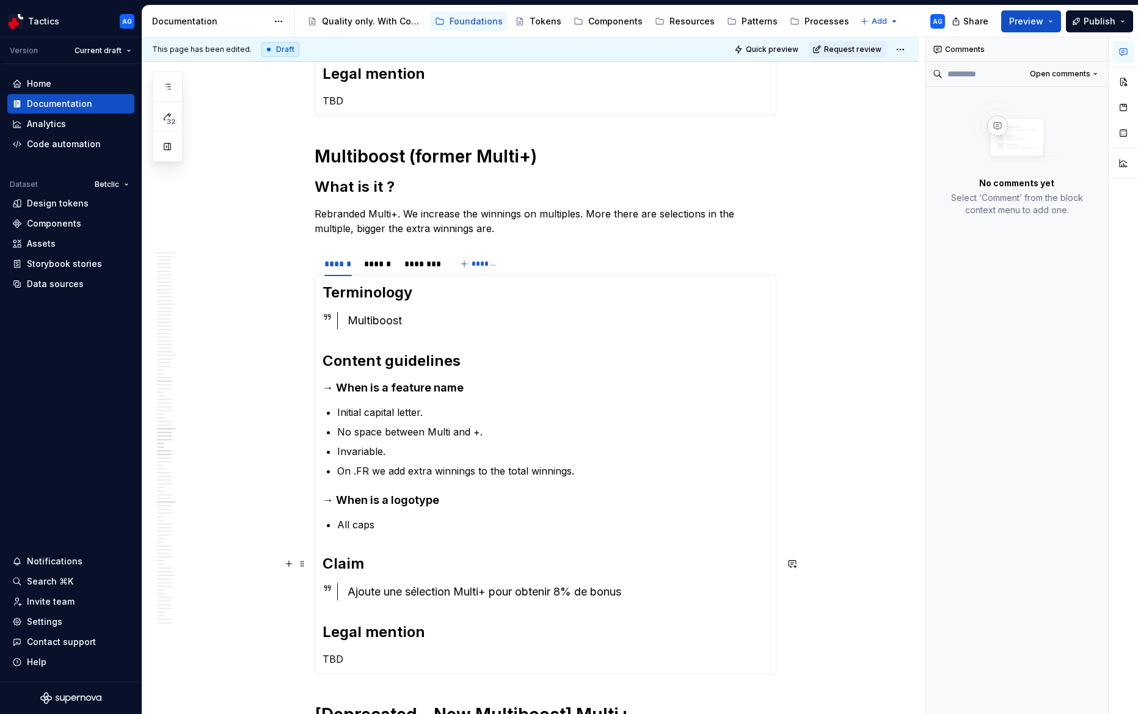
scroll to position [1505, 0]
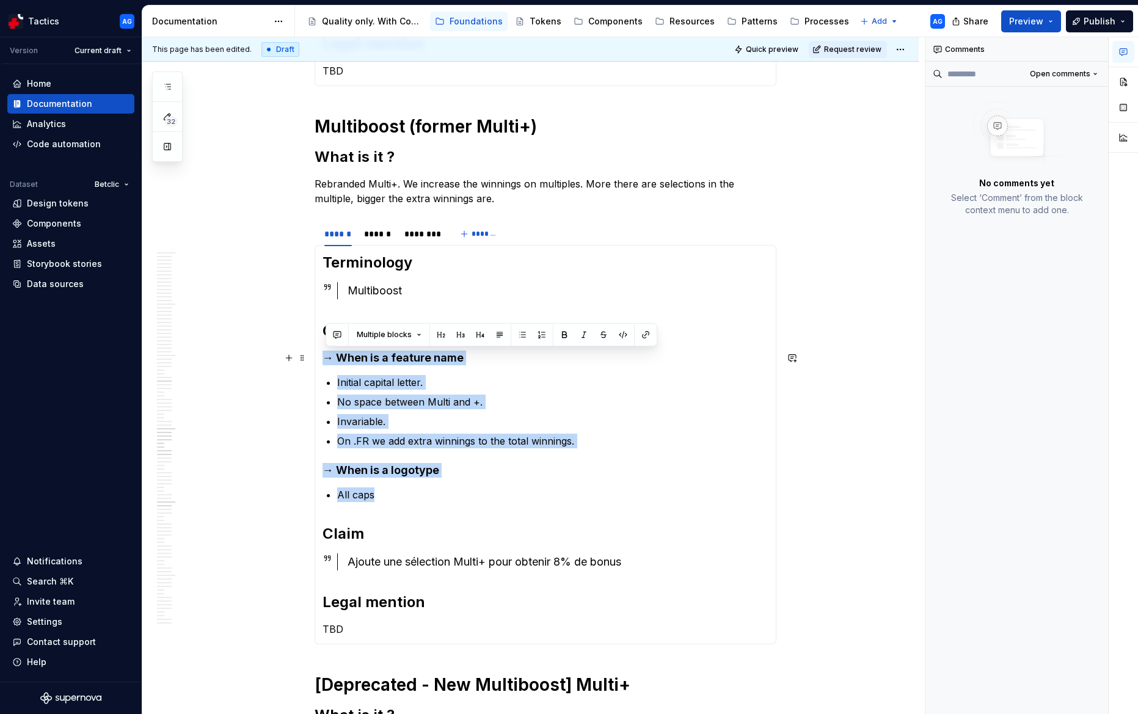
drag, startPoint x: 423, startPoint y: 500, endPoint x: 330, endPoint y: 360, distance: 168.2
click at [330, 360] on section-item-column "Terminology Multiboost Content guidelines → When is a feature name Initial capi…" at bounding box center [546, 445] width 446 height 384
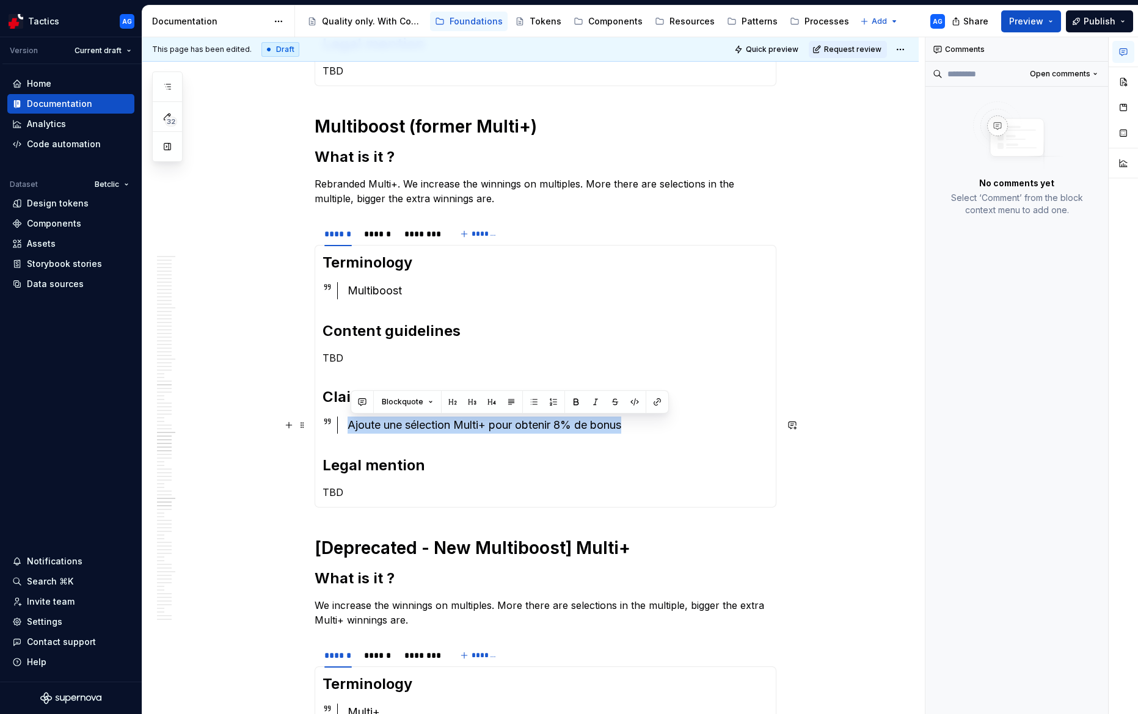
drag, startPoint x: 646, startPoint y: 423, endPoint x: 345, endPoint y: 428, distance: 301.2
click at [345, 429] on div "Ajoute une sélection Multi+ pour obtenir 8% de bonus" at bounding box center [552, 425] width 431 height 17
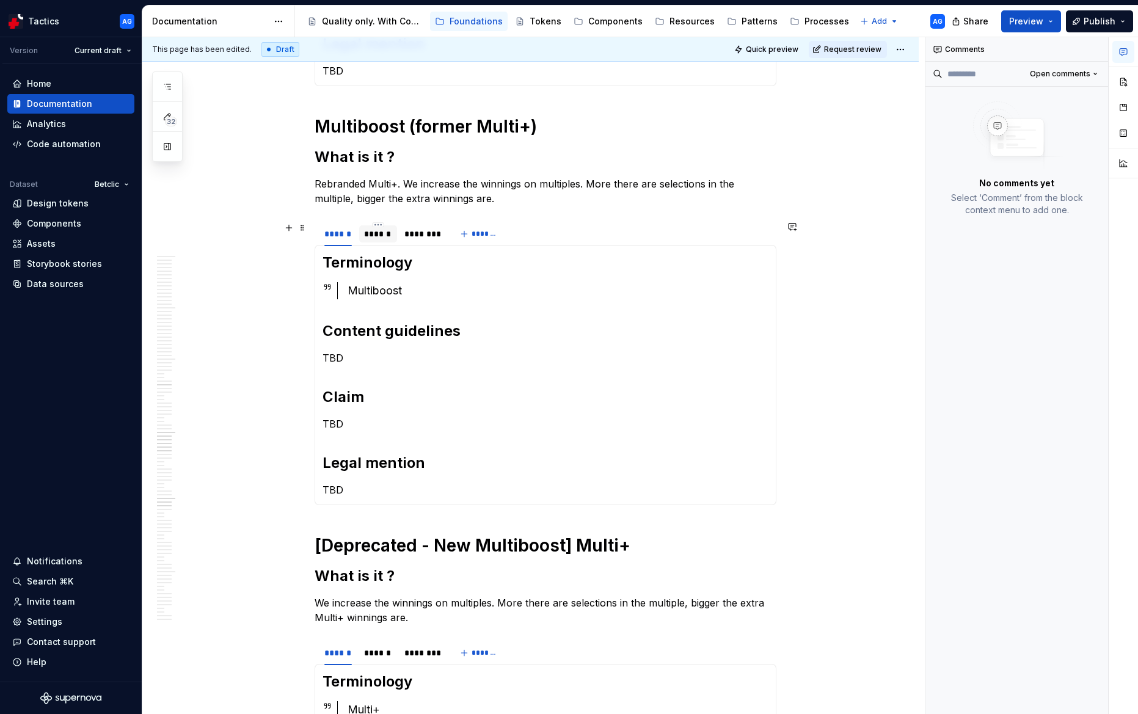
click at [388, 241] on div "******" at bounding box center [378, 233] width 38 height 17
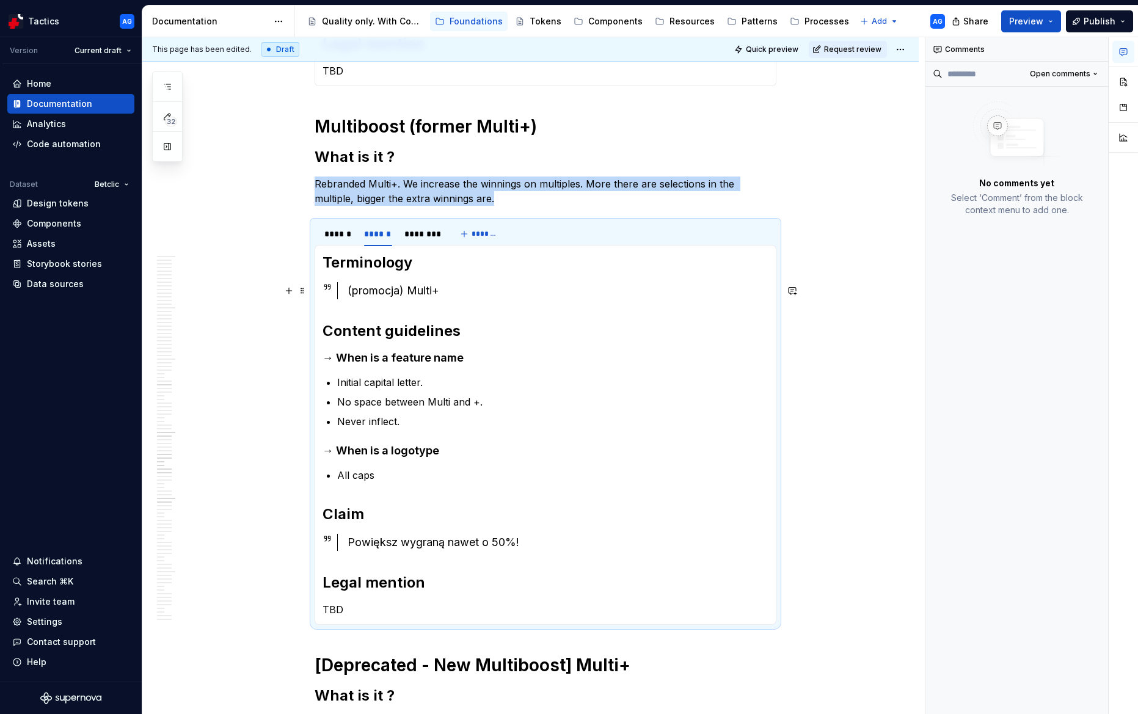
click at [398, 291] on div "(promocja) Multi+" at bounding box center [558, 290] width 421 height 17
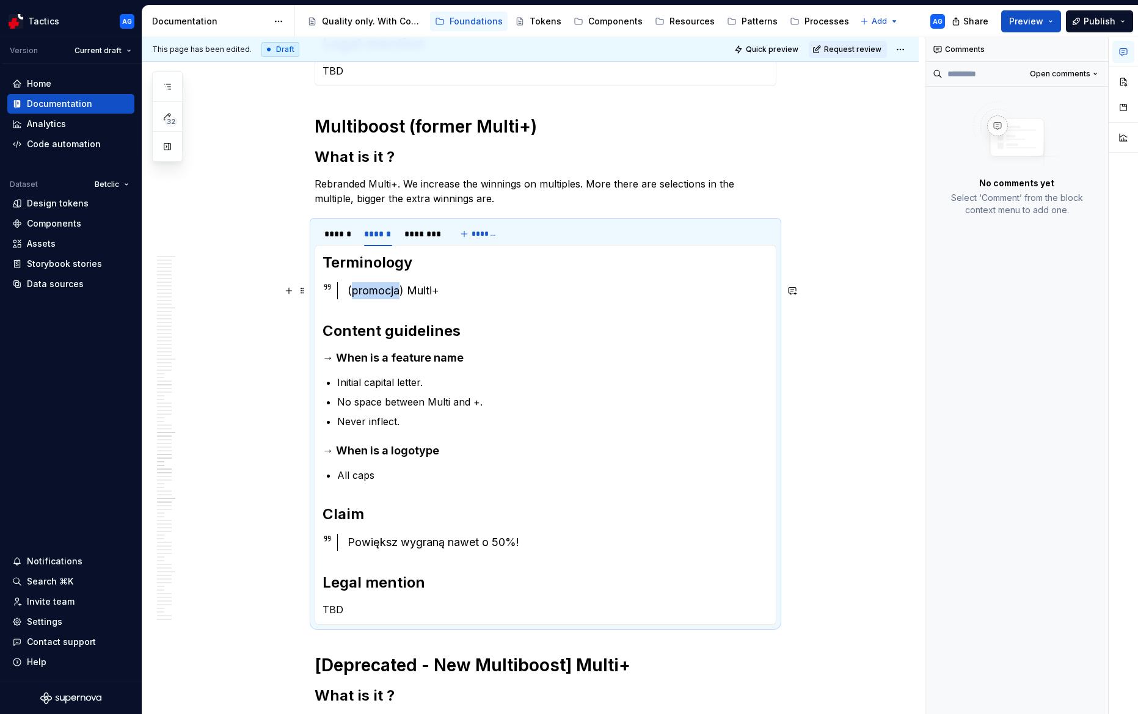
click at [398, 291] on div "(promocja) Multi+" at bounding box center [558, 290] width 421 height 17
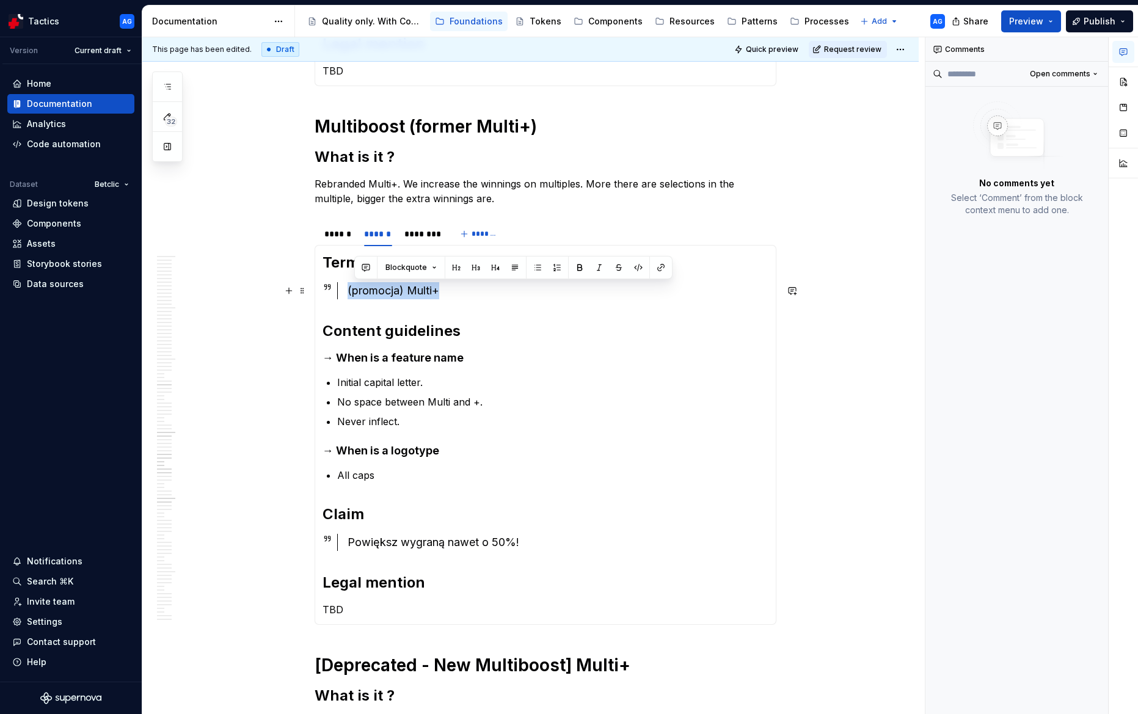
click at [398, 291] on div "(promocja) Multi+" at bounding box center [558, 290] width 421 height 17
click at [479, 367] on section-item-column "Terminology Multiboost Content guidelines → When is a feature name Initial capi…" at bounding box center [546, 435] width 446 height 364
click at [424, 450] on h4 "→ When is a logotype" at bounding box center [546, 450] width 446 height 15
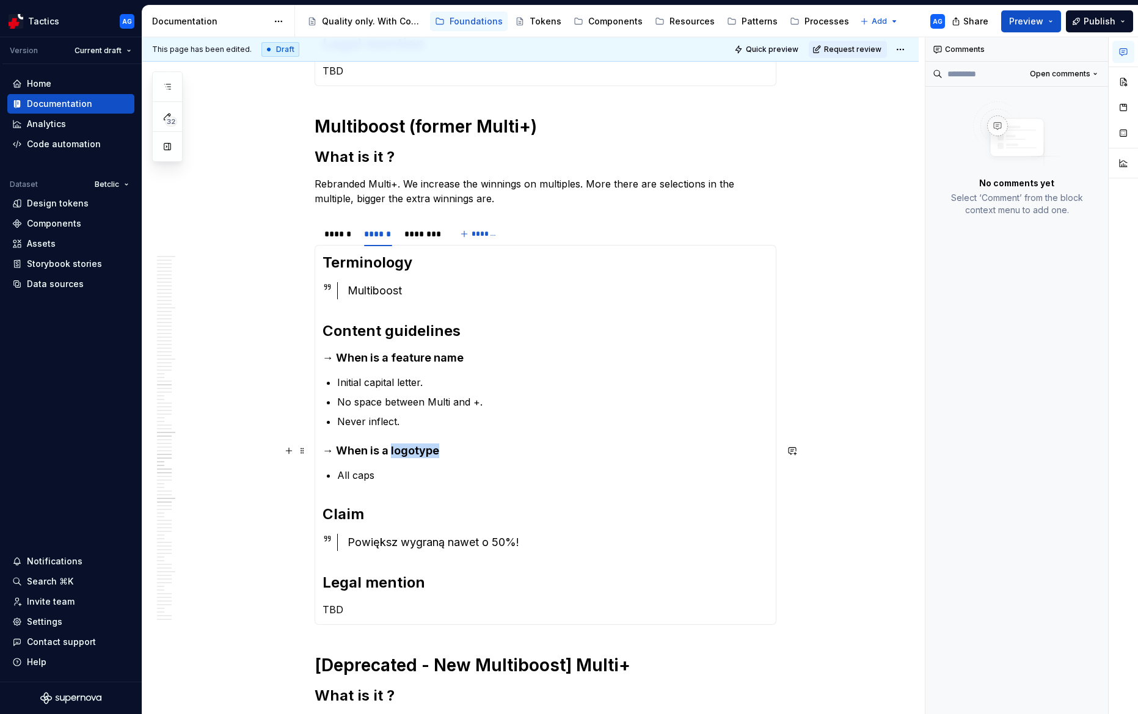
click at [424, 450] on h4 "→ When is a logotype" at bounding box center [546, 450] width 446 height 15
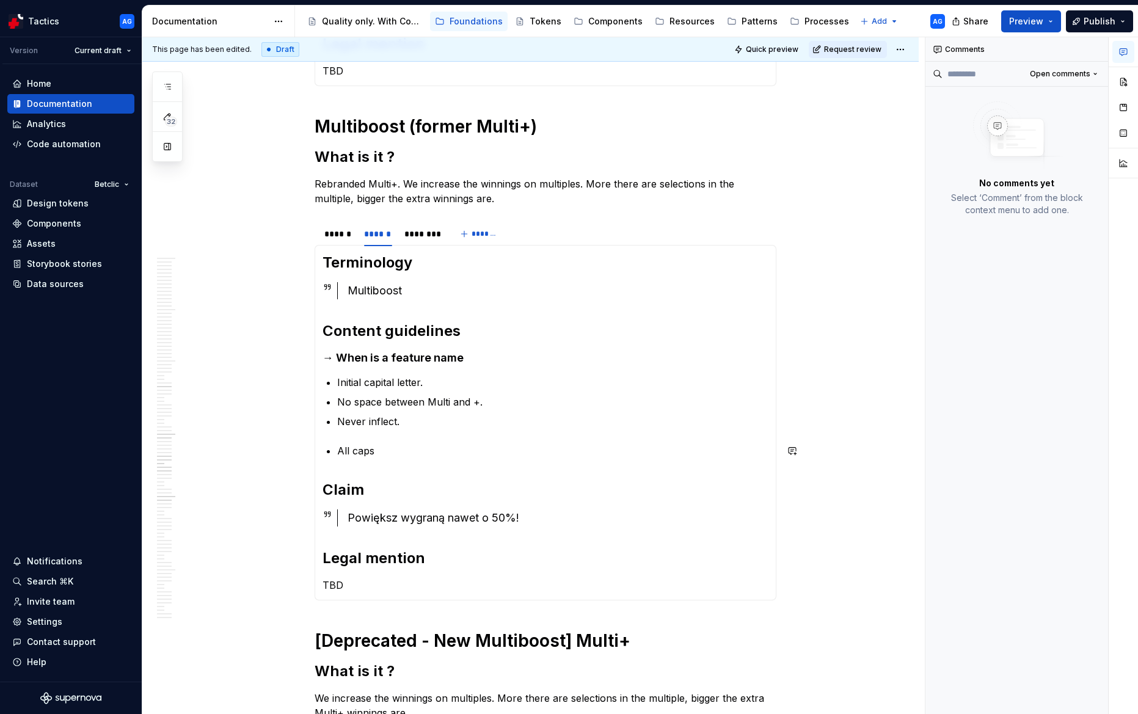
click at [354, 436] on section-item-column "Terminology Multiboost Content guidelines → When is a feature name Initial capi…" at bounding box center [546, 423] width 446 height 340
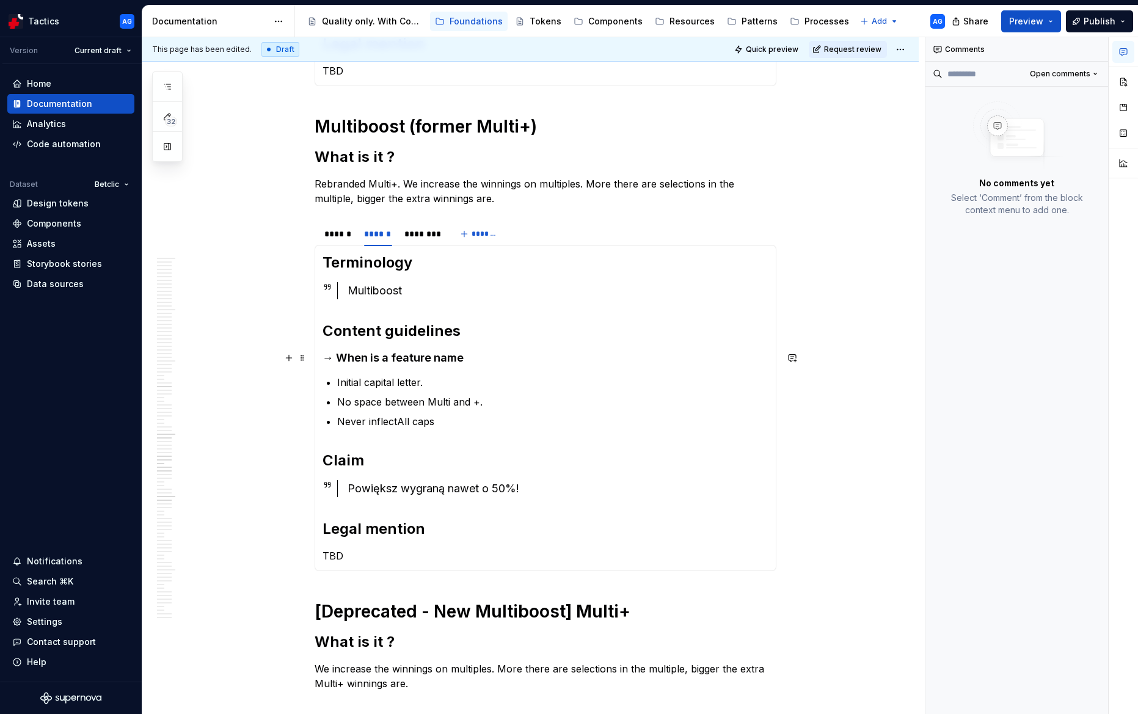
click at [416, 354] on h4 "→ When is a feature name" at bounding box center [546, 358] width 446 height 15
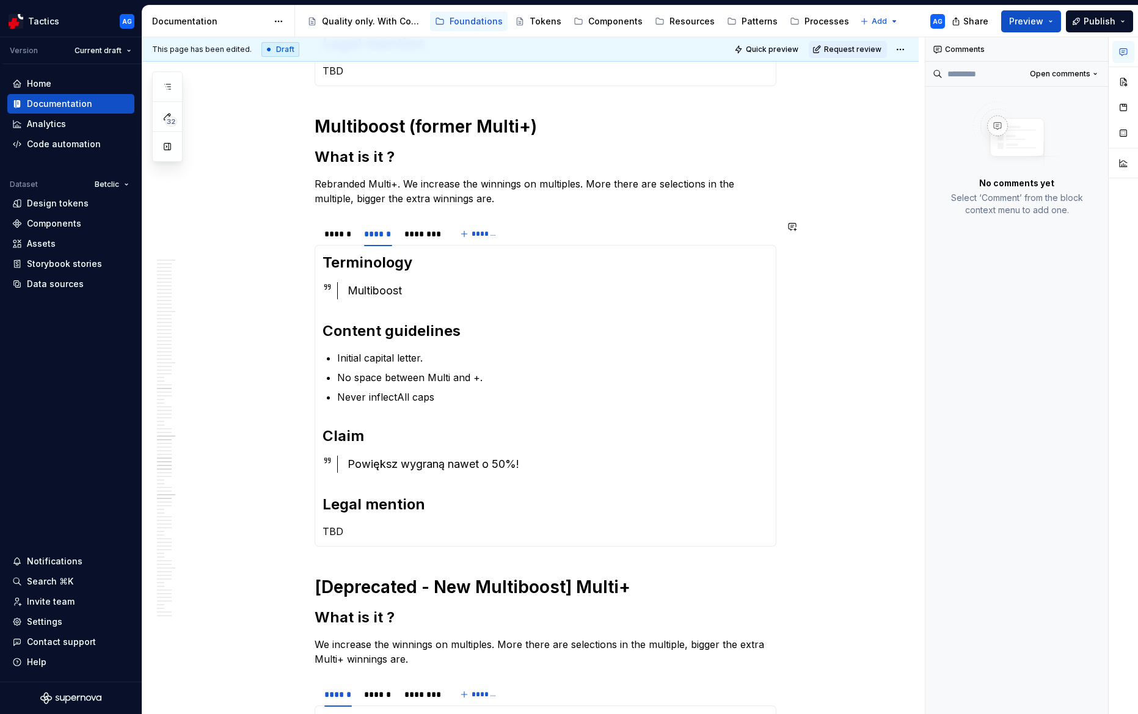
click at [389, 390] on p "Never inflectAll caps" at bounding box center [552, 397] width 431 height 15
drag, startPoint x: 341, startPoint y: 356, endPoint x: 451, endPoint y: 386, distance: 114.1
click at [451, 386] on ul "Initial capital letter. No space between Multi and +. Never inflectAll caps" at bounding box center [552, 378] width 431 height 54
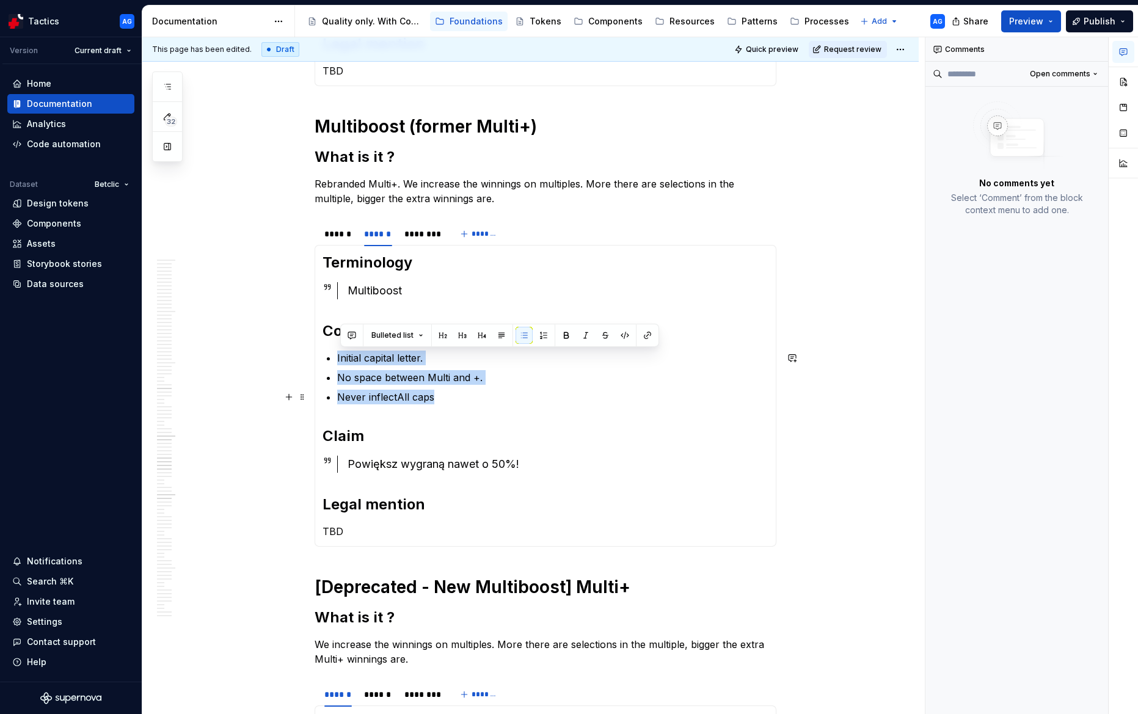
drag, startPoint x: 338, startPoint y: 360, endPoint x: 470, endPoint y: 396, distance: 136.9
click at [470, 396] on section-item-column "Terminology Multiboost Content guidelines Initial capital letter. No space betw…" at bounding box center [546, 396] width 446 height 286
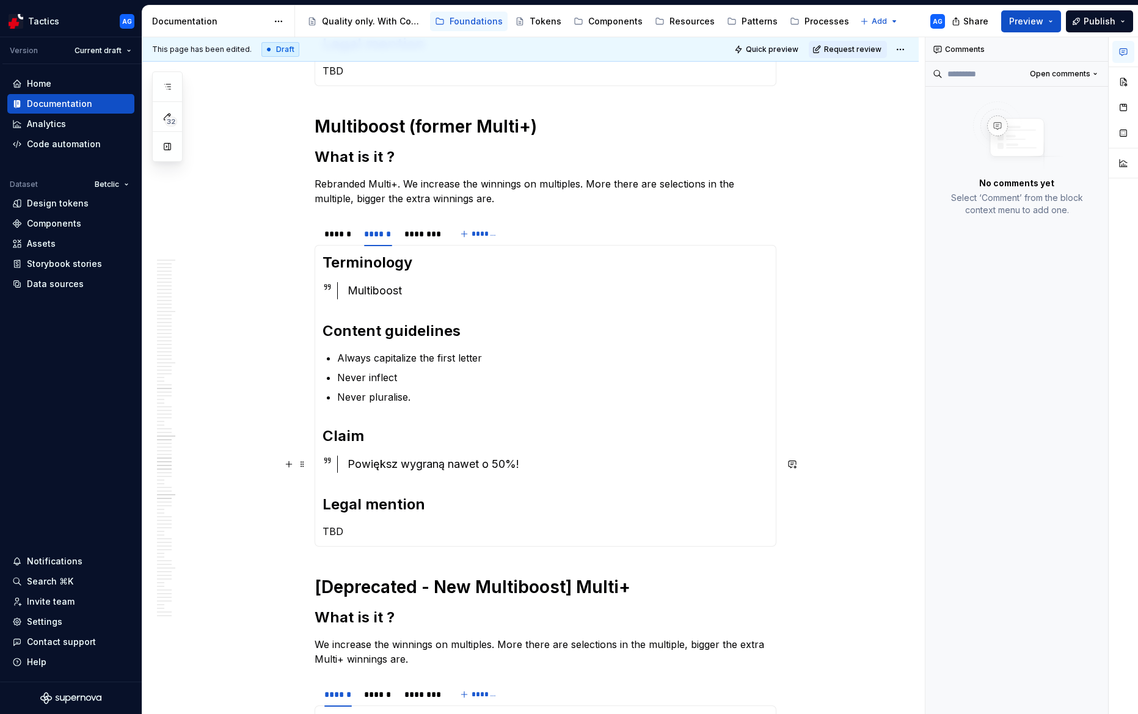
click at [447, 464] on div "Powiększ wygraną nawet o 50%!" at bounding box center [558, 464] width 421 height 17
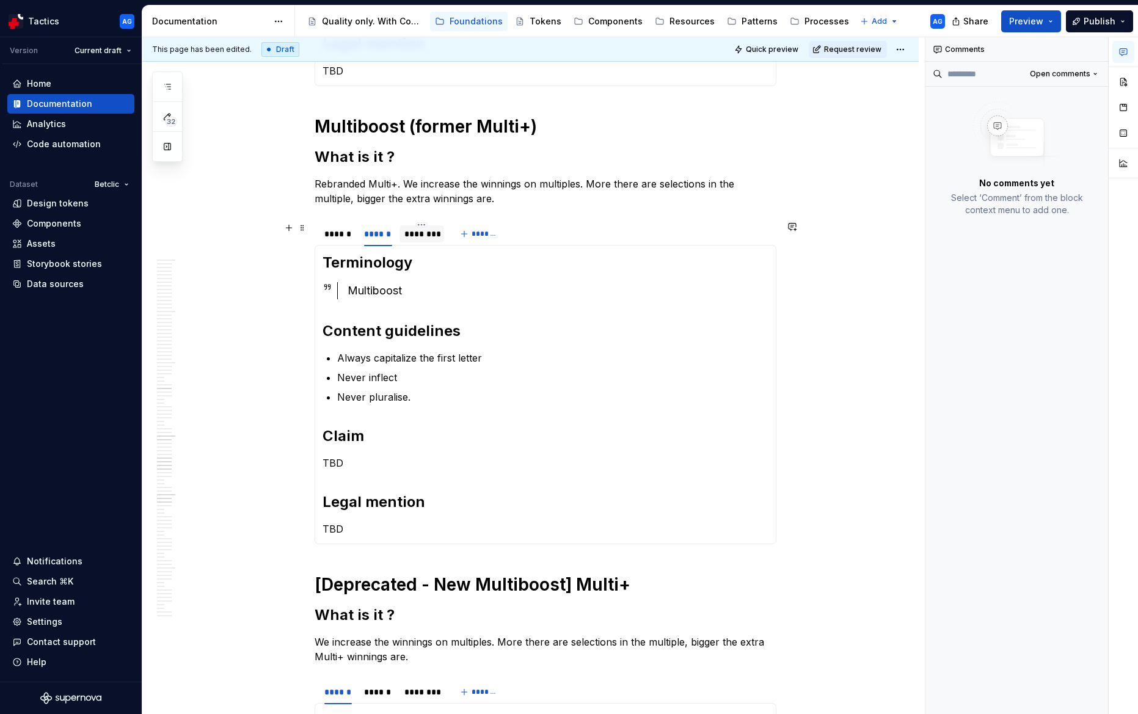
click at [428, 242] on div "********" at bounding box center [421, 234] width 44 height 20
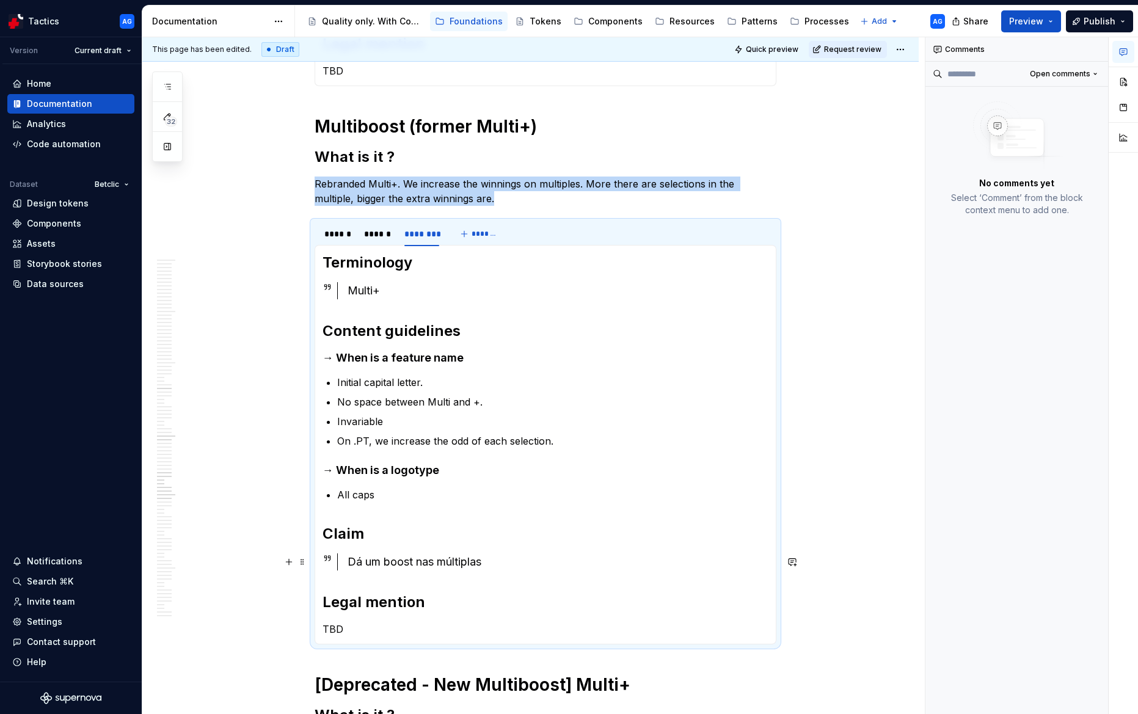
click at [411, 558] on div "Dá um boost nas múltiplas" at bounding box center [558, 561] width 421 height 17
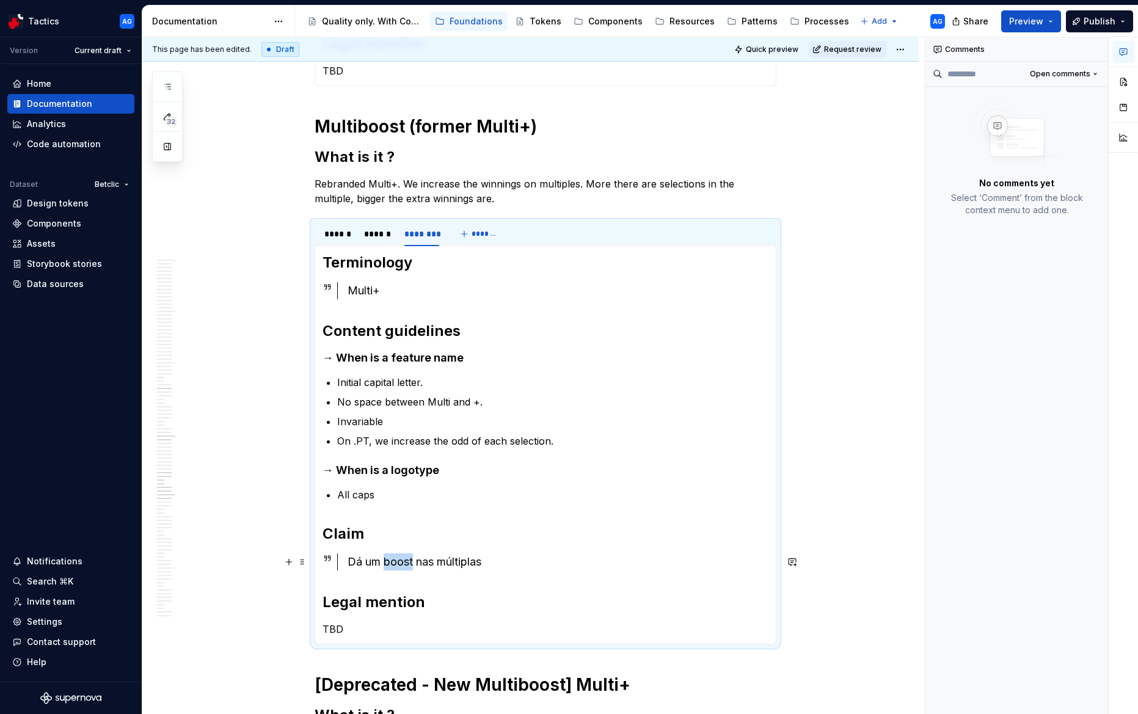
click at [411, 558] on div "Dá um boost nas múltiplas" at bounding box center [558, 561] width 421 height 17
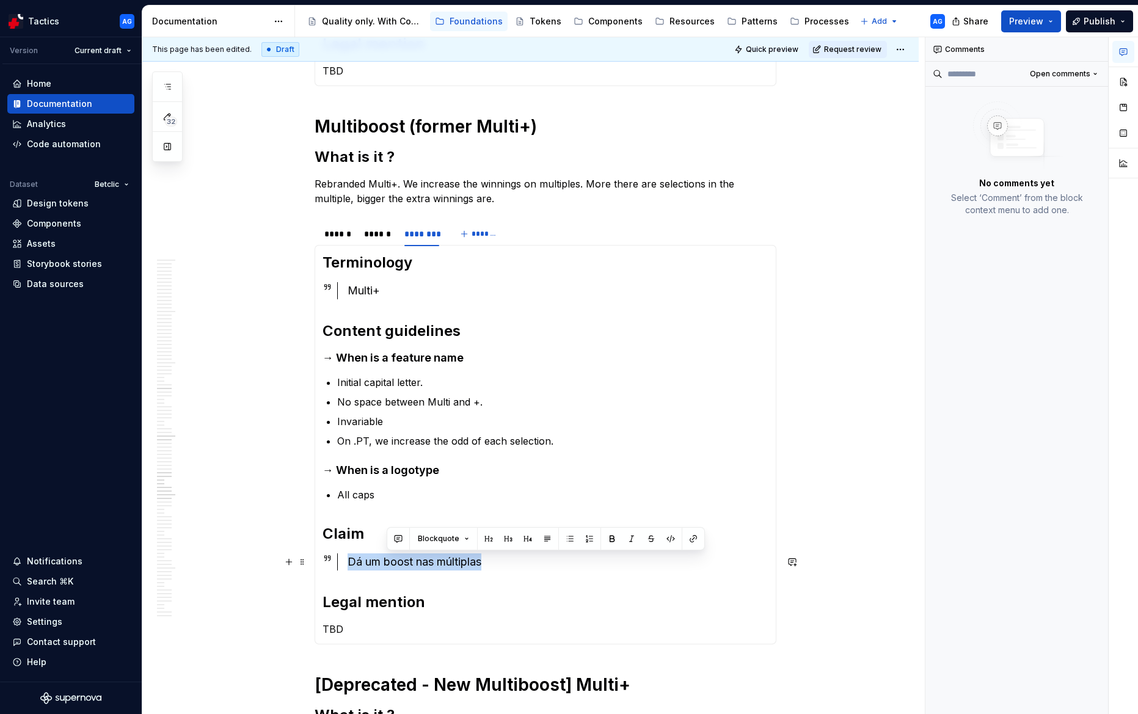
click at [411, 558] on div "Dá um boost nas múltiplas" at bounding box center [558, 561] width 421 height 17
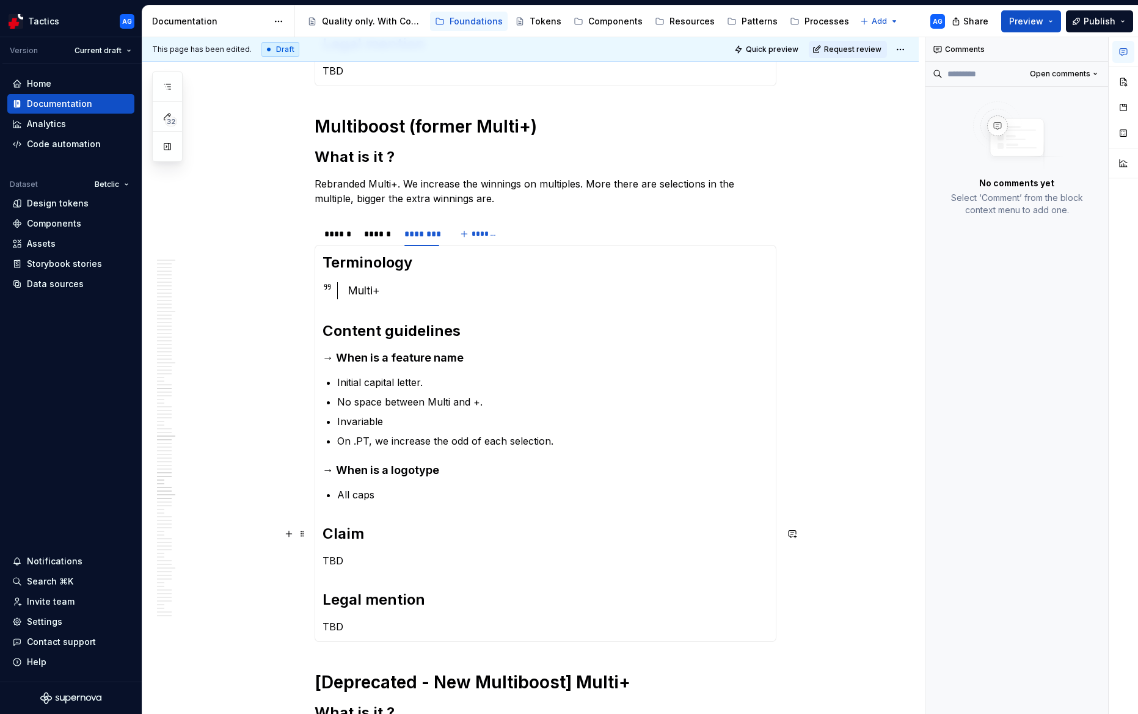
click at [451, 504] on section-item-column "Terminology Multi+ Content guidelines → When is a feature name Initial capital …" at bounding box center [546, 443] width 446 height 381
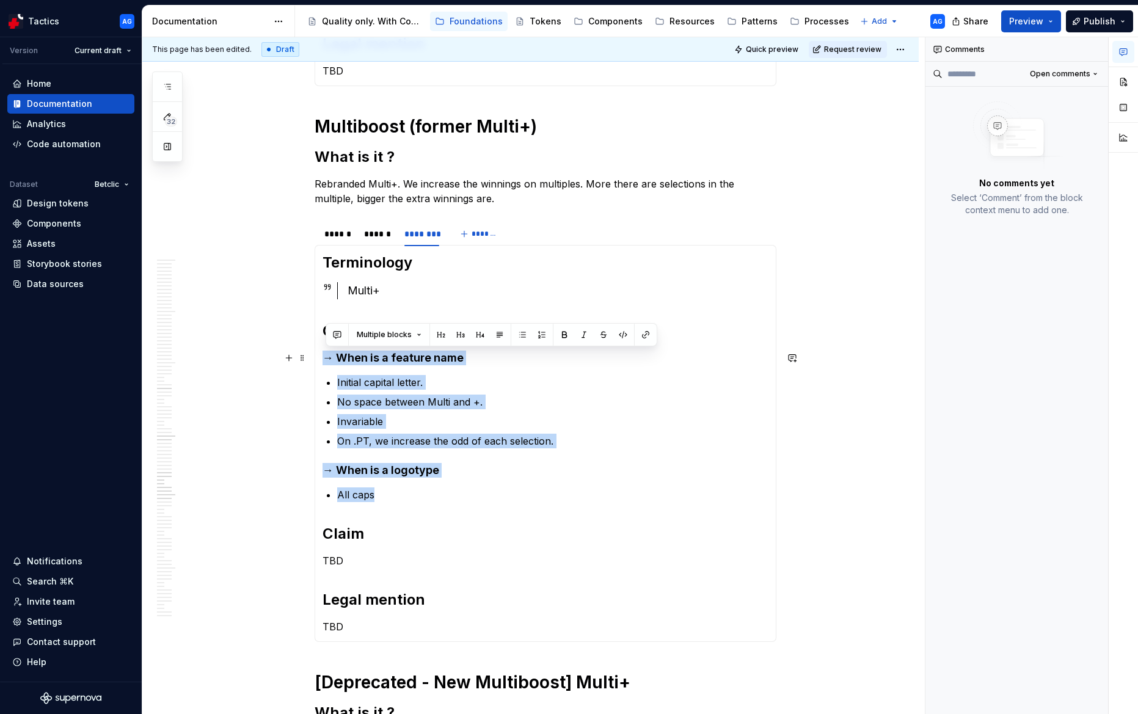
drag, startPoint x: 413, startPoint y: 497, endPoint x: 323, endPoint y: 363, distance: 161.5
click at [323, 363] on div "Terminology Multiboost Content guidelines TBD Claim TBD Legal mention TBD Termi…" at bounding box center [546, 443] width 462 height 397
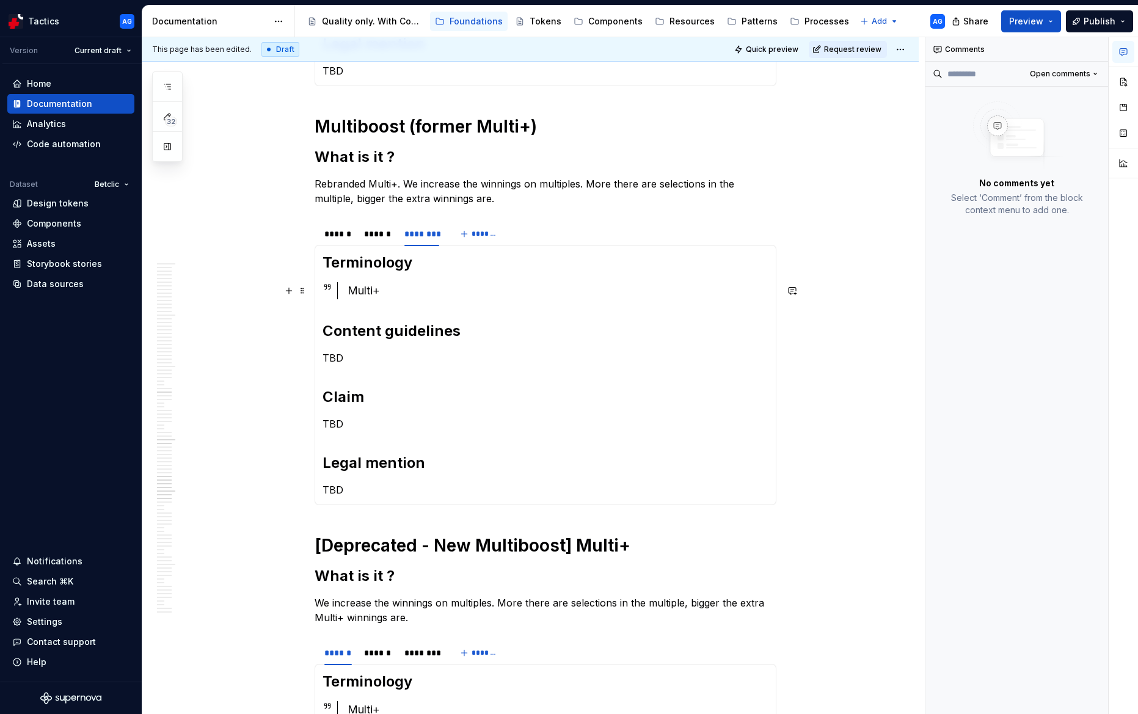
click at [393, 290] on div "Multi+" at bounding box center [558, 290] width 421 height 17
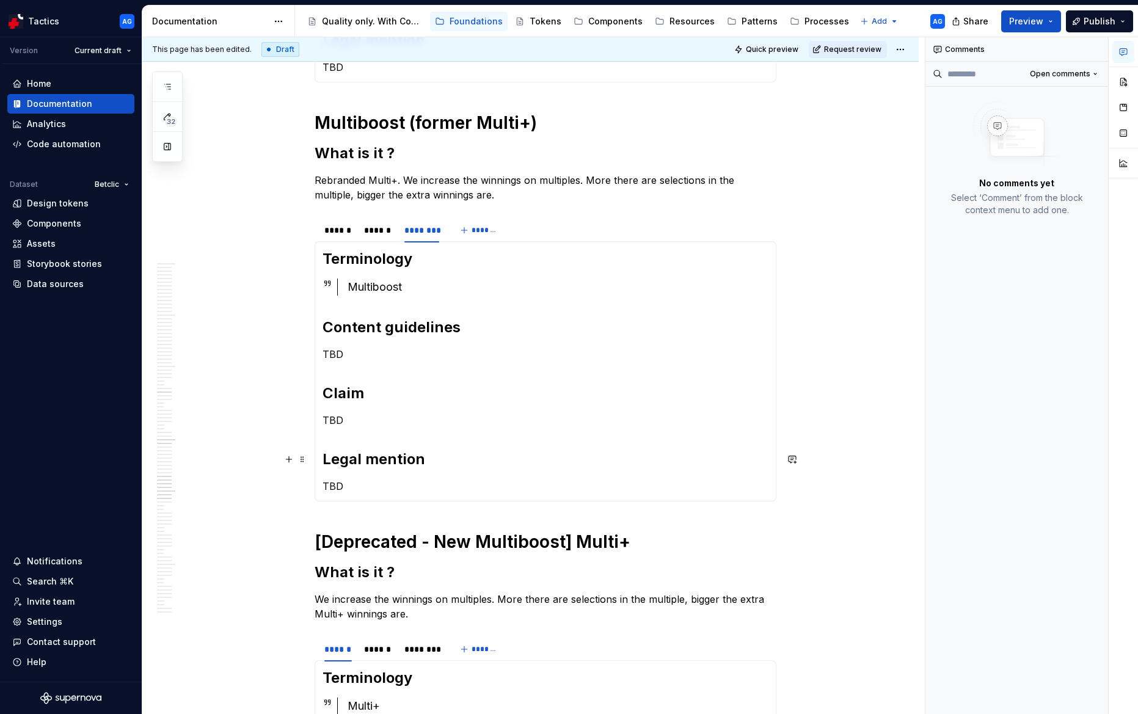
click at [862, 456] on div "Match Center What is it ? In each match, there is a designated area where users…" at bounding box center [530, 278] width 776 height 3151
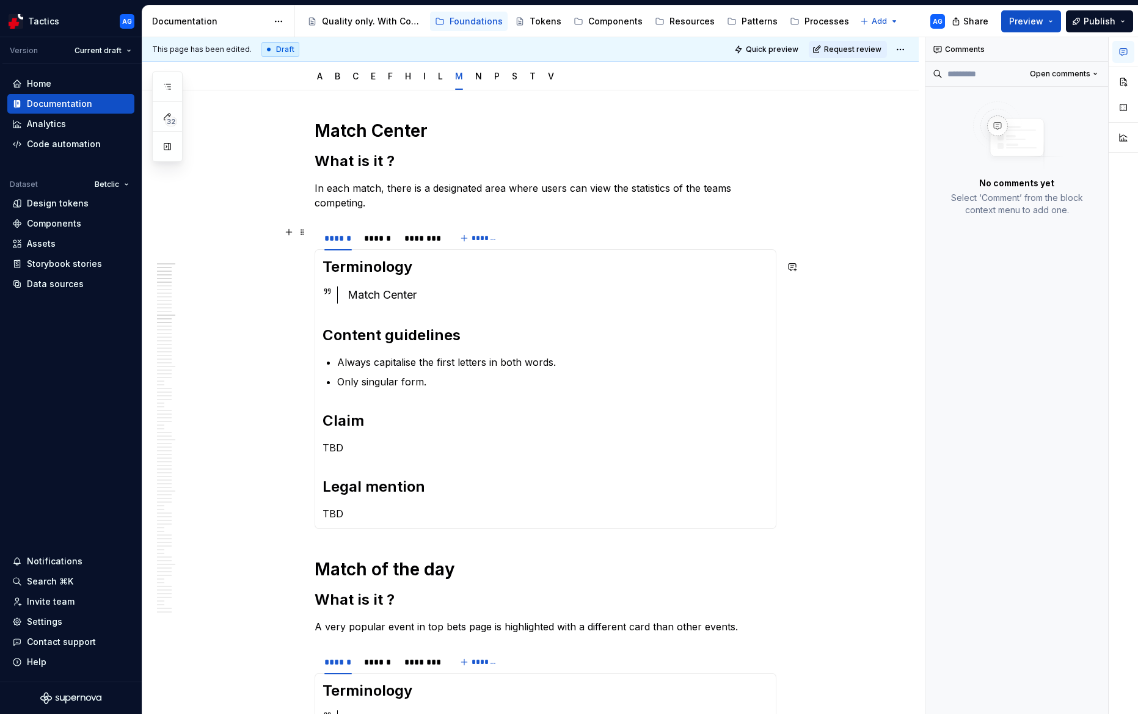
scroll to position [0, 0]
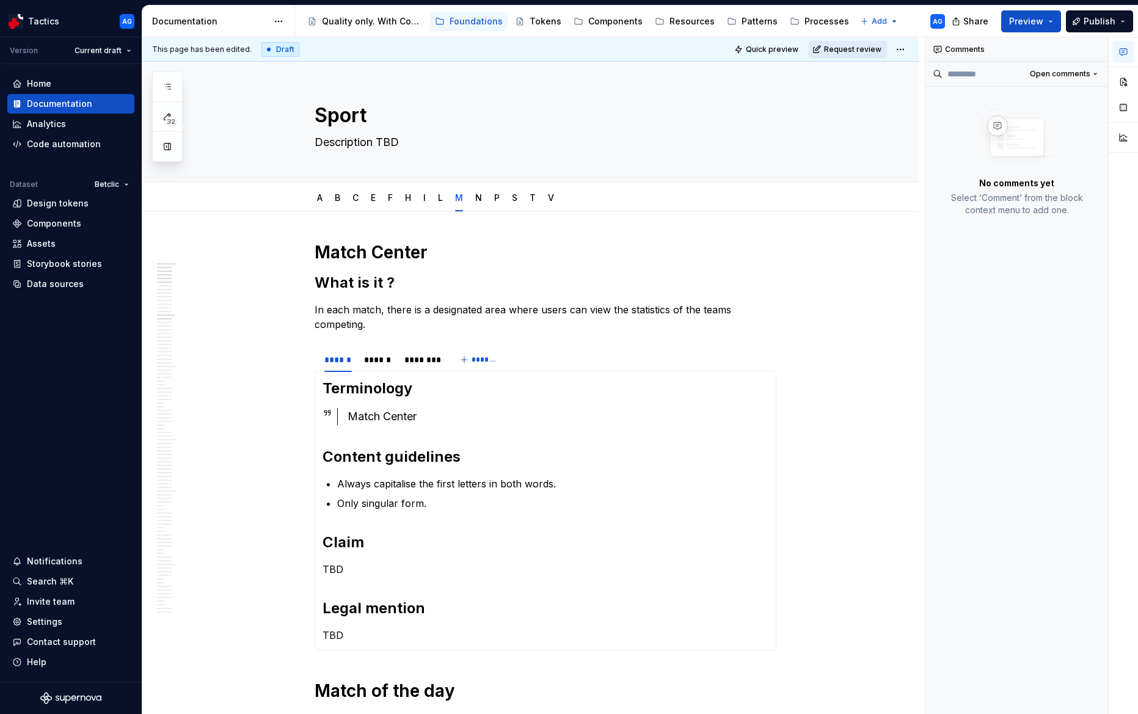
click at [881, 53] on span "Request review" at bounding box center [852, 50] width 57 height 10
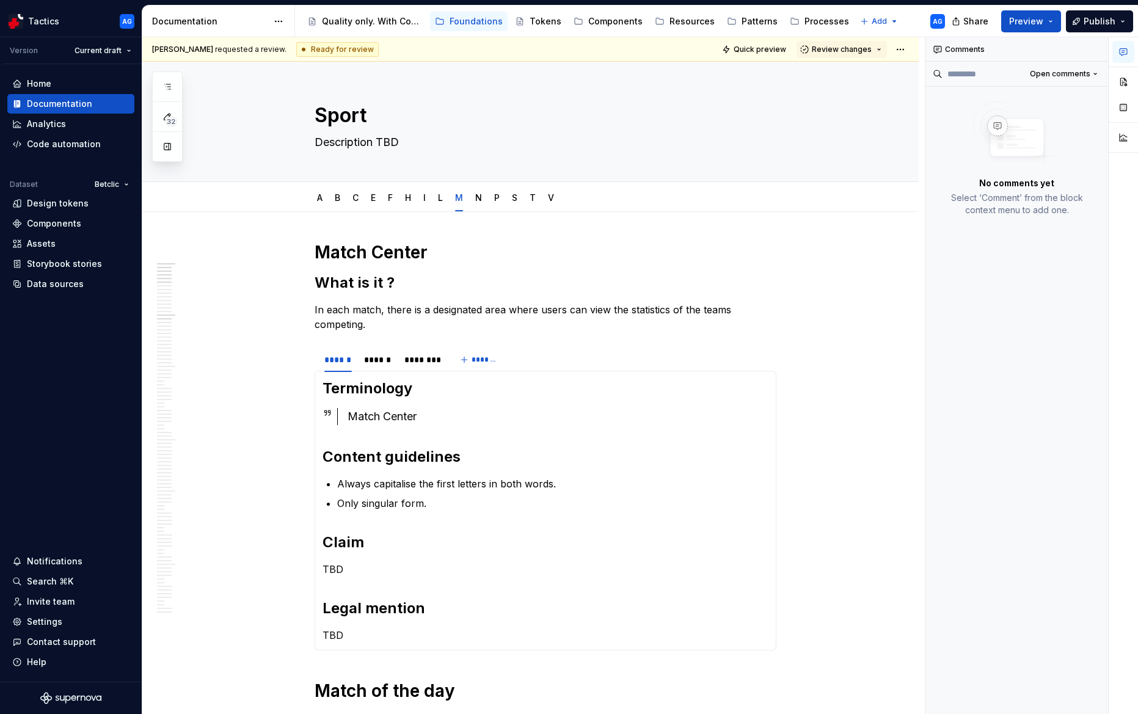
click at [882, 53] on button "Review changes" at bounding box center [842, 49] width 90 height 17
click at [872, 76] on div "Approve" at bounding box center [881, 73] width 107 height 12
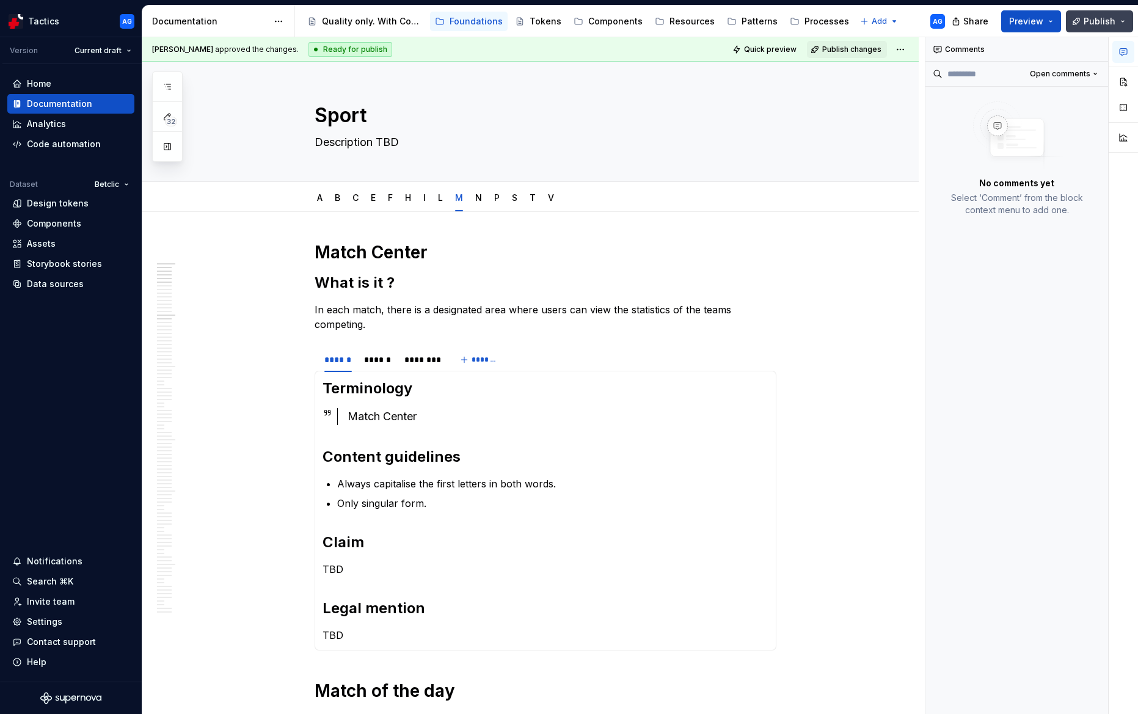
click at [1092, 20] on span "Publish" at bounding box center [1100, 21] width 32 height 12
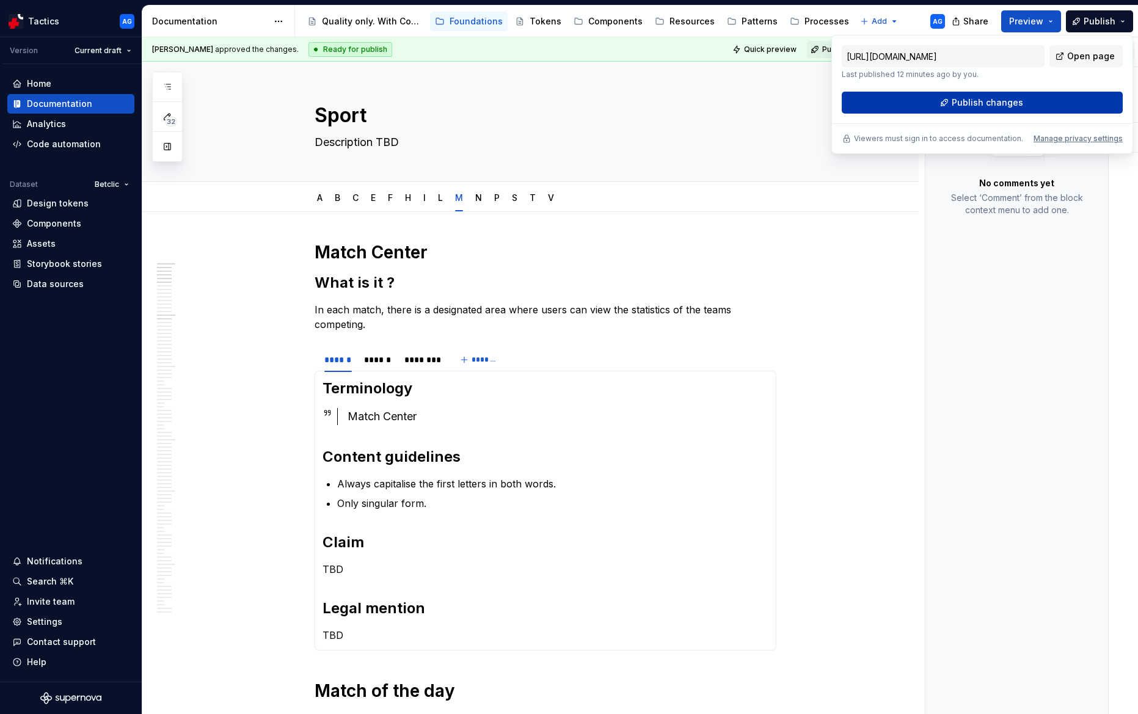
click at [992, 97] on span "Publish changes" at bounding box center [987, 103] width 71 height 12
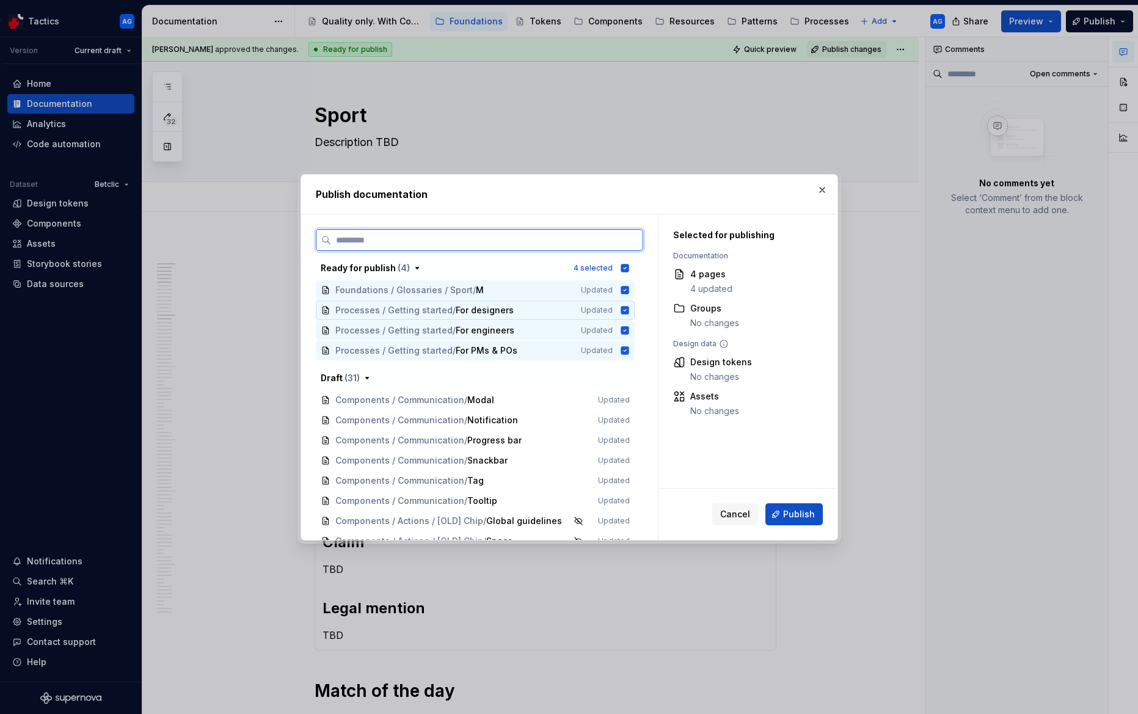
click at [629, 311] on icon at bounding box center [625, 310] width 8 height 8
click at [629, 332] on icon at bounding box center [625, 330] width 8 height 8
click at [629, 352] on icon at bounding box center [625, 350] width 8 height 8
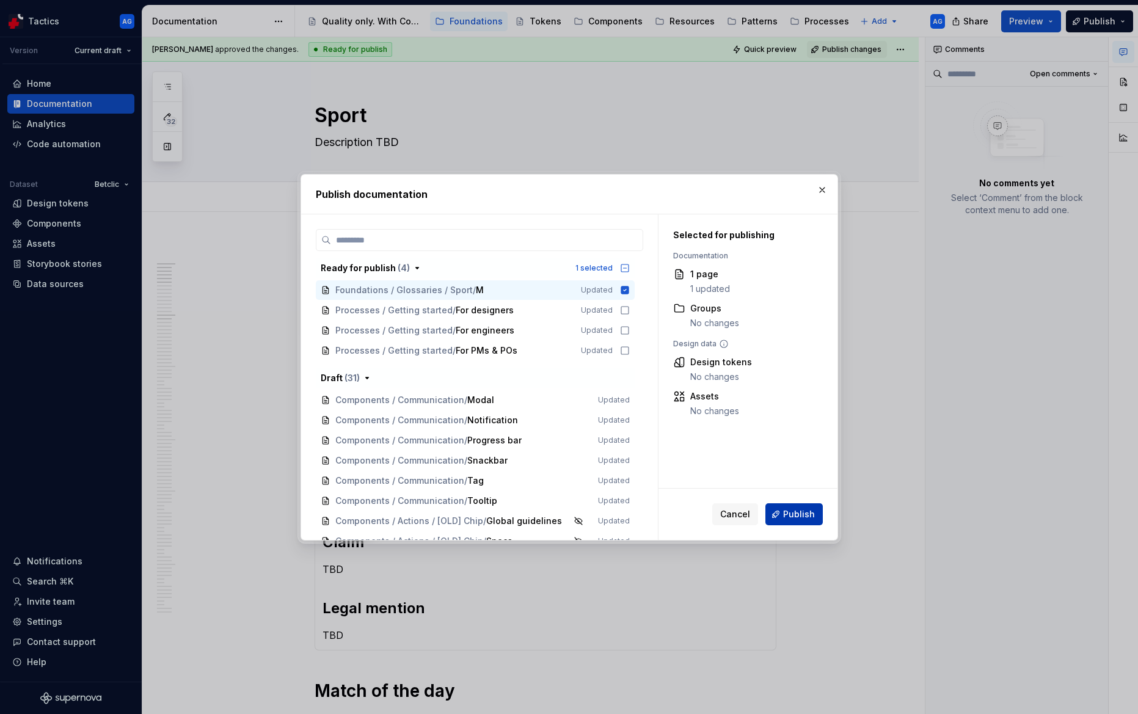
click at [809, 522] on button "Publish" at bounding box center [793, 514] width 57 height 22
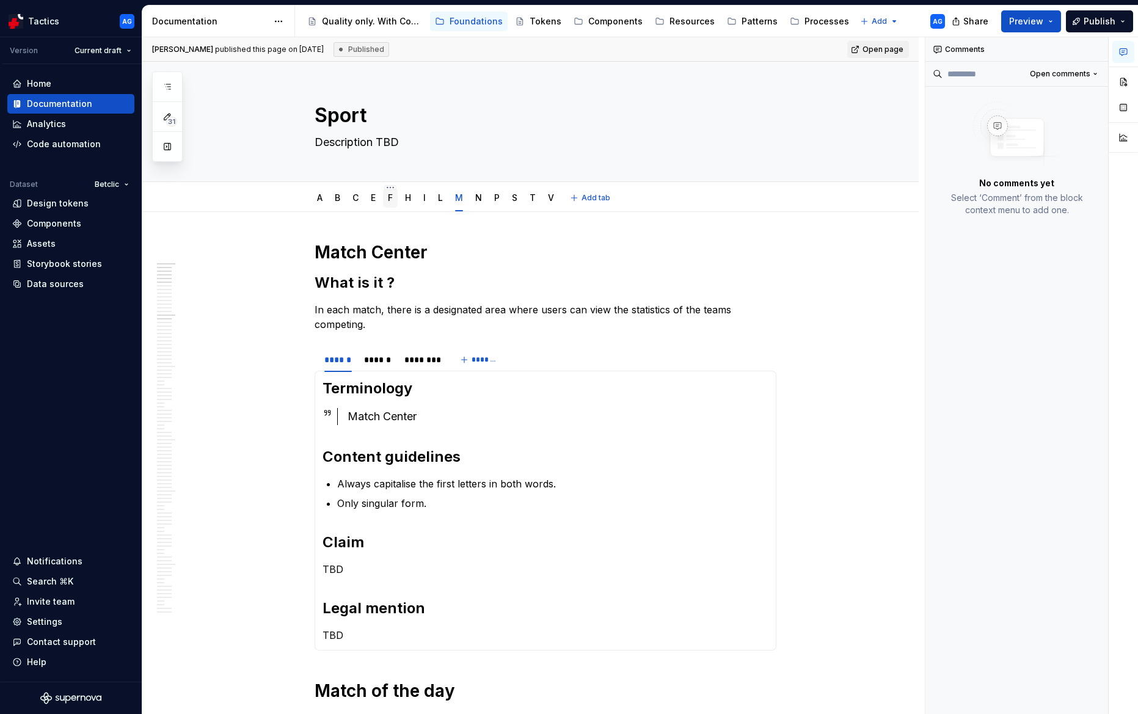
click at [393, 192] on link "F" at bounding box center [390, 197] width 5 height 10
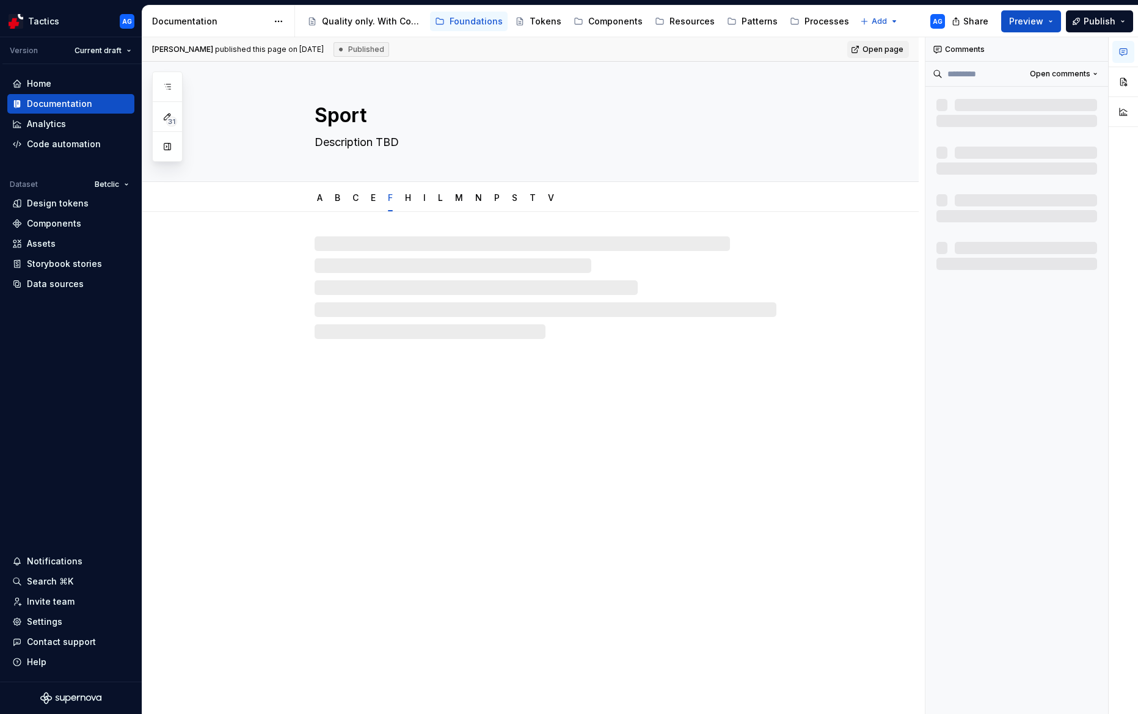
type textarea "*"
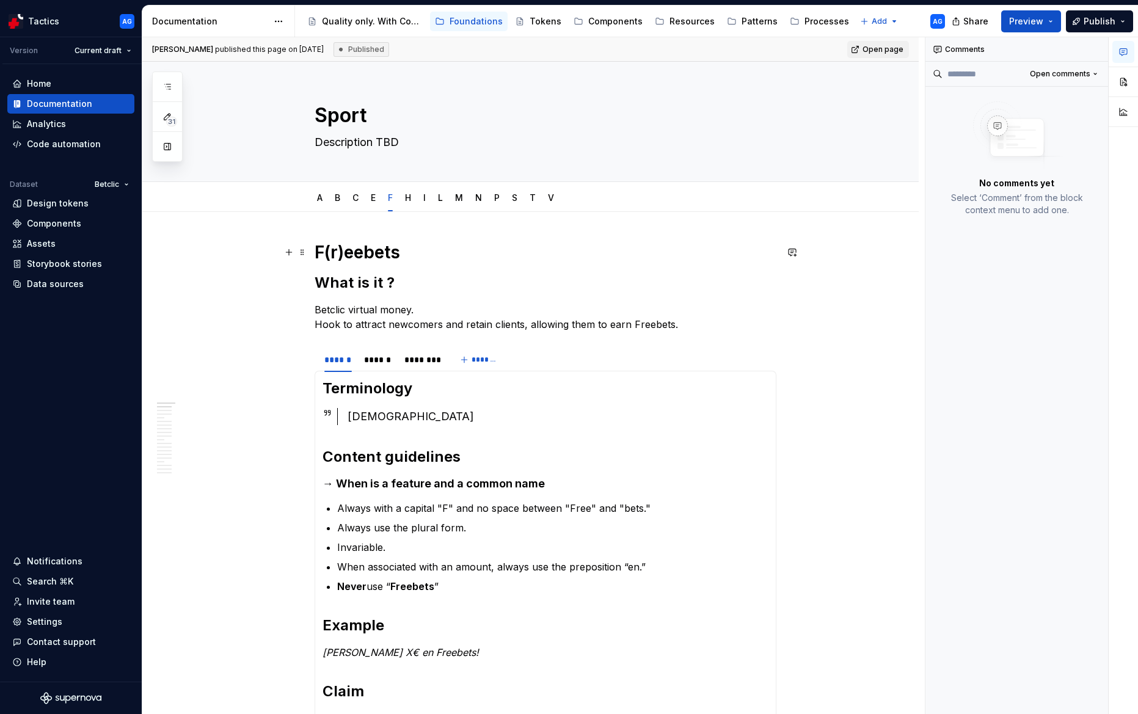
click at [320, 256] on h1 "F(r)eebets" at bounding box center [546, 252] width 462 height 22
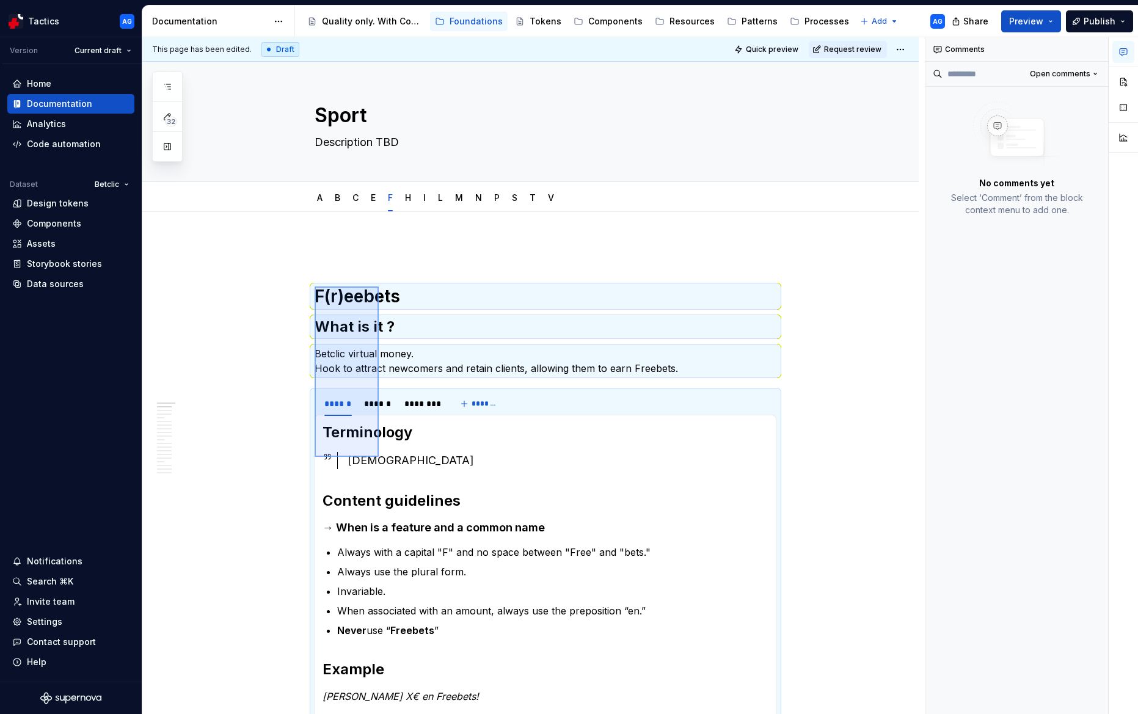
drag, startPoint x: 315, startPoint y: 286, endPoint x: 379, endPoint y: 456, distance: 181.7
click at [379, 457] on div "This page has been edited. Draft Quick preview Request review Sport Description…" at bounding box center [533, 375] width 782 height 677
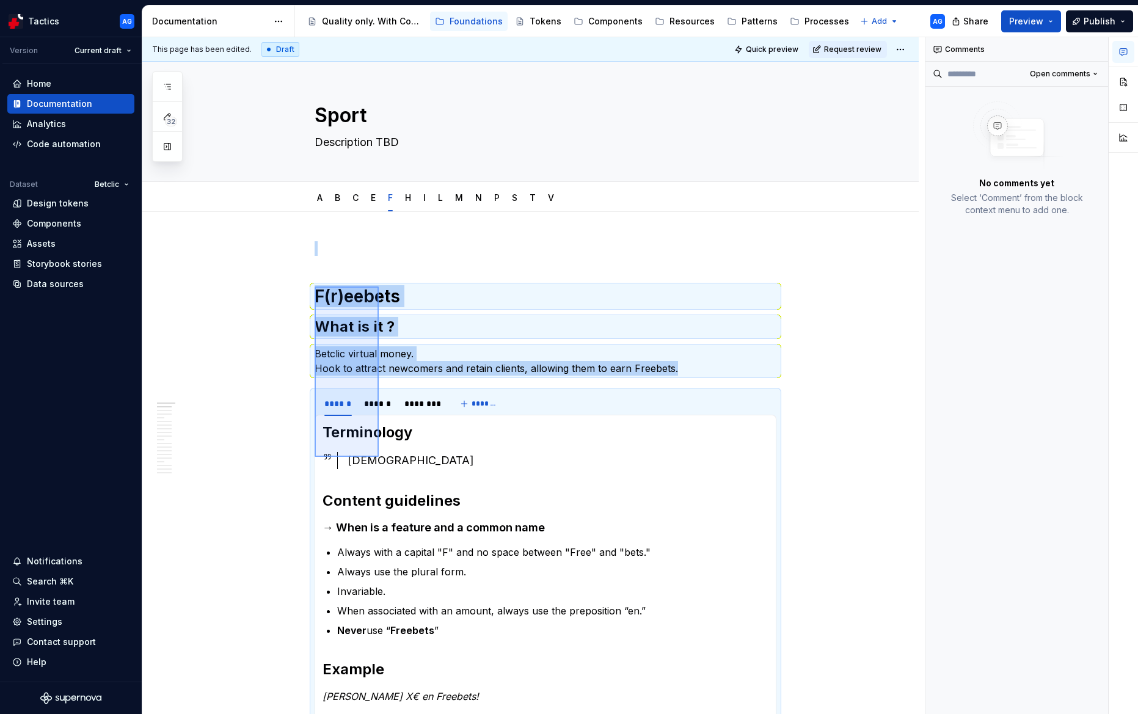
scroll to position [129, 0]
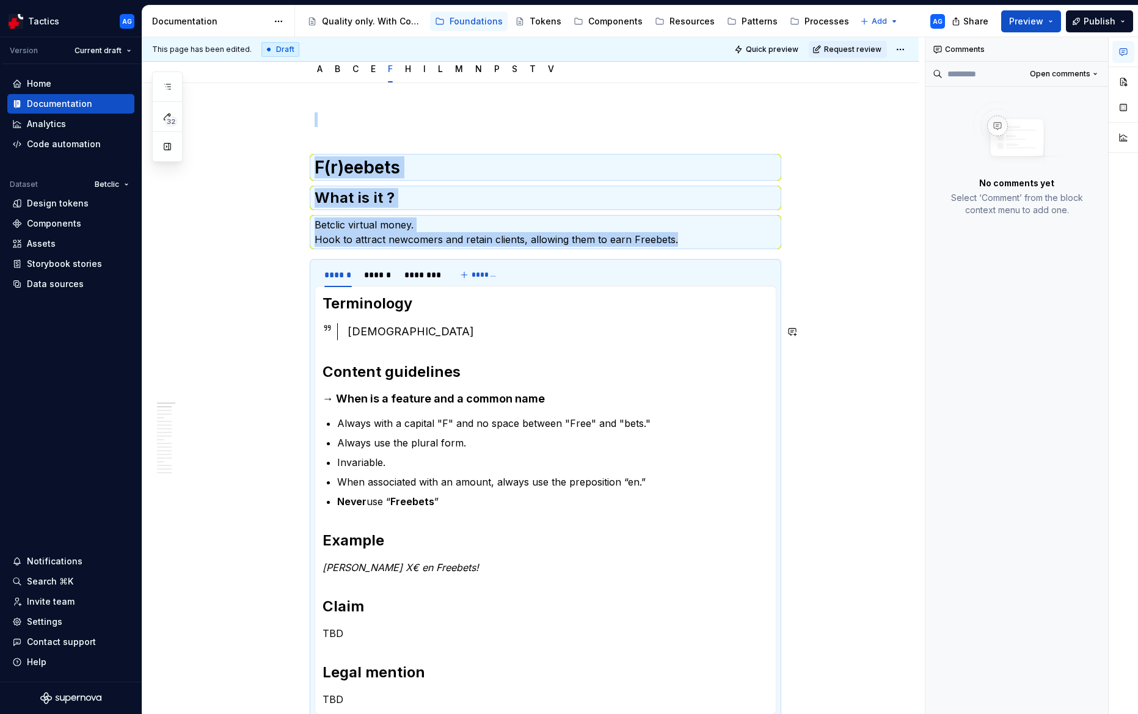
copy div "F(r)eebets What is it ? Betclic virtual money. Hook to attract newcomers and re…"
click at [337, 128] on div "F(r)eebets What is it ? Betclic virtual money. Hook to attract newcomers and re…" at bounding box center [546, 439] width 462 height 654
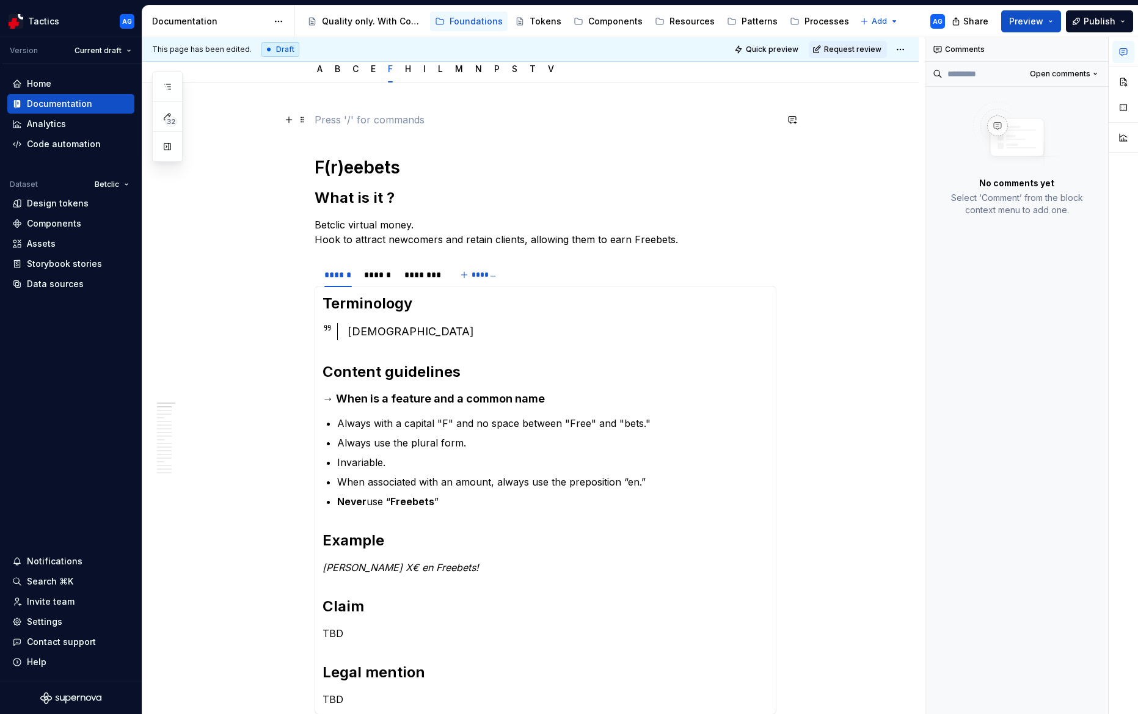
click at [328, 120] on p at bounding box center [546, 119] width 462 height 15
paste div
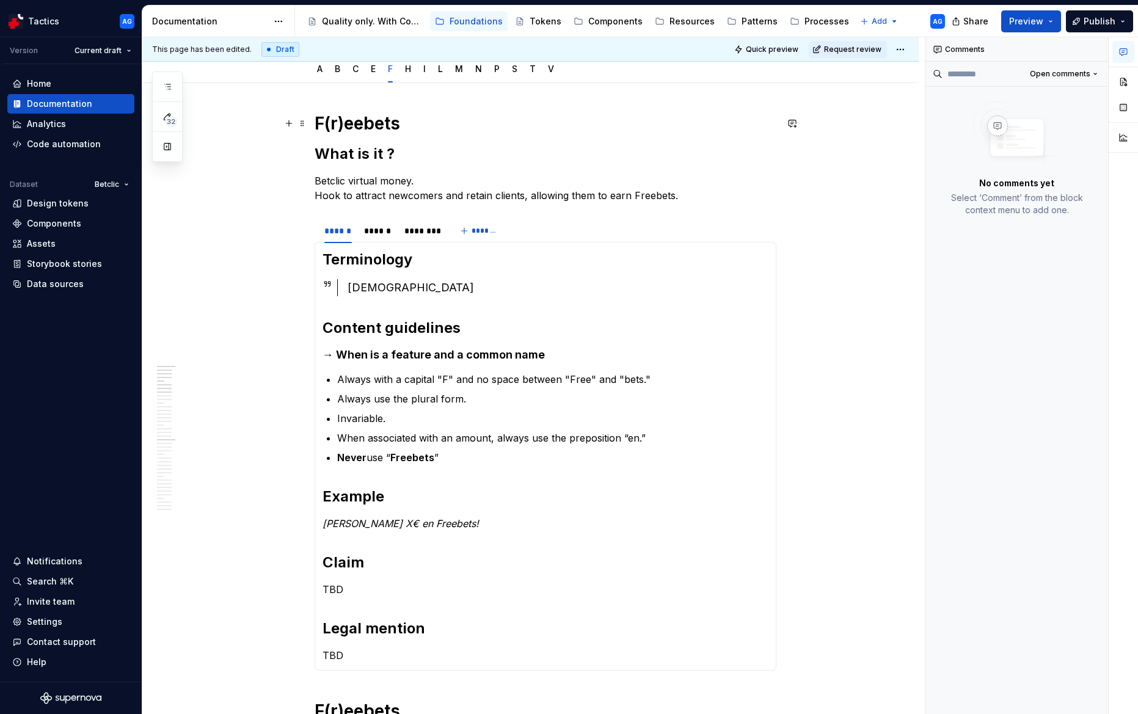
click at [359, 123] on h1 "F(r)eebets" at bounding box center [546, 123] width 462 height 22
click at [388, 191] on p "Betclic virtual money. Hook to attract newcomers and retain clients, allowing t…" at bounding box center [546, 187] width 462 height 29
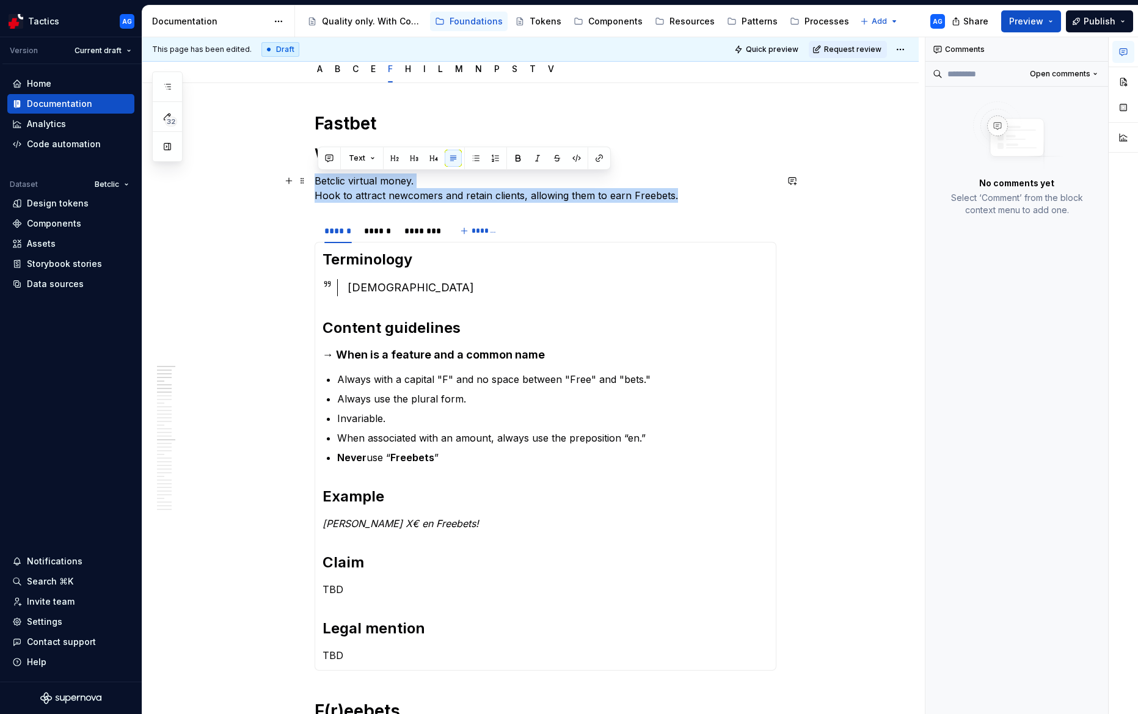
click at [388, 191] on p "Betclic virtual money. Hook to attract newcomers and retain clients, allowing t…" at bounding box center [546, 187] width 462 height 29
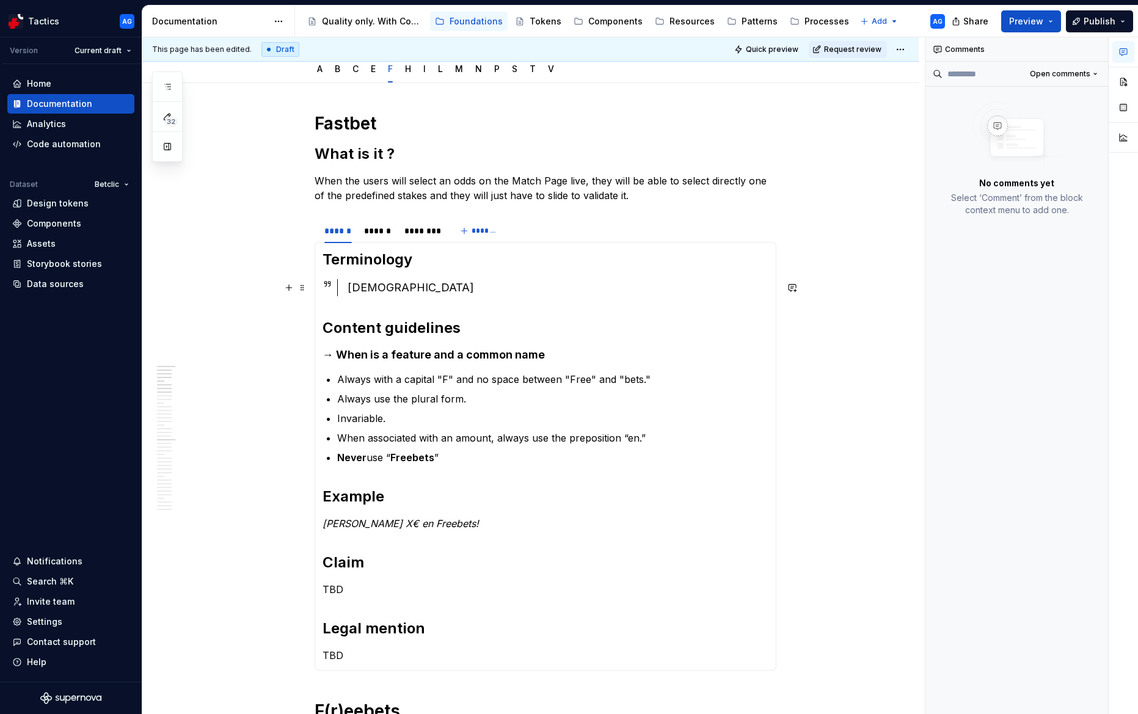
click at [377, 290] on div "Feebets" at bounding box center [558, 287] width 421 height 17
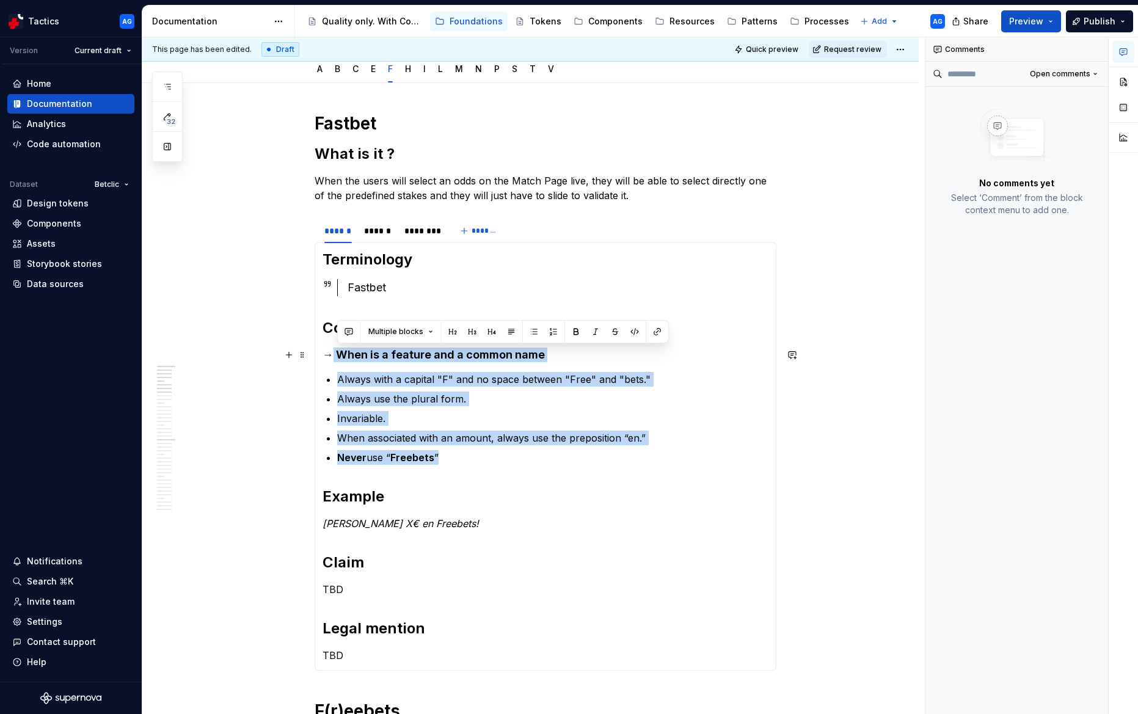
drag, startPoint x: 499, startPoint y: 456, endPoint x: 335, endPoint y: 354, distance: 193.7
click at [335, 354] on section-item-column "Terminology Fastbet Content guidelines → When is a feature and a common name Al…" at bounding box center [546, 456] width 446 height 413
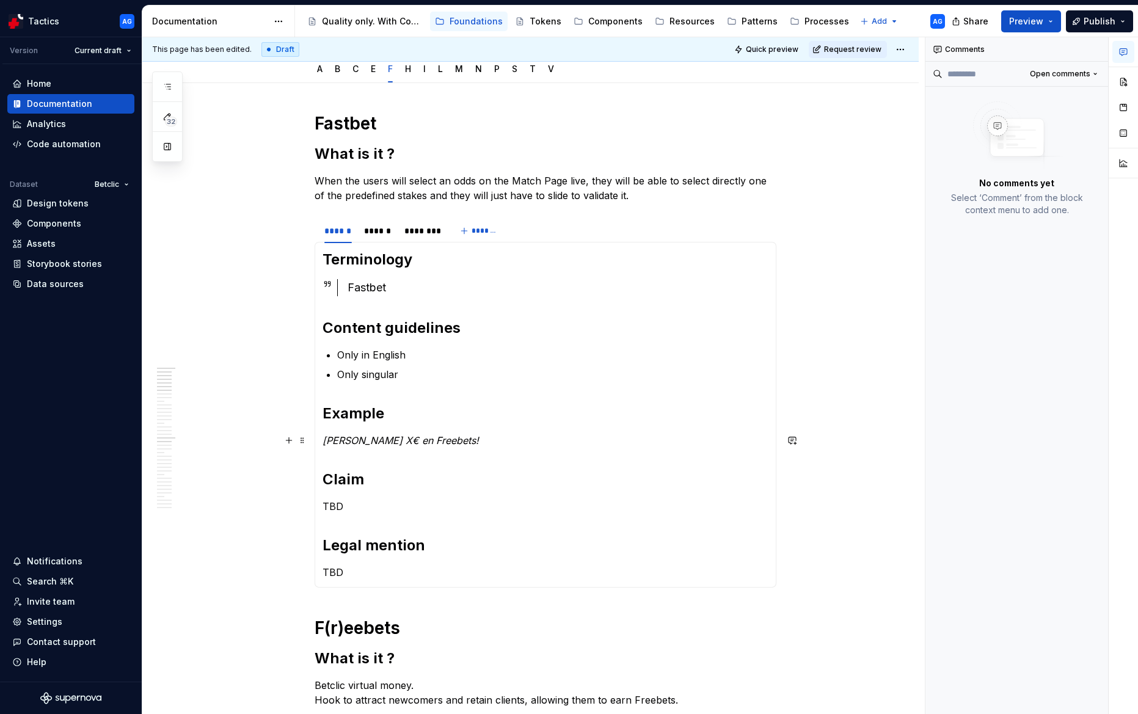
click at [395, 437] on em "Gagne X€ en Freebets!" at bounding box center [401, 440] width 156 height 12
click at [625, 490] on section-item-column "Terminology Fastbet Content guidelines Only in English Only singular Example TB…" at bounding box center [546, 415] width 446 height 330
click at [384, 222] on html "Tactics AG Version Current draft Home Documentation Analytics Code automation D…" at bounding box center [569, 357] width 1138 height 714
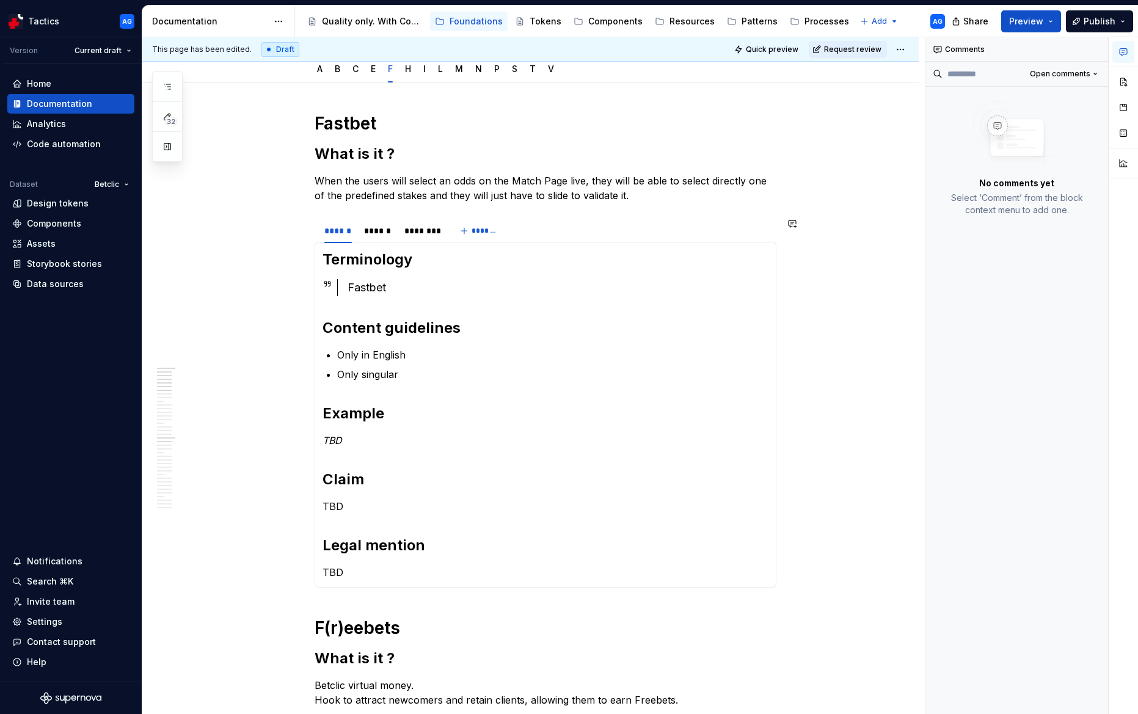
click at [369, 231] on html "Tactics AG Version Current draft Home Documentation Analytics Code automation D…" at bounding box center [569, 357] width 1138 height 714
click at [373, 231] on div "******" at bounding box center [378, 231] width 28 height 12
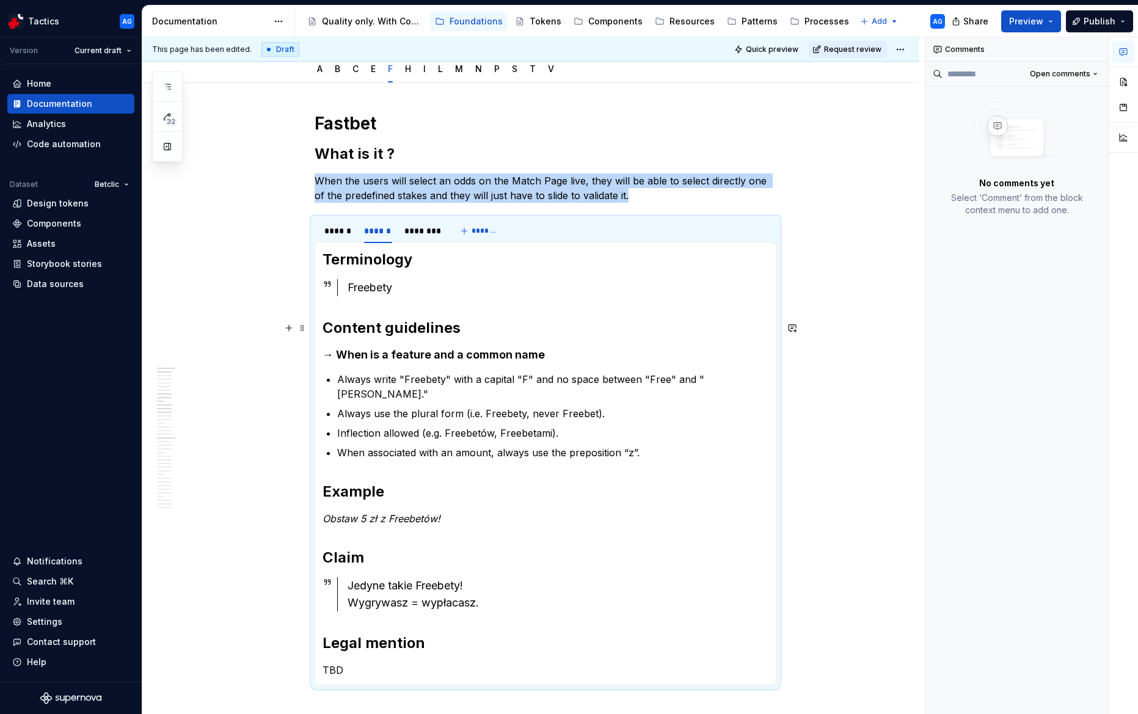
click at [404, 378] on p "Always write "Freebety" with a capital "F" and no space between "Free" and "bet…" at bounding box center [552, 386] width 431 height 29
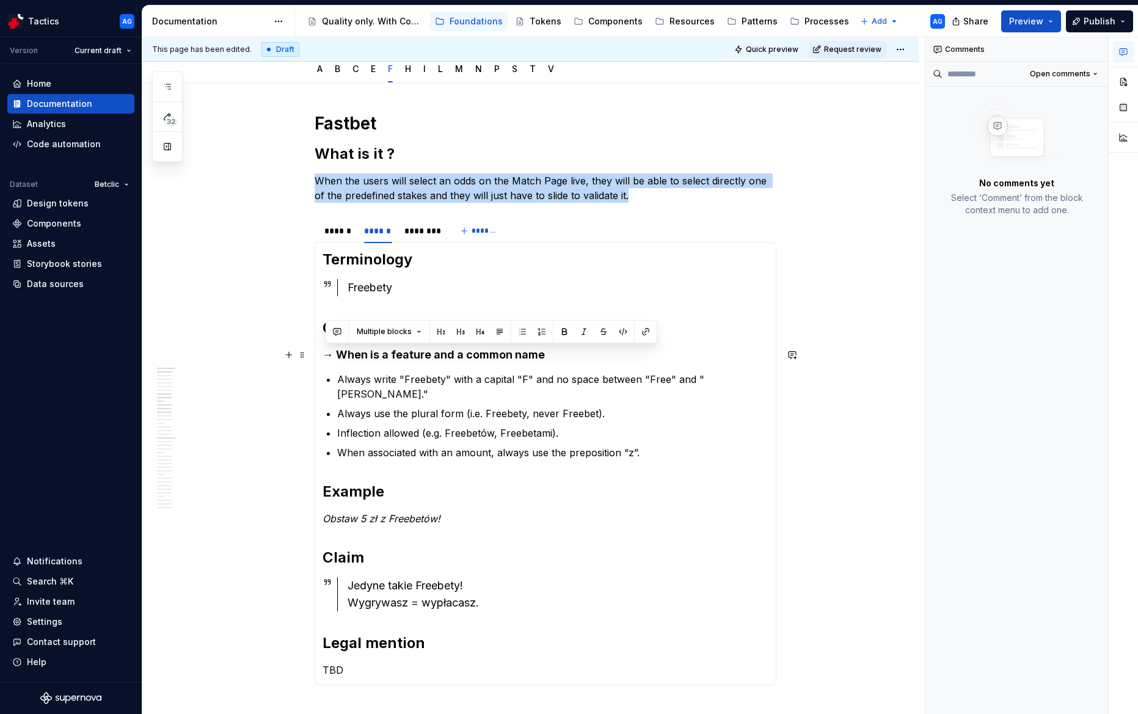
drag, startPoint x: 669, startPoint y: 439, endPoint x: 343, endPoint y: 347, distance: 338.8
click at [343, 347] on section-item-column "Terminology Freebety Content guidelines → When is a feature and a common name A…" at bounding box center [546, 464] width 446 height 428
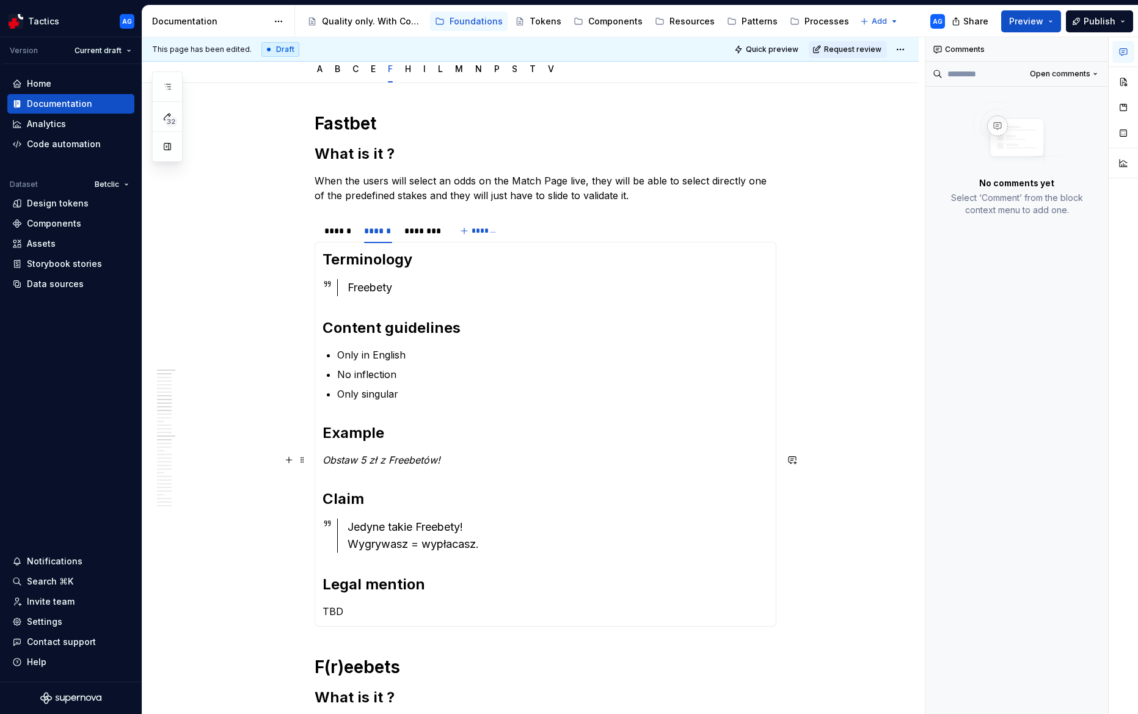
click at [366, 456] on em "Obstaw 5 zł z Freebetów!" at bounding box center [382, 460] width 118 height 12
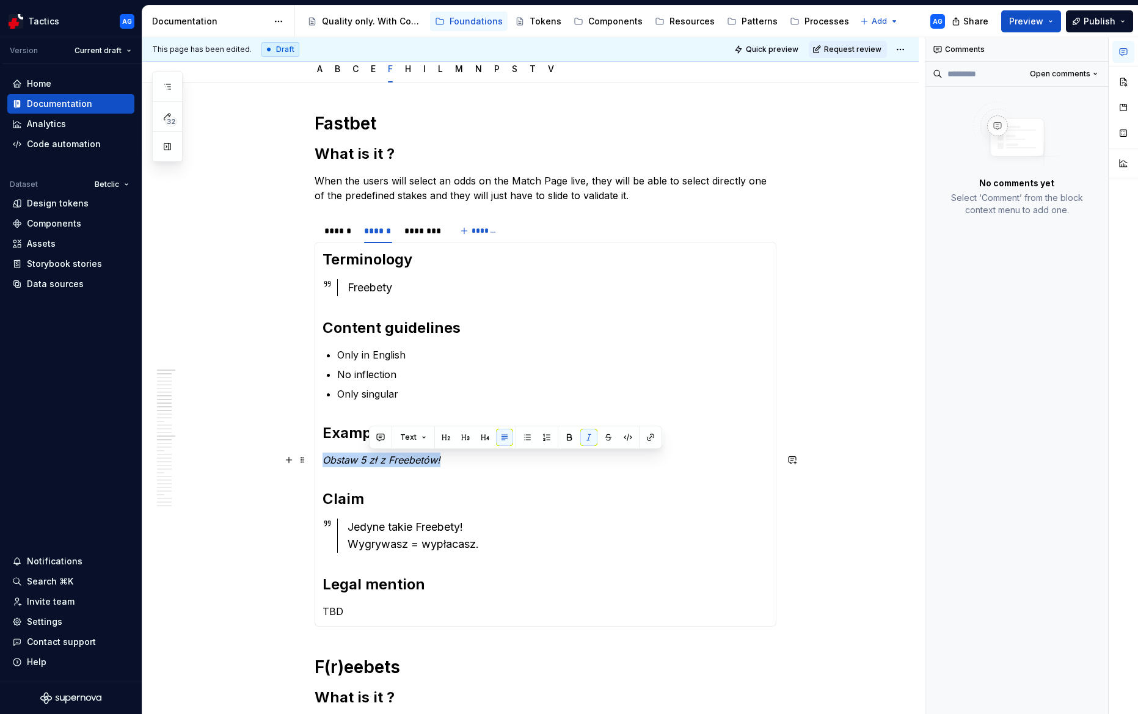
click at [366, 456] on em "Obstaw 5 zł z Freebetów!" at bounding box center [382, 460] width 118 height 12
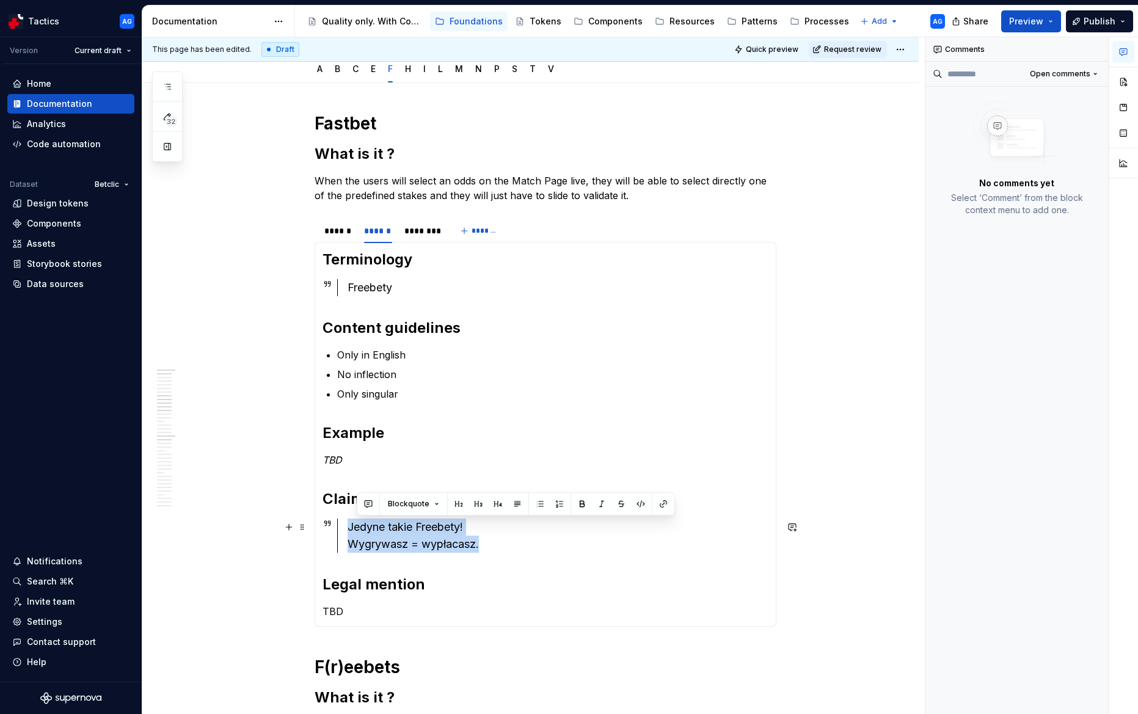
drag, startPoint x: 493, startPoint y: 544, endPoint x: 352, endPoint y: 525, distance: 142.4
click at [352, 525] on div "Jedyne takie Freebety! Wygrywasz = wypłacasz." at bounding box center [558, 536] width 421 height 34
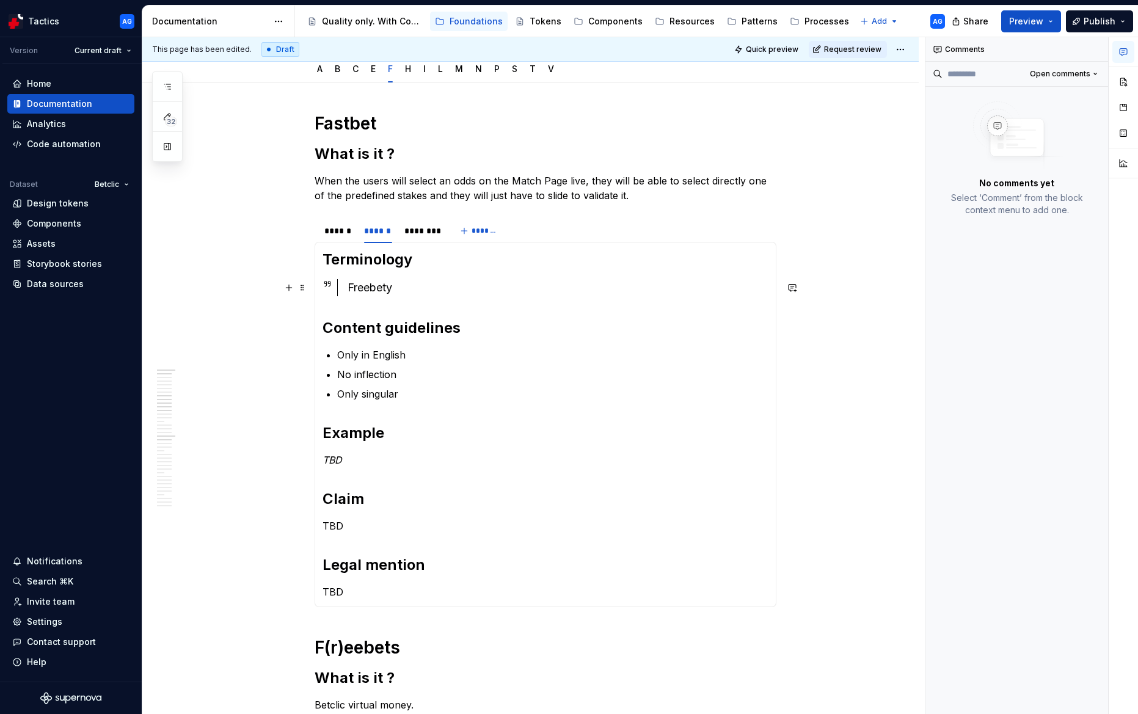
click at [383, 292] on div "Freebety" at bounding box center [558, 287] width 421 height 17
click at [431, 228] on div "********" at bounding box center [421, 231] width 34 height 12
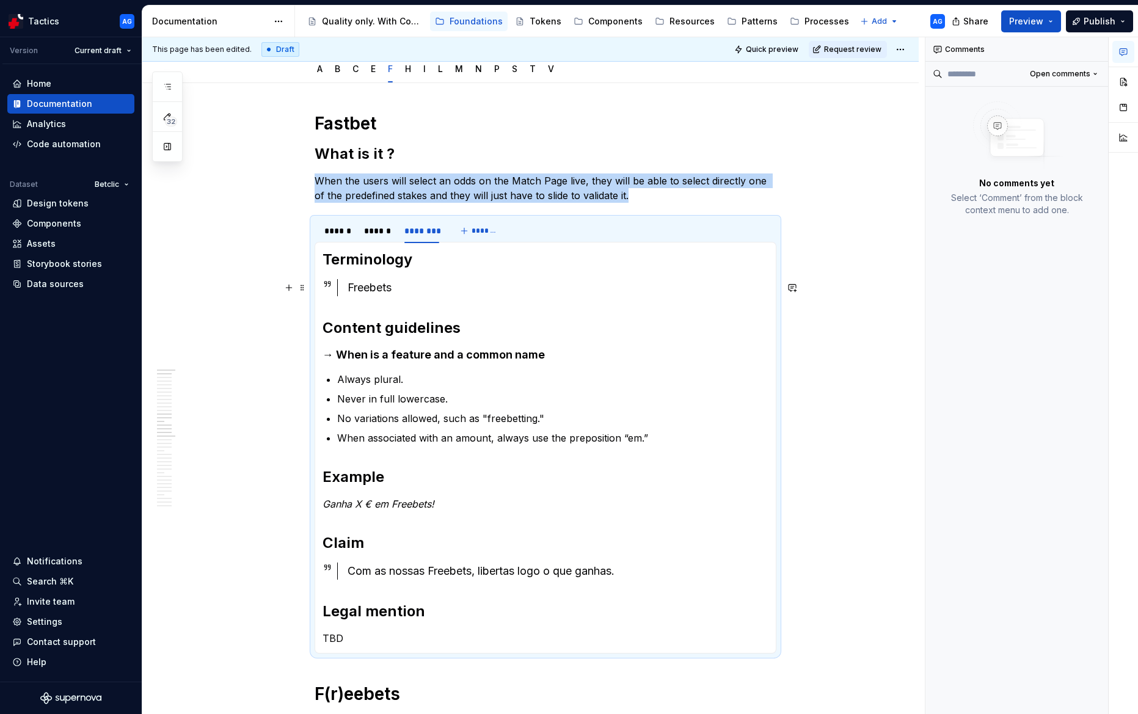
click at [385, 282] on div "Freebets" at bounding box center [558, 287] width 421 height 17
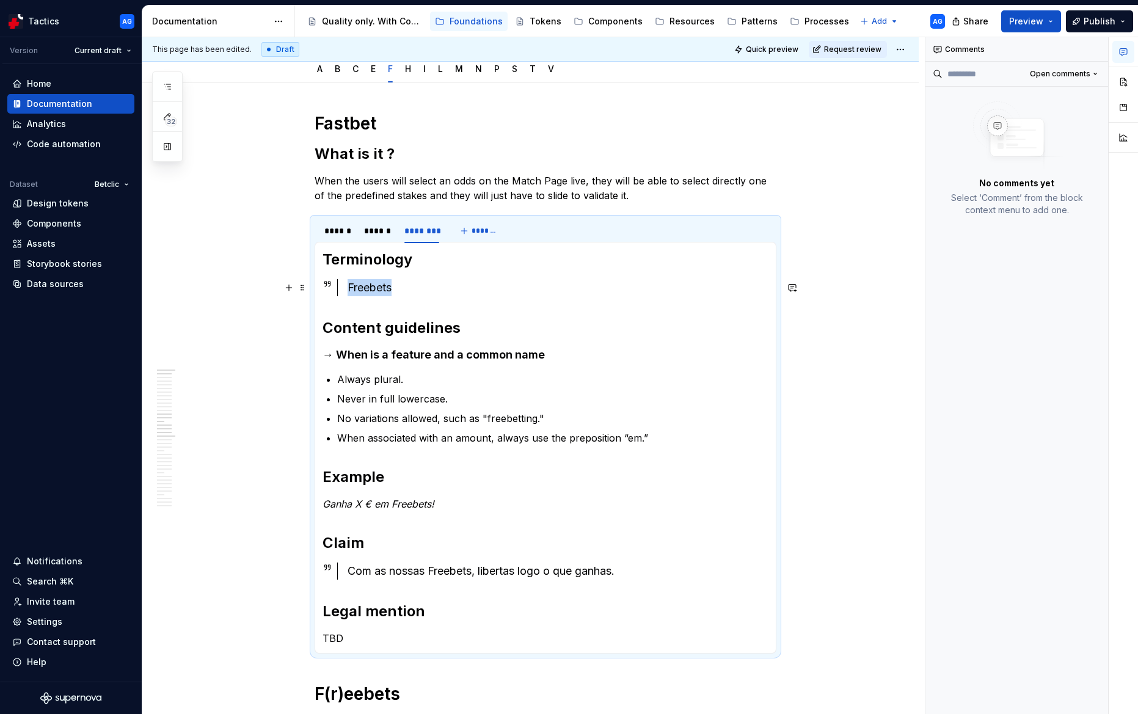
click at [385, 282] on div "Freebets" at bounding box center [558, 287] width 421 height 17
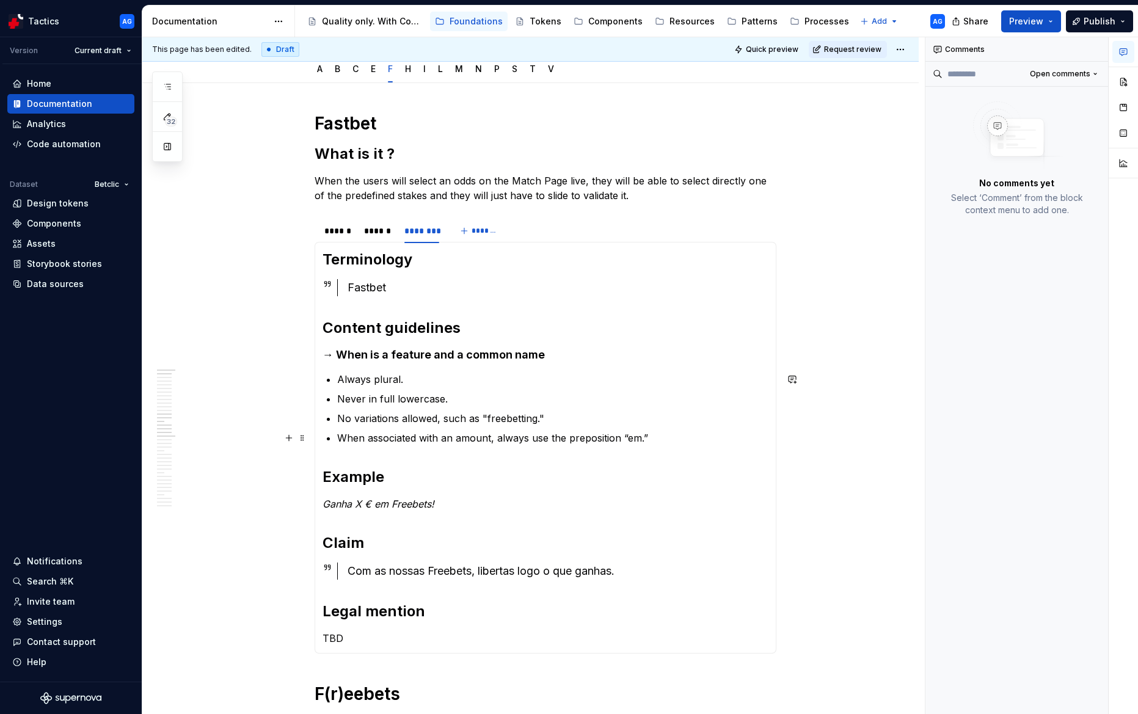
click at [674, 434] on p "When associated with an amount, always use the preposition “em.”" at bounding box center [552, 438] width 431 height 15
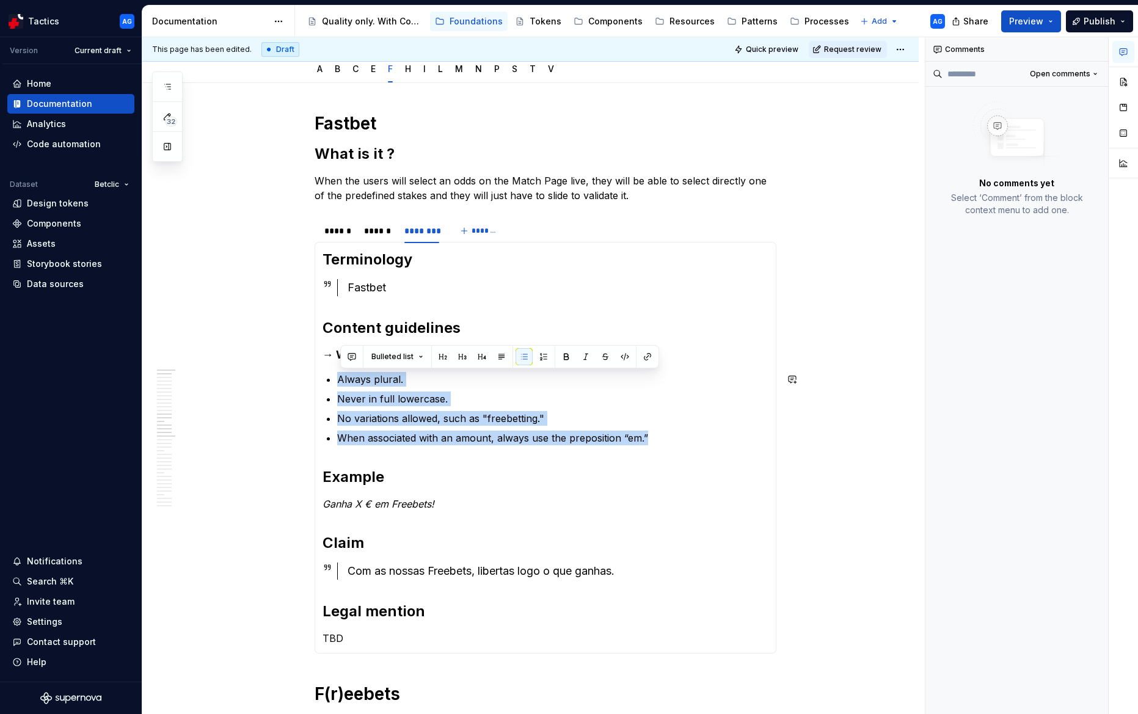
drag, startPoint x: 674, startPoint y: 434, endPoint x: 341, endPoint y: 367, distance: 339.6
click at [341, 367] on section-item-column "Terminology Fastbet Content guidelines → When is a feature and a common name Al…" at bounding box center [546, 448] width 446 height 396
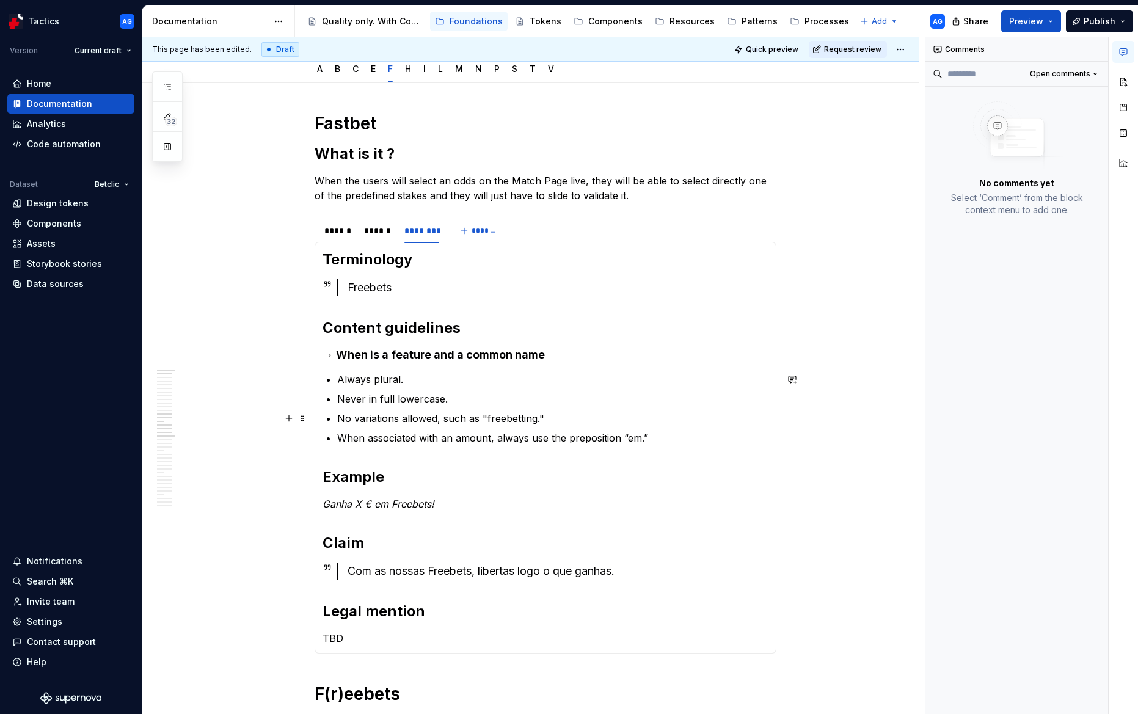
click at [478, 419] on p "No variations allowed, such as "freebetting."" at bounding box center [552, 418] width 431 height 15
click at [370, 290] on div "Freebets" at bounding box center [558, 287] width 421 height 17
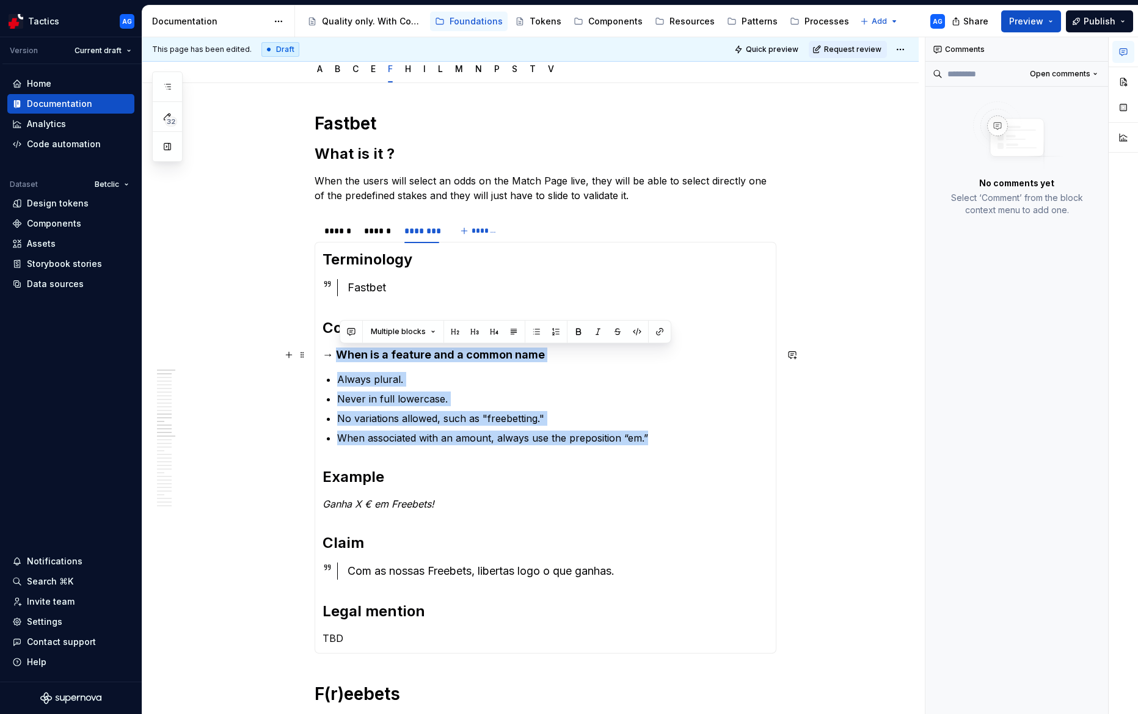
drag, startPoint x: 680, startPoint y: 443, endPoint x: 340, endPoint y: 358, distance: 351.3
click at [340, 358] on section-item-column "Terminology Fastbet Content guidelines → When is a feature and a common name Al…" at bounding box center [546, 448] width 446 height 396
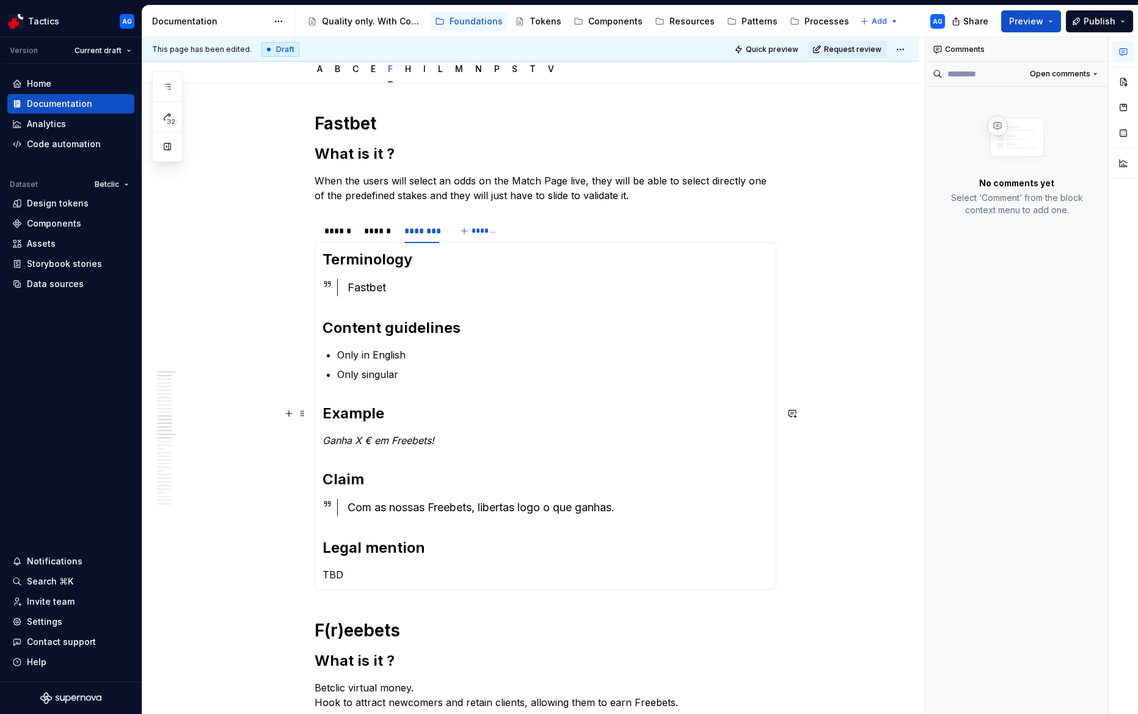
click at [343, 388] on section-item-column "Terminology Fastbet Content guidelines Only in English Only singular Example Ga…" at bounding box center [546, 416] width 446 height 332
click at [385, 443] on em "Ganha X € em Freebets!" at bounding box center [379, 440] width 112 height 12
click at [455, 502] on div "Com as nossas Freebets, libertas logo o que ganhas." at bounding box center [558, 507] width 421 height 17
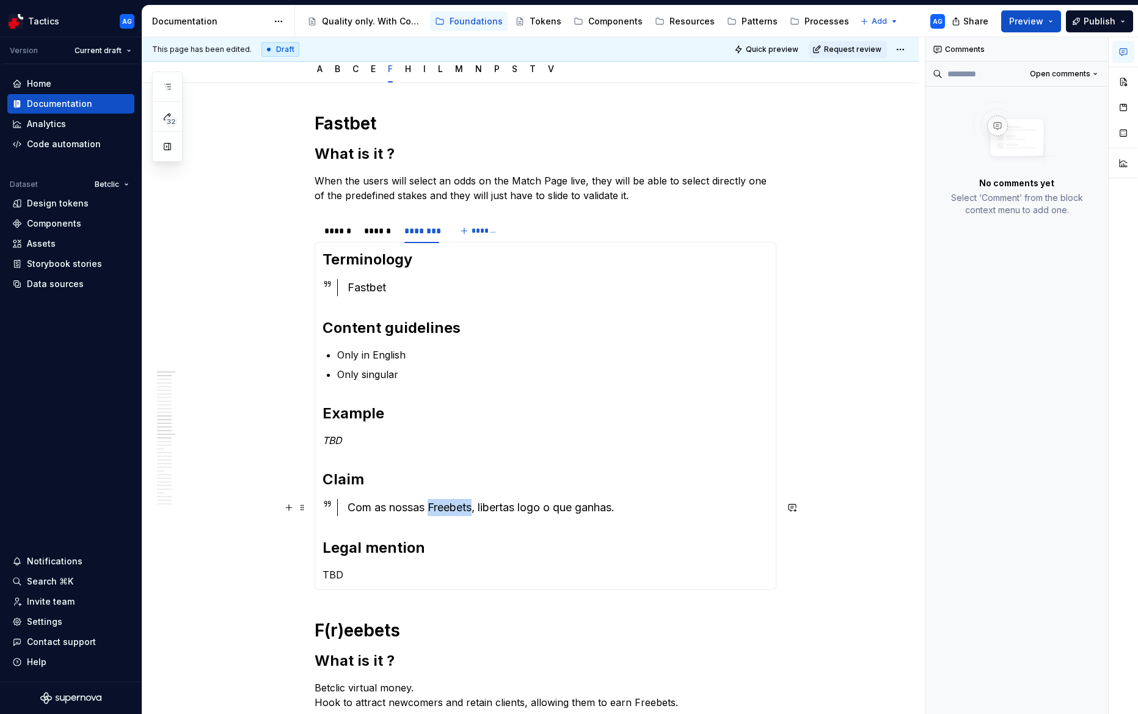
click at [455, 502] on div "Com as nossas Freebets, libertas logo o que ganhas." at bounding box center [558, 507] width 421 height 17
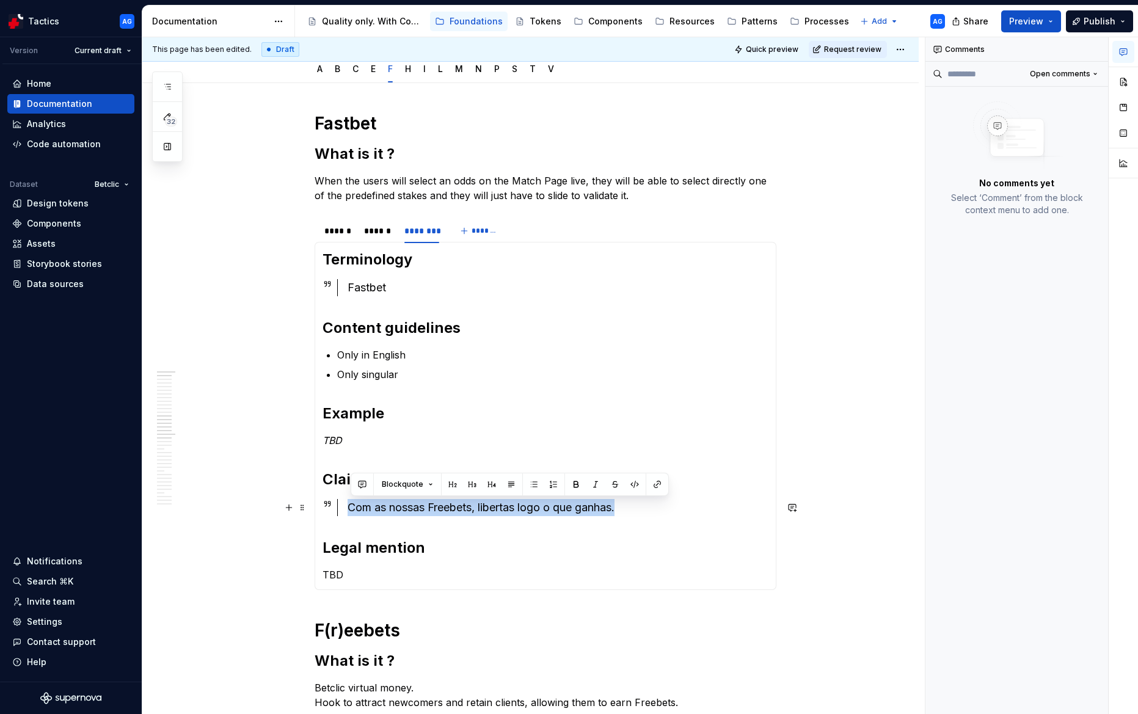
click at [455, 502] on div "Com as nossas Freebets, libertas logo o que ganhas." at bounding box center [558, 507] width 421 height 17
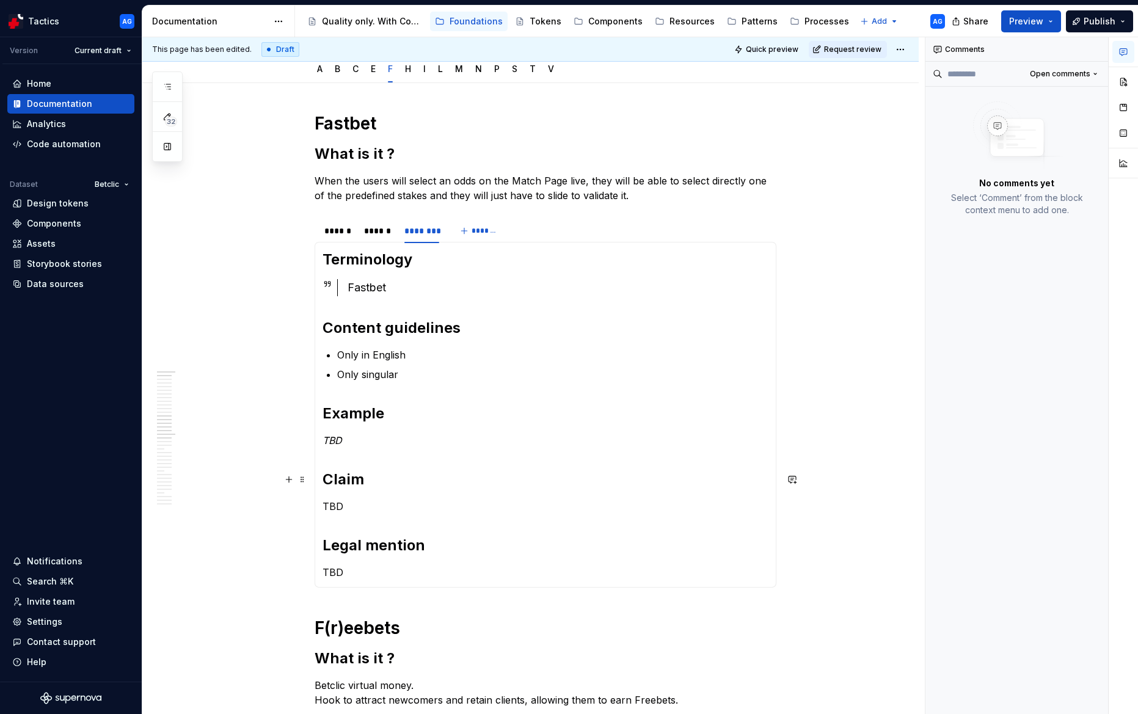
scroll to position [135, 0]
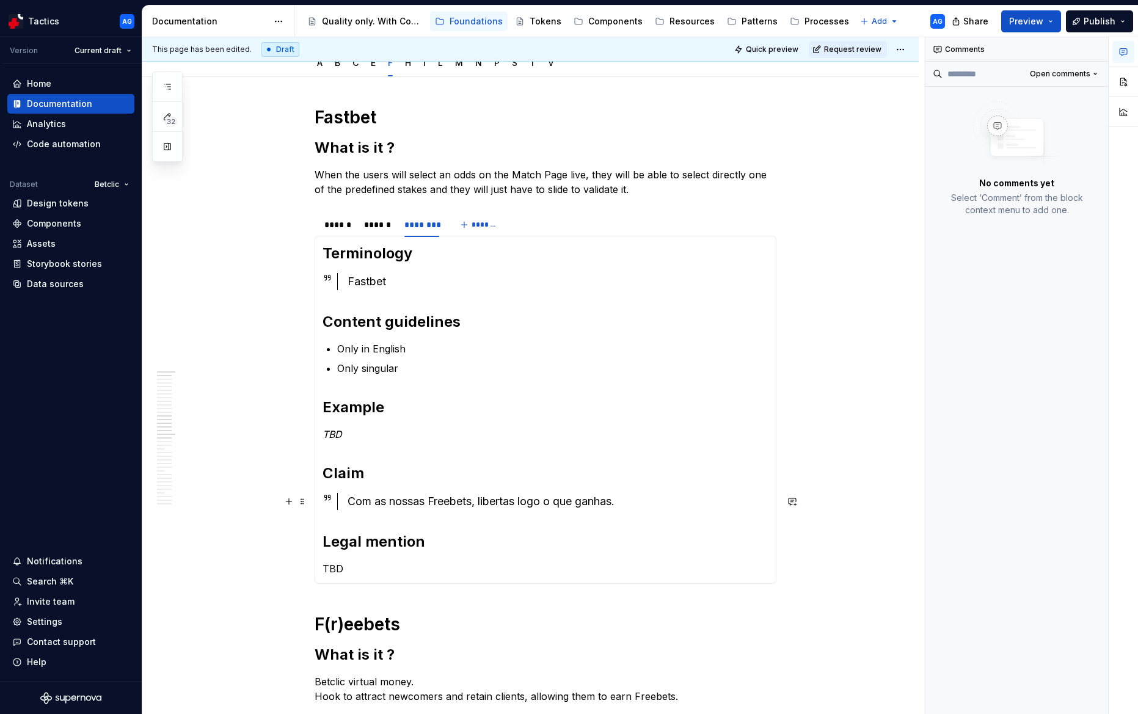
click at [378, 500] on div "Com as nossas Freebets, libertas logo o que ganhas." at bounding box center [558, 501] width 421 height 17
click at [538, 471] on h2 "Claim" at bounding box center [546, 474] width 446 height 20
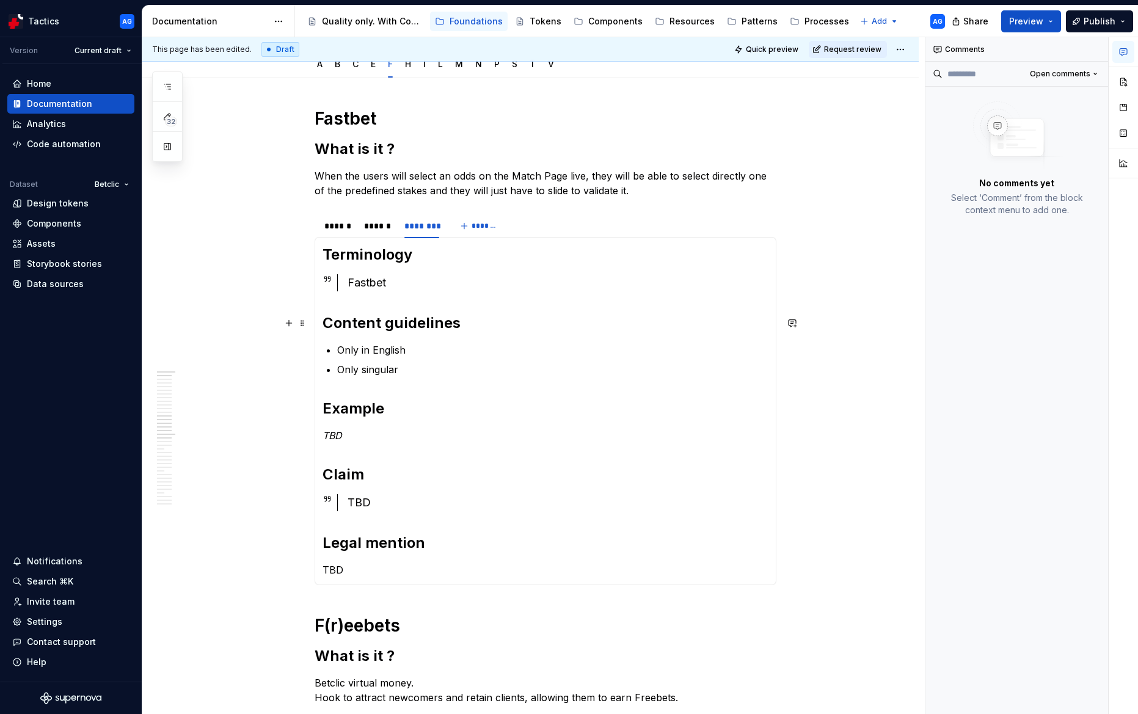
scroll to position [51, 0]
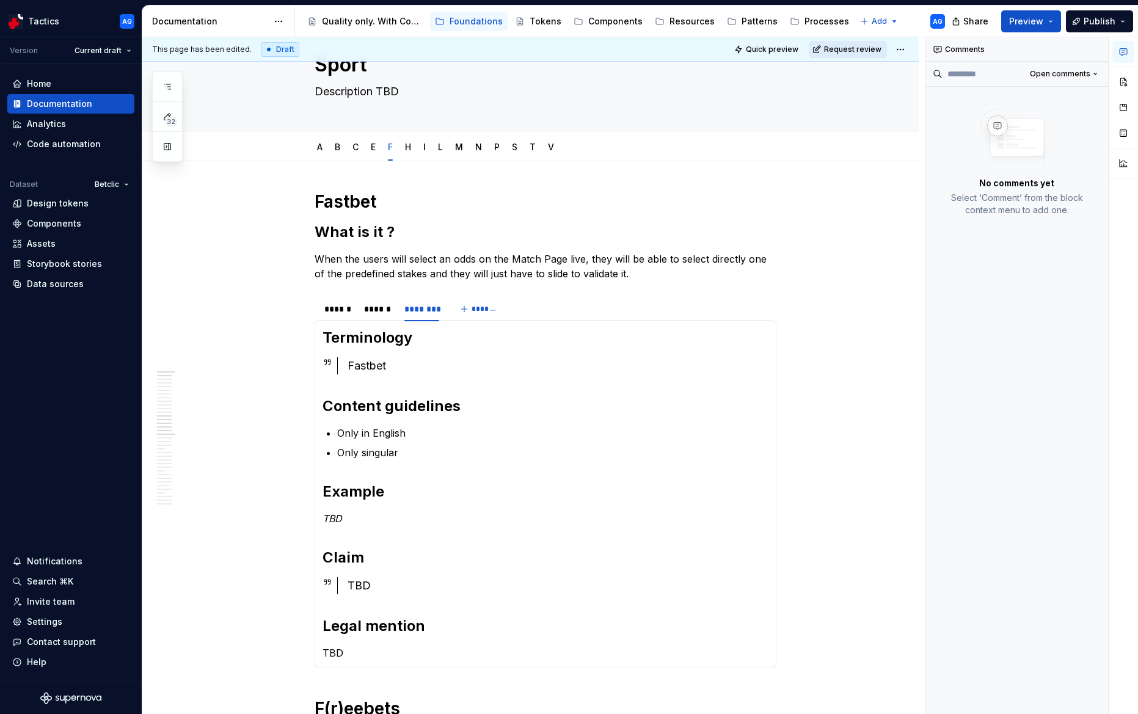
click at [869, 51] on span "Request review" at bounding box center [852, 50] width 57 height 10
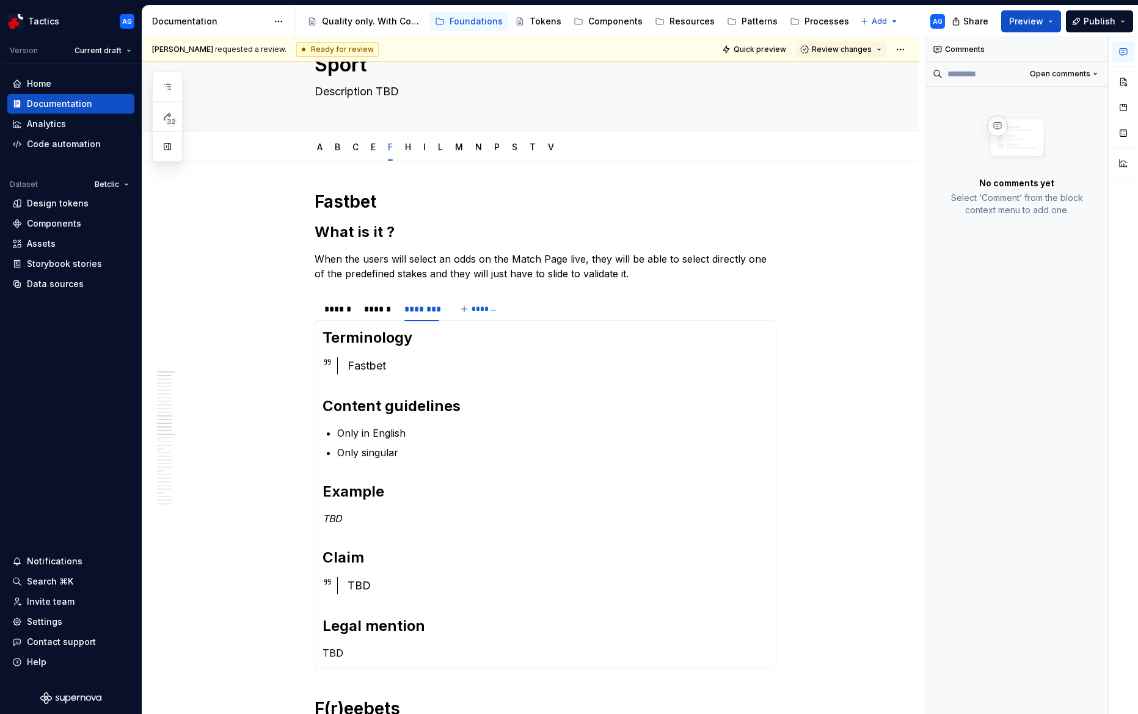
click at [869, 51] on span "Review changes" at bounding box center [842, 50] width 60 height 10
click at [865, 75] on div "Approve" at bounding box center [881, 73] width 107 height 12
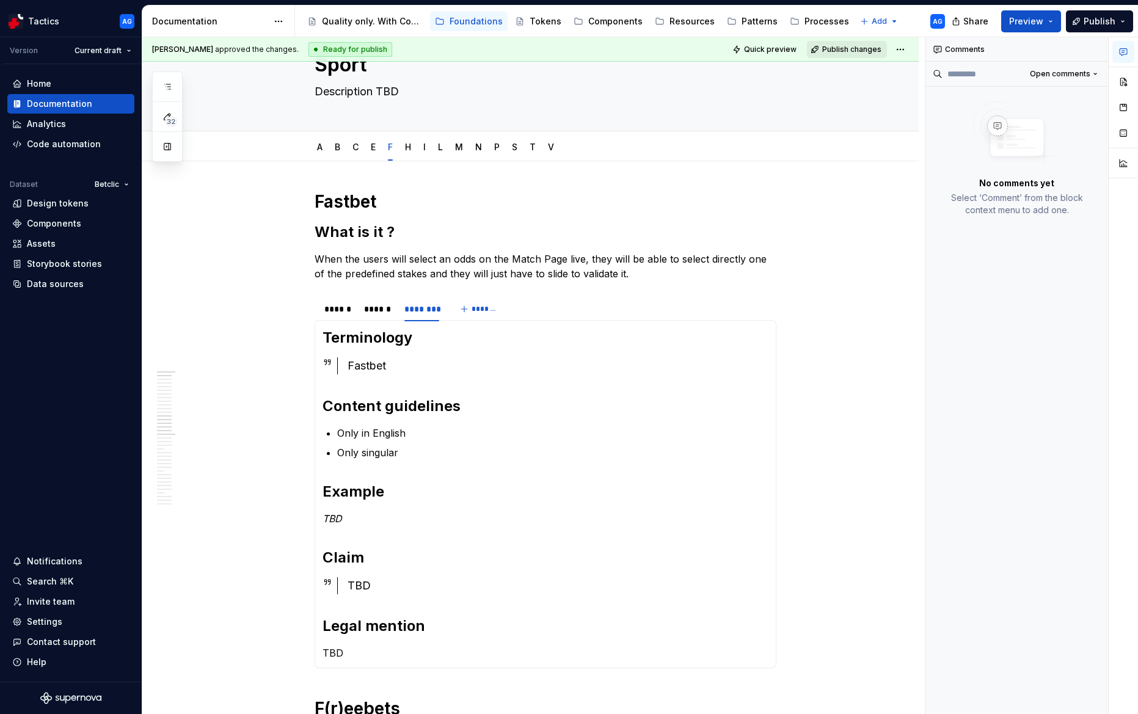
click at [876, 46] on span "Publish changes" at bounding box center [851, 50] width 59 height 10
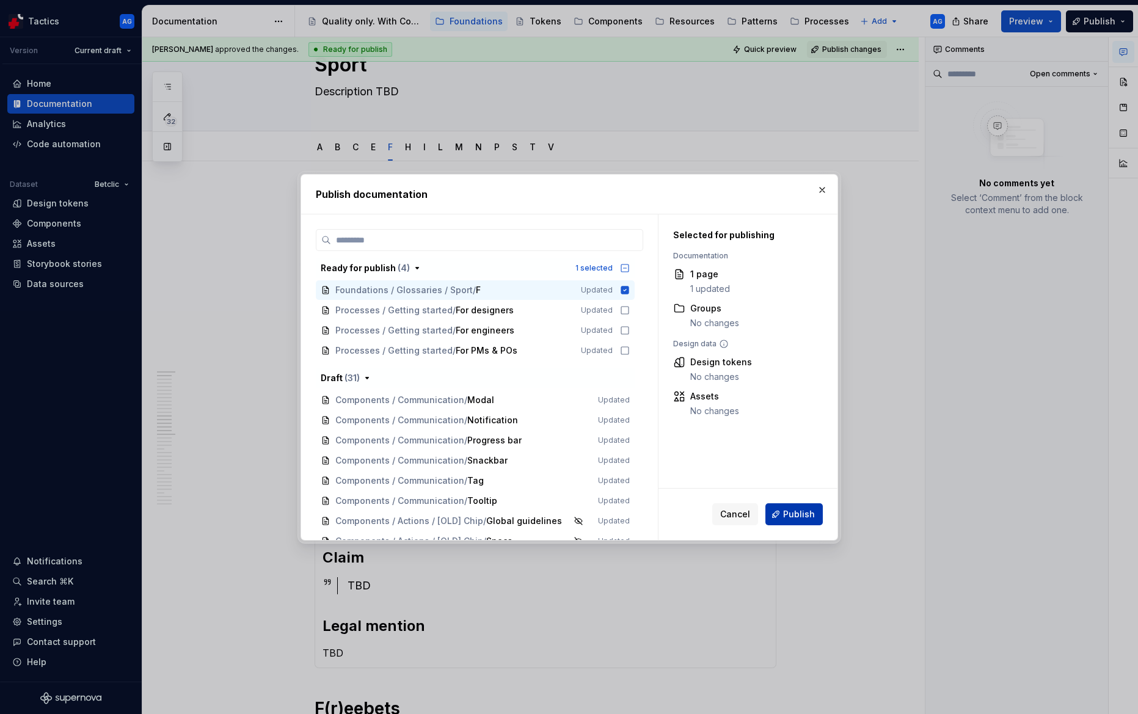
click at [804, 517] on span "Publish" at bounding box center [799, 514] width 32 height 12
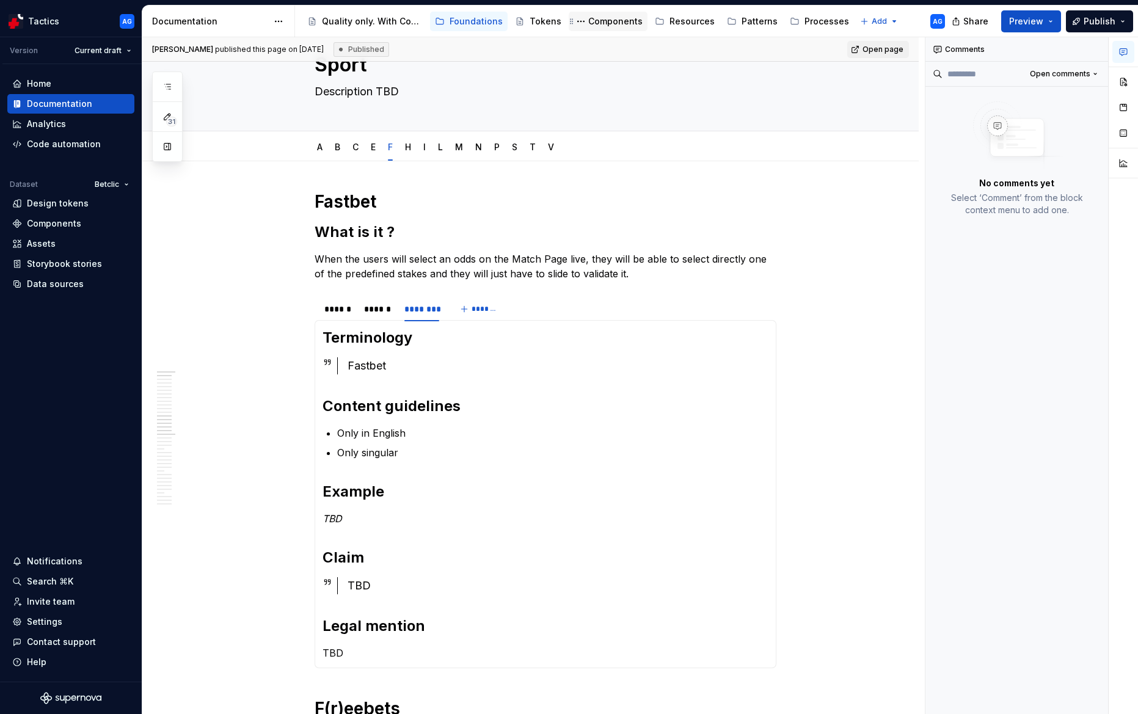
type textarea "*"
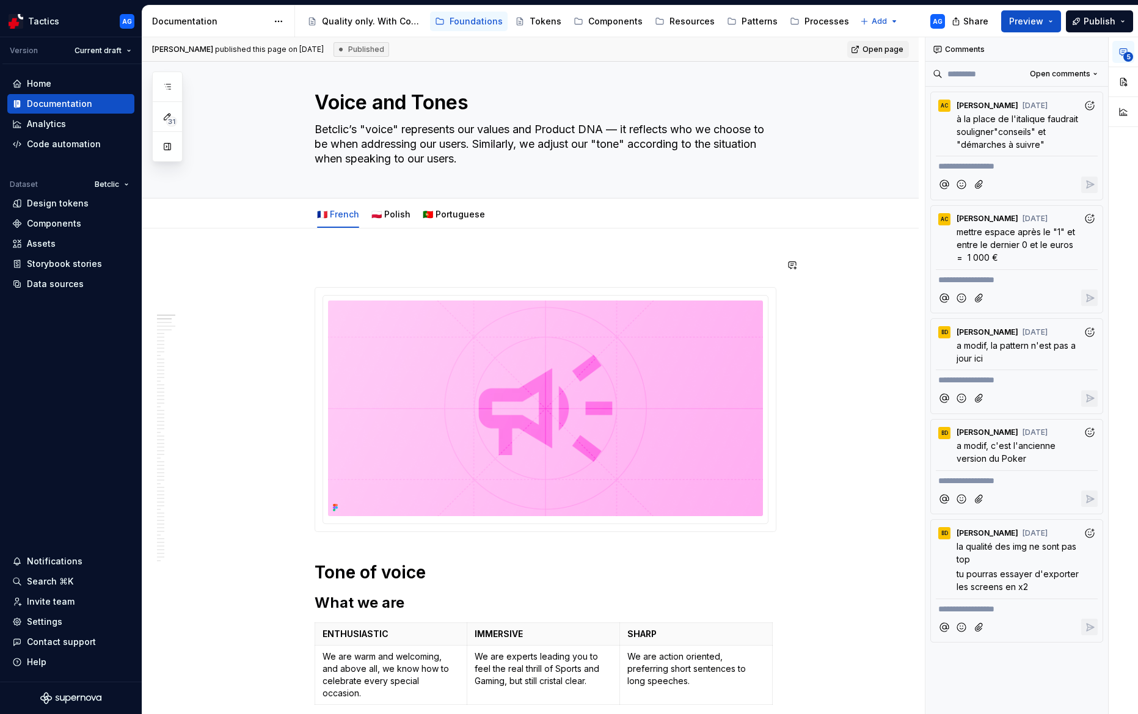
scroll to position [15, 0]
click at [169, 79] on button "button" at bounding box center [167, 87] width 22 height 22
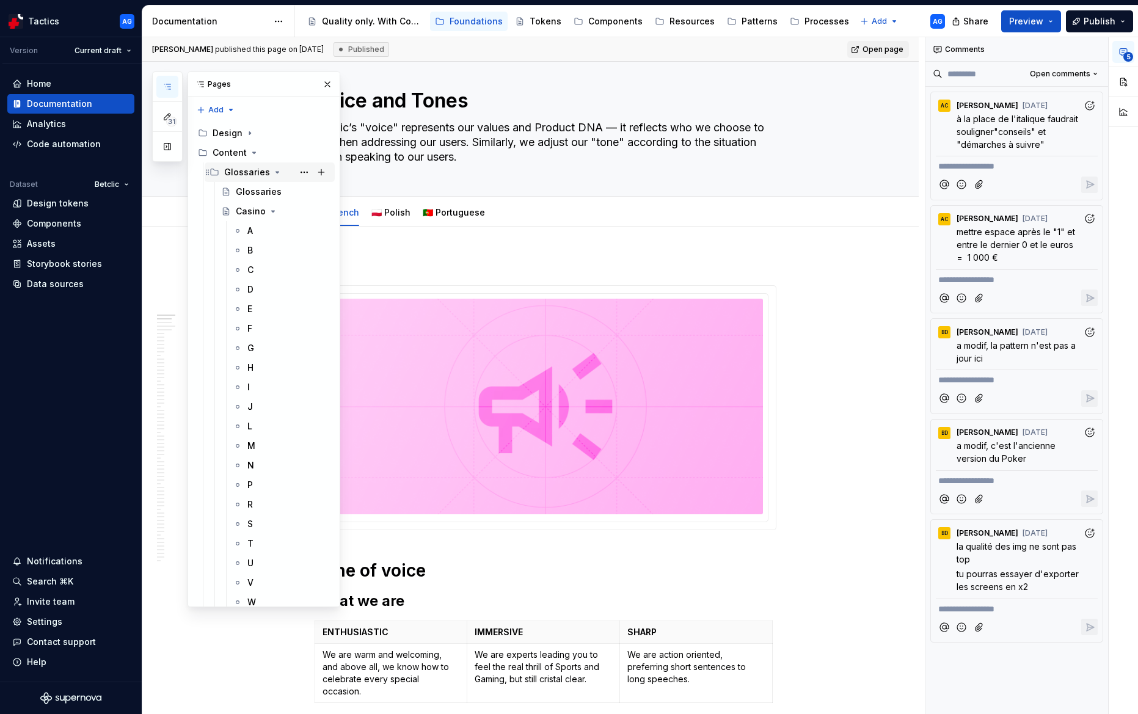
click at [272, 174] on icon "Page tree" at bounding box center [277, 172] width 10 height 10
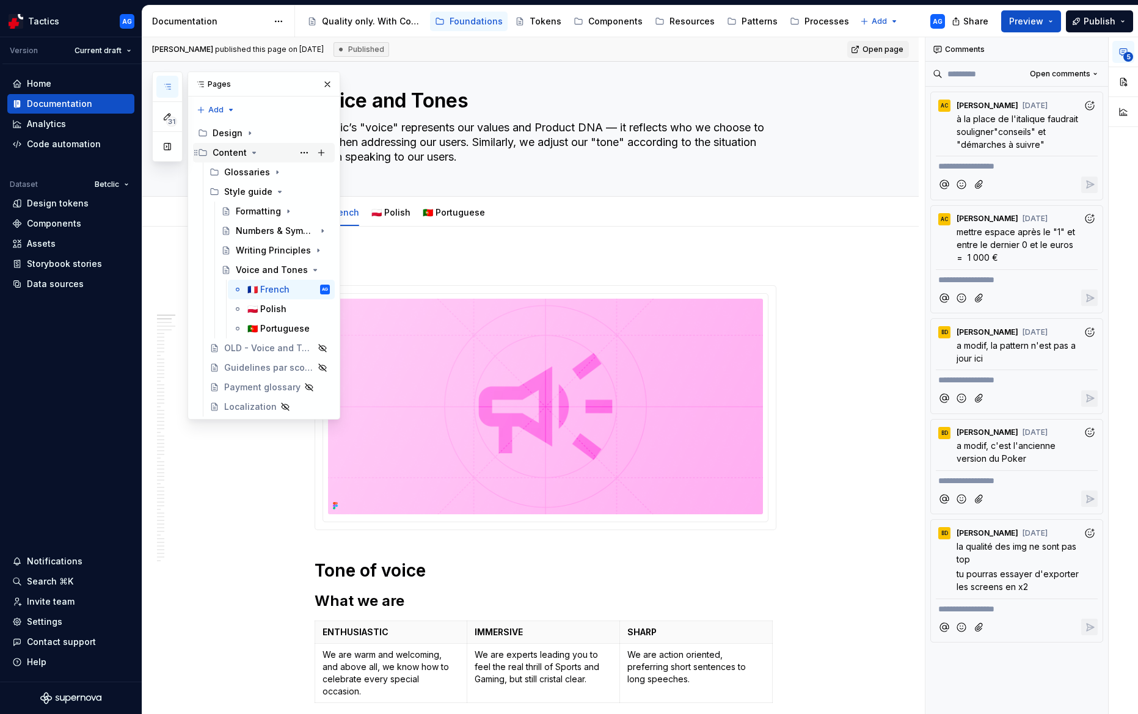
click at [230, 150] on div "Content" at bounding box center [230, 153] width 34 height 12
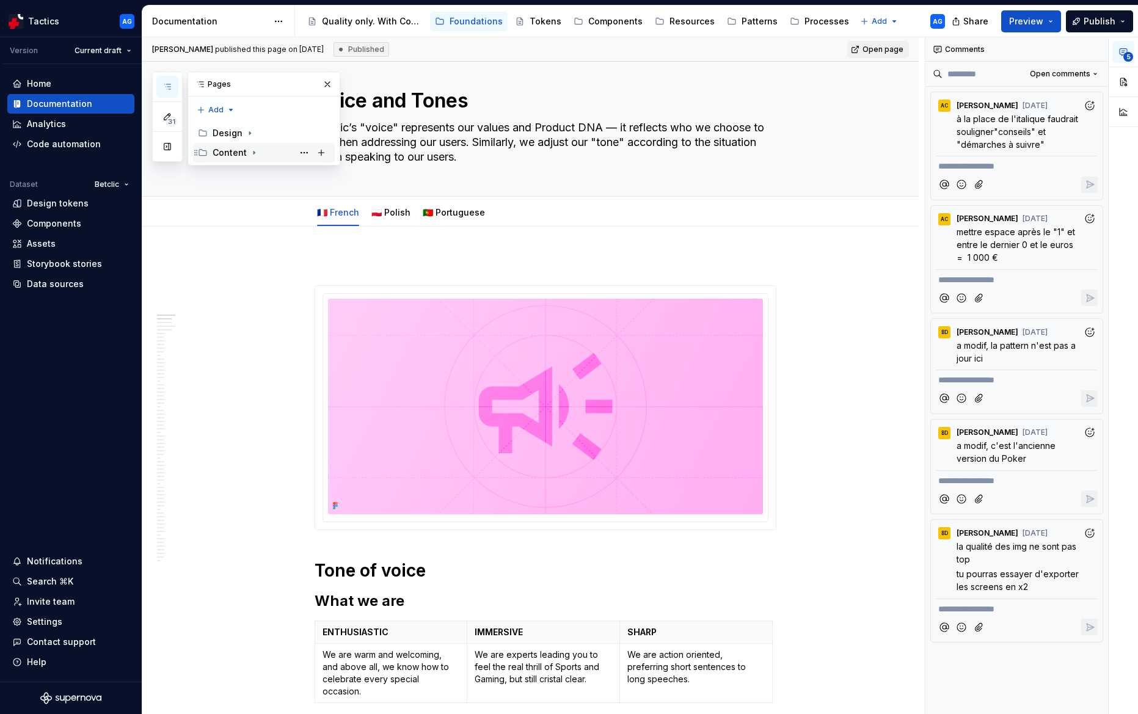
click at [230, 152] on div "Content" at bounding box center [230, 153] width 34 height 12
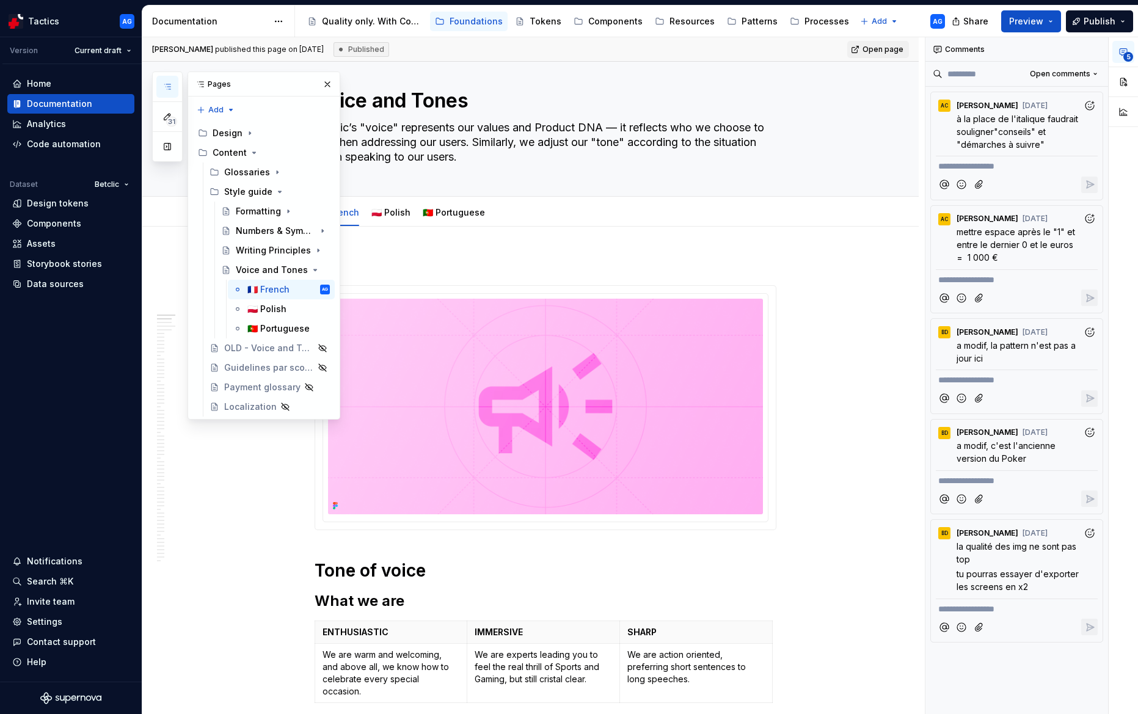
click at [1098, 28] on button "Publish" at bounding box center [1099, 21] width 67 height 22
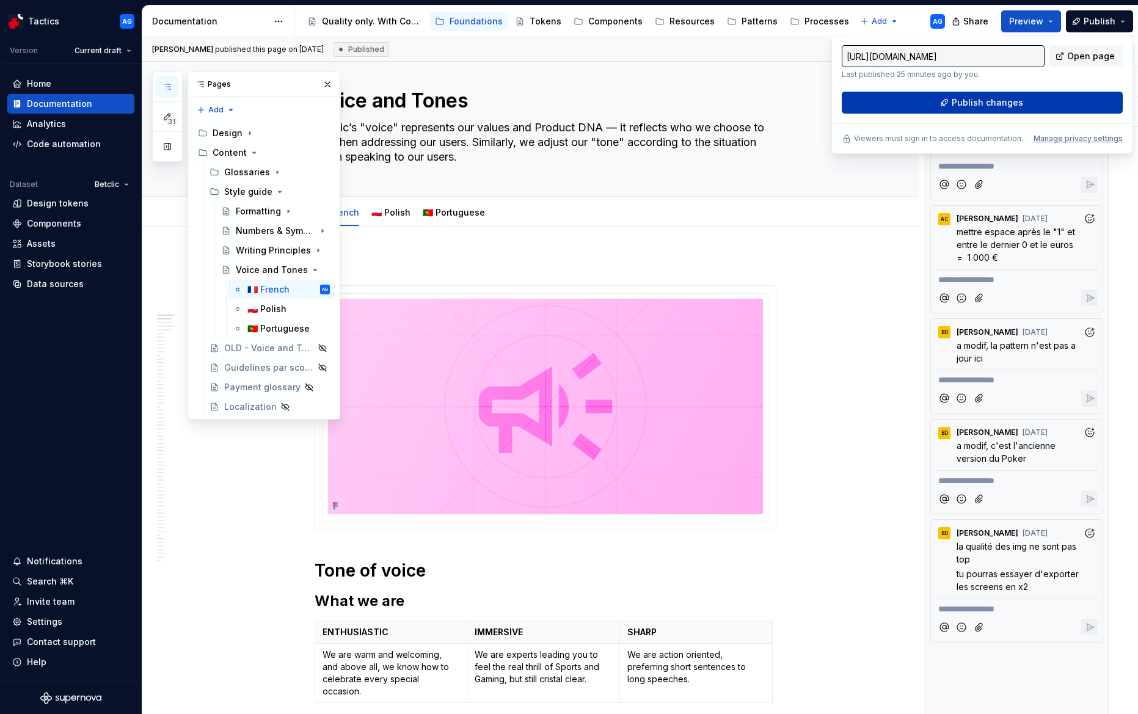
click at [1021, 96] on button "Publish changes" at bounding box center [982, 103] width 281 height 22
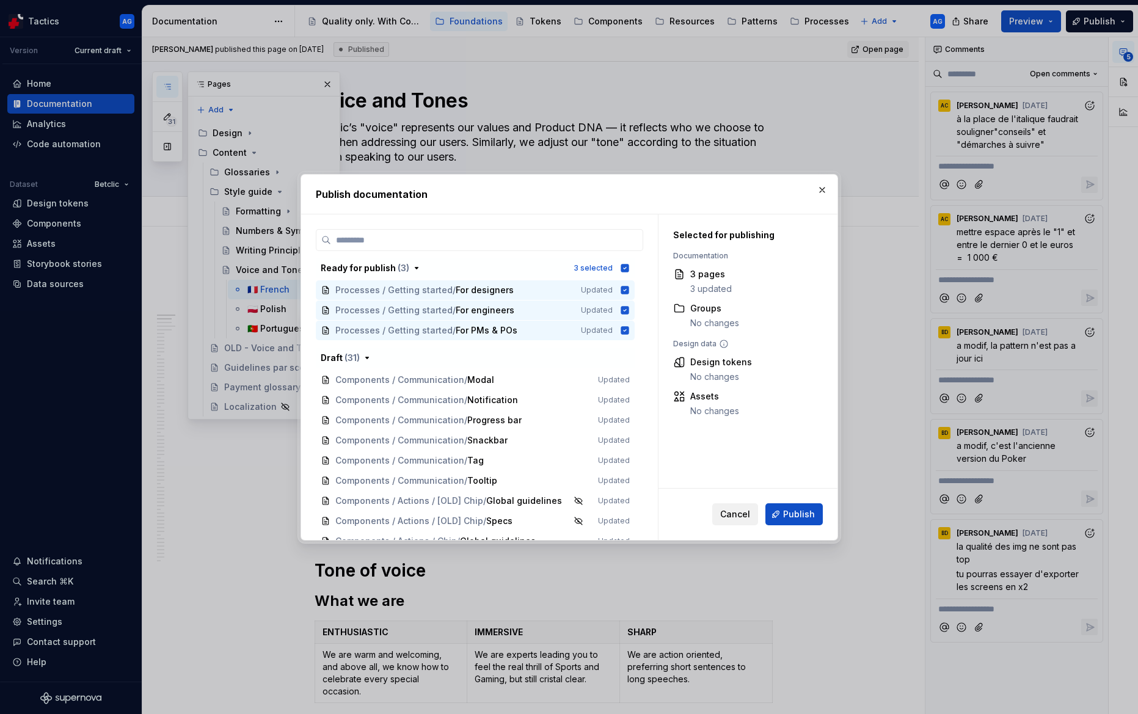
click at [733, 519] on span "Cancel" at bounding box center [735, 514] width 30 height 12
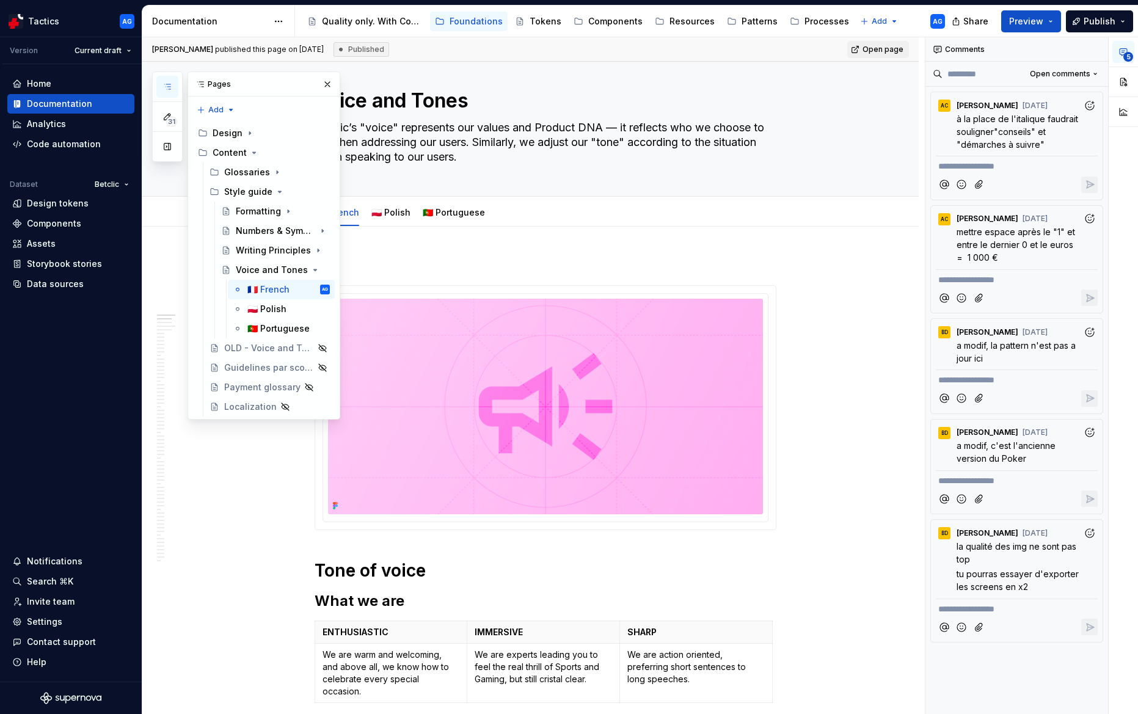
type textarea "*"
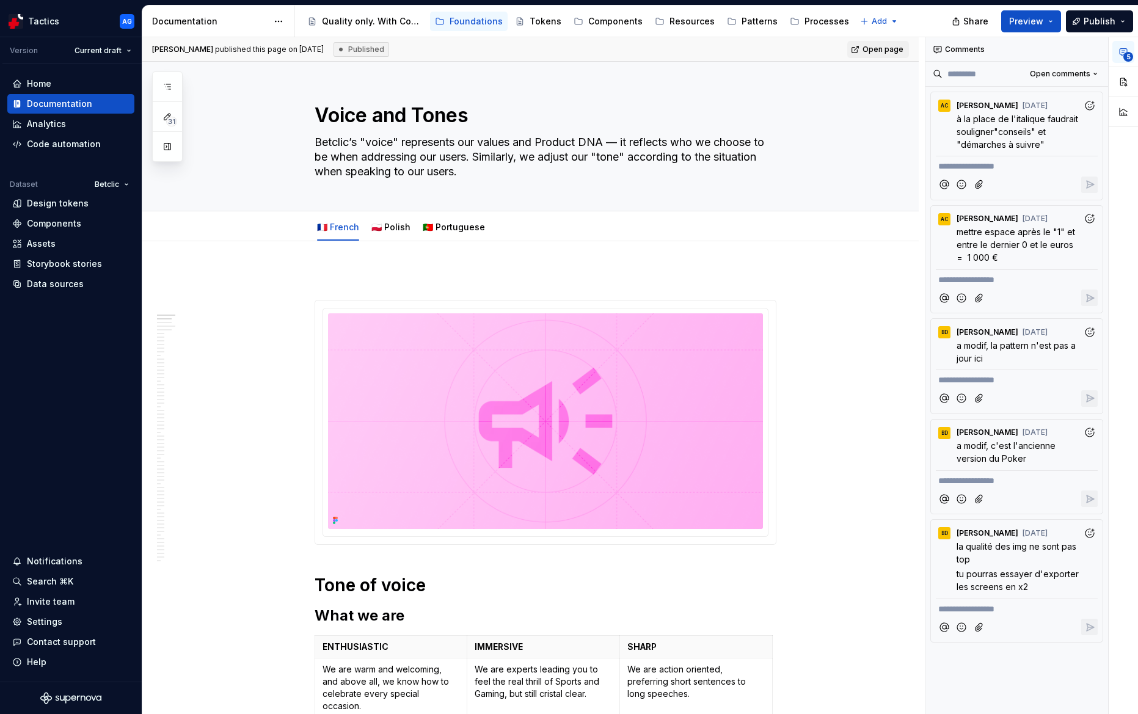
type textarea "*"
